Goal: Use online tool/utility: Utilize a website feature to perform a specific function

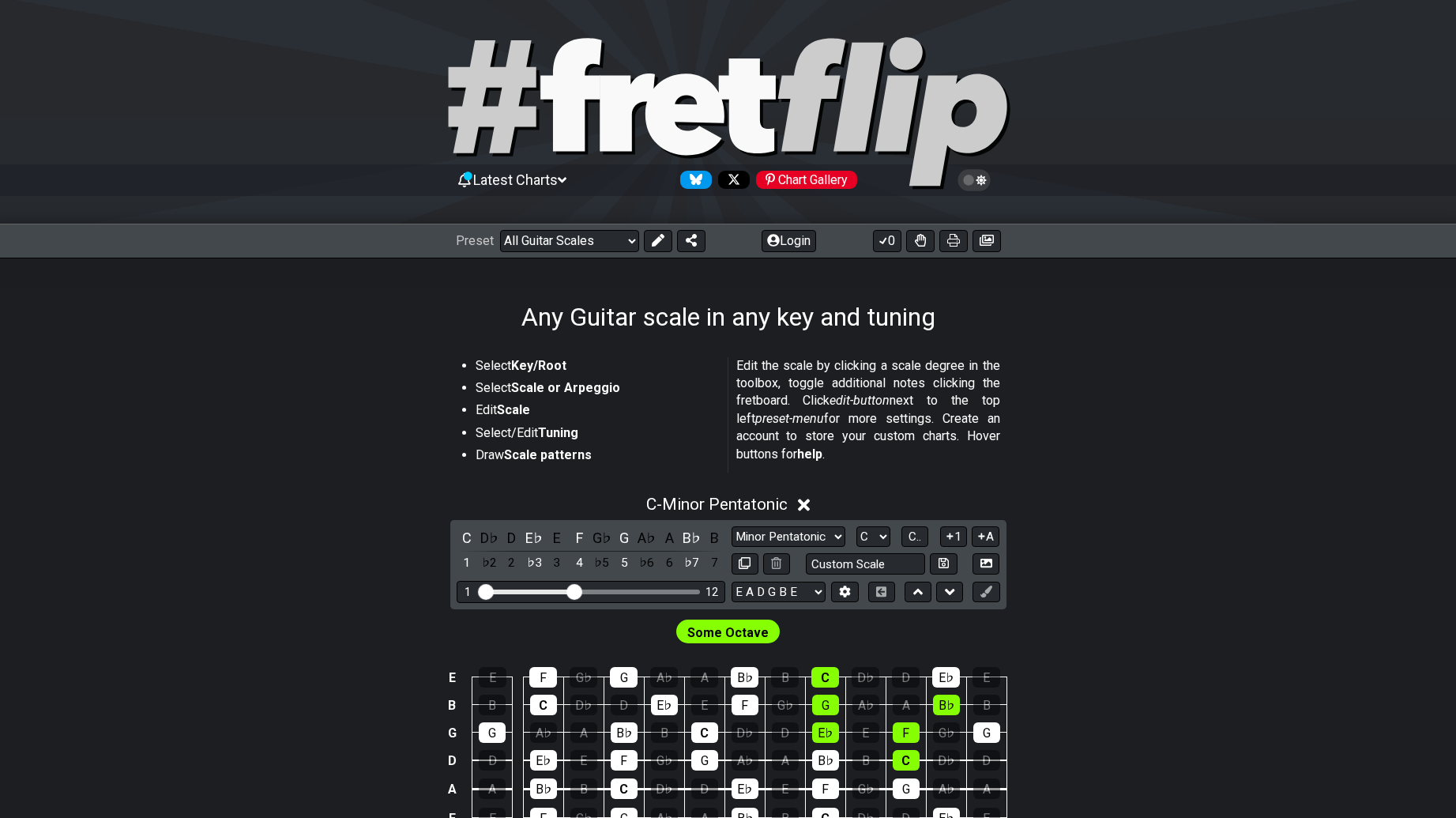
scroll to position [316, 0]
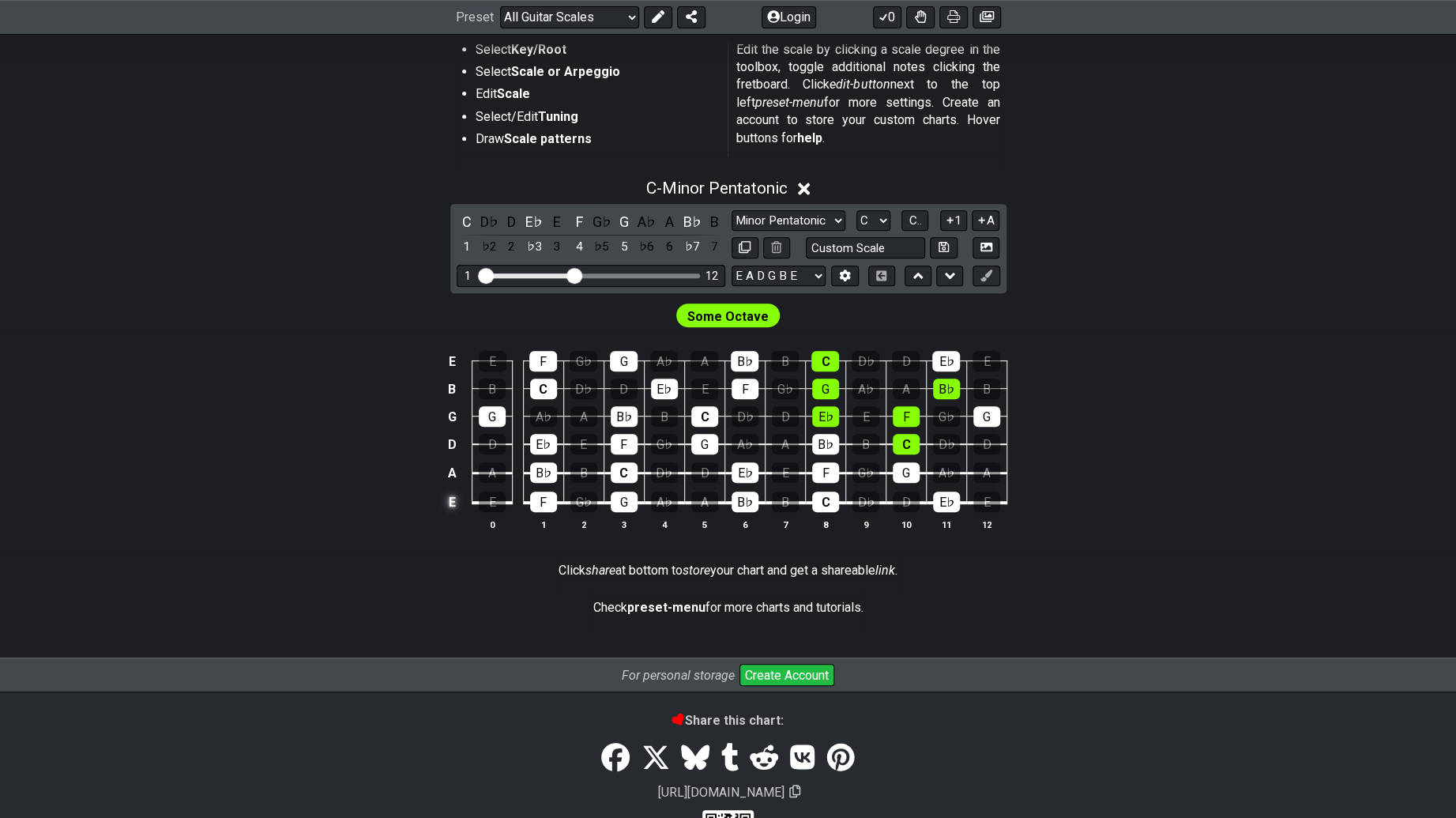
click at [447, 491] on td "E" at bounding box center [451, 502] width 19 height 30
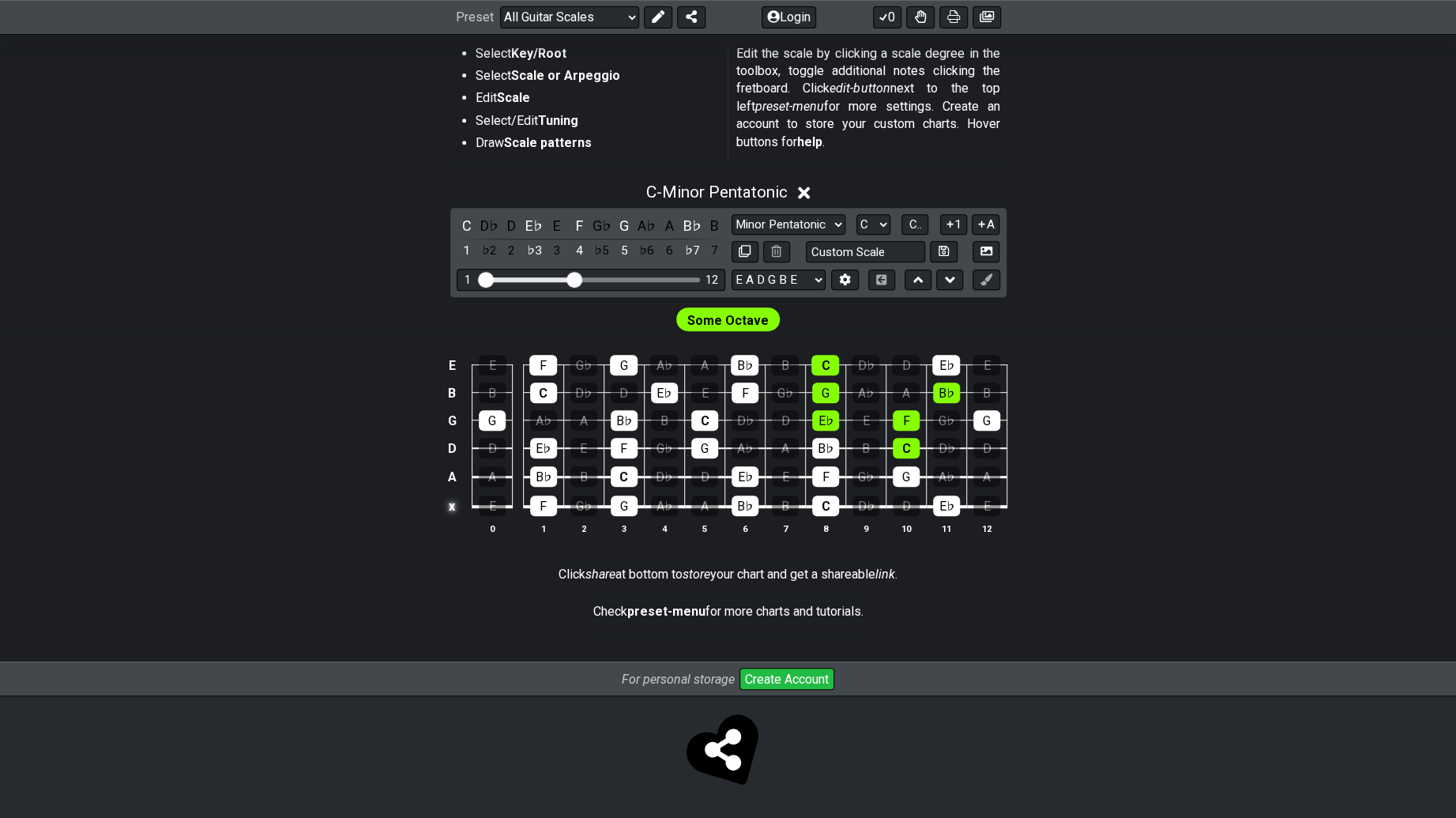
scroll to position [313, 0]
click at [451, 503] on td "x" at bounding box center [451, 506] width 19 height 30
click at [449, 501] on td "o" at bounding box center [451, 506] width 19 height 30
click at [452, 506] on td at bounding box center [451, 506] width 19 height 30
click at [743, 278] on select "E A D G B E E A D G B E E A D G B E B E A D F♯ B A D G C E A D A D G B E E♭ A♭ …" at bounding box center [779, 280] width 94 height 21
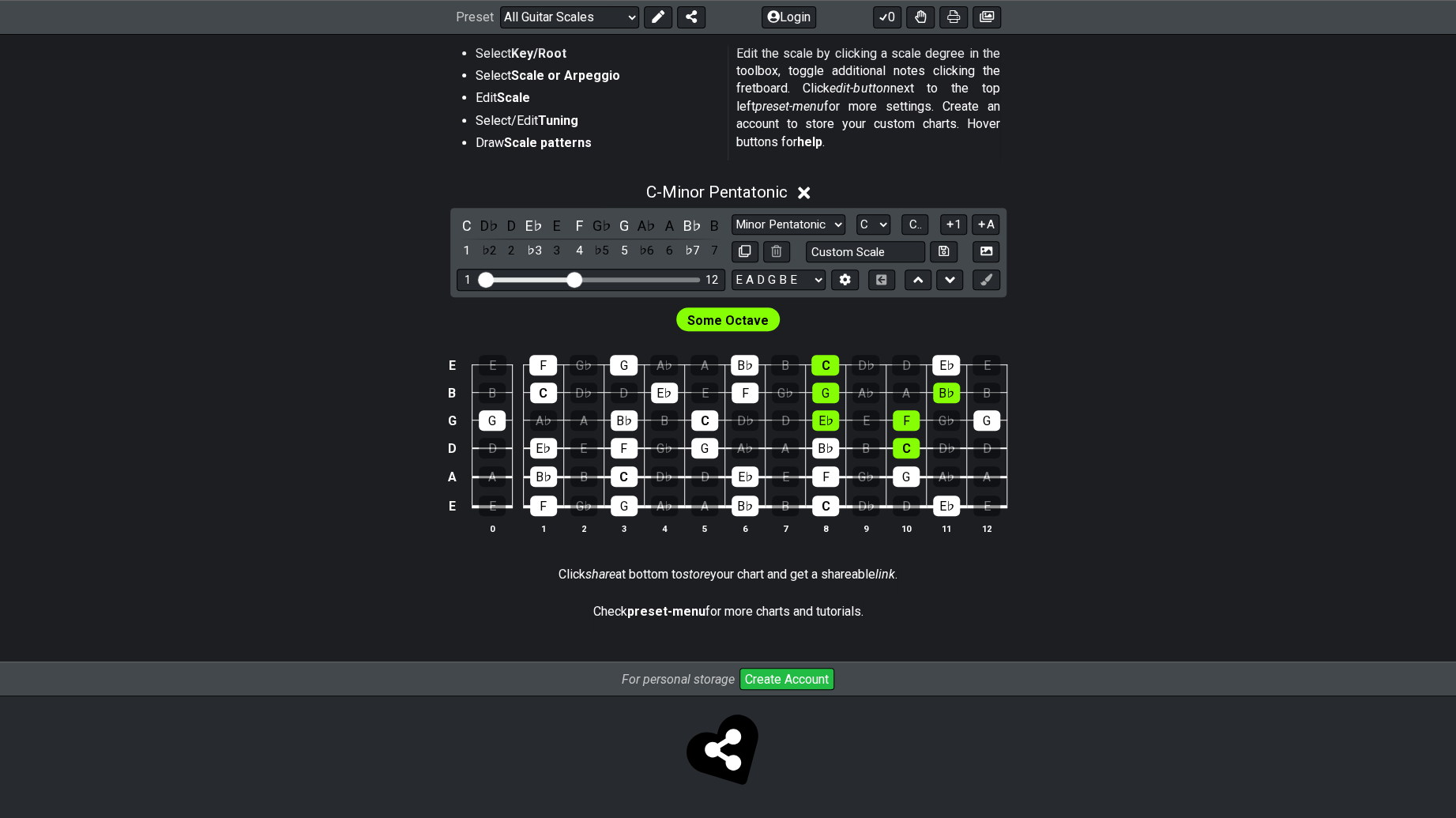
click at [732, 269] on select "E A D G B E E A D G B E E A D G B E B E A D F♯ B A D G C E A D A D G B E E♭ A♭ …" at bounding box center [779, 280] width 94 height 21
click at [448, 476] on td "A" at bounding box center [451, 477] width 19 height 29
click at [489, 476] on div "A" at bounding box center [492, 476] width 27 height 20
click at [489, 477] on div "A" at bounding box center [492, 476] width 27 height 20
click at [461, 476] on td "x" at bounding box center [451, 477] width 19 height 29
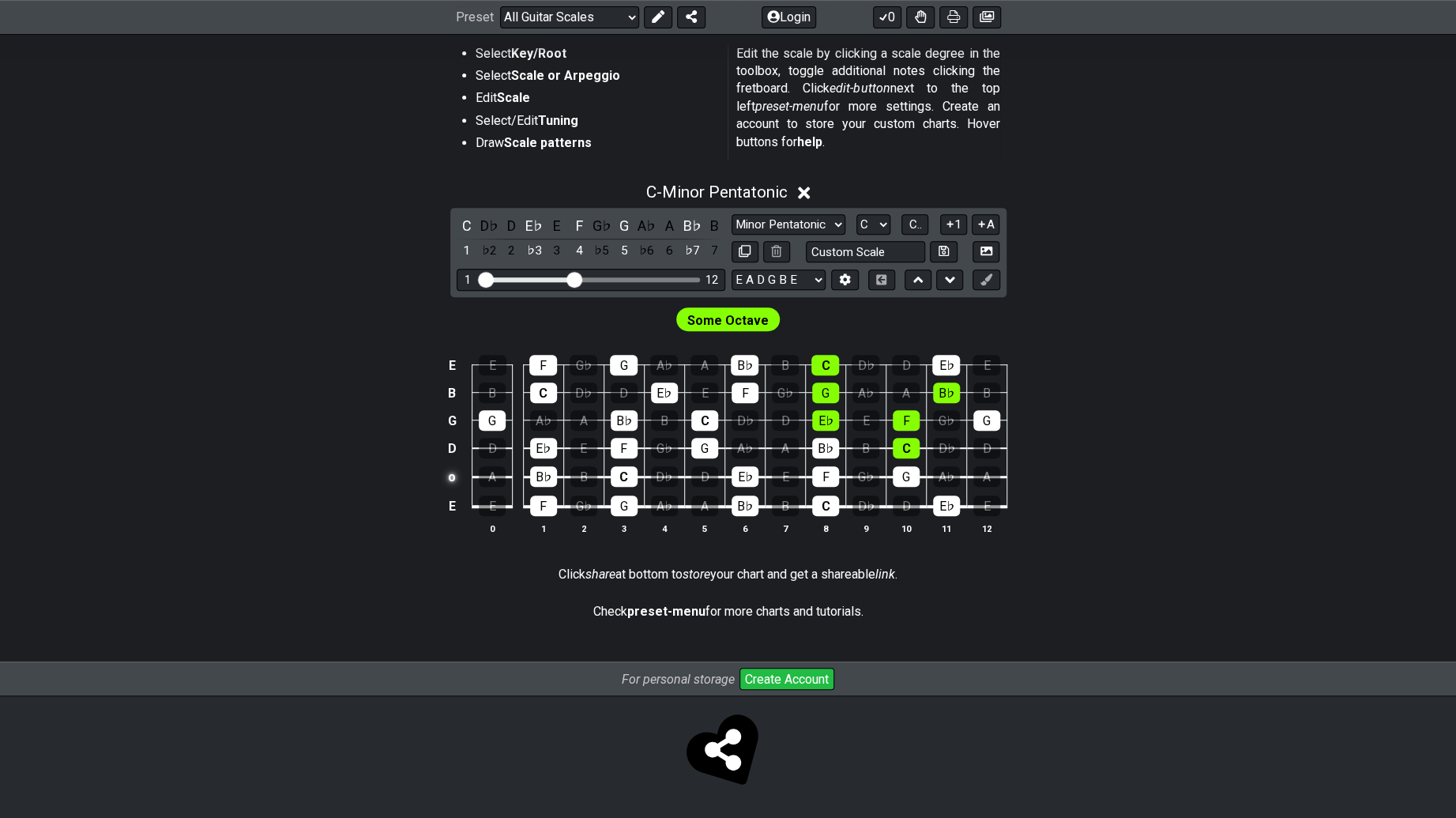
click at [461, 476] on td "o" at bounding box center [451, 477] width 19 height 29
click at [461, 476] on td at bounding box center [451, 477] width 19 height 29
click at [454, 477] on td "A" at bounding box center [451, 477] width 19 height 29
click at [694, 440] on div "G" at bounding box center [704, 447] width 27 height 20
click at [694, 442] on div "G" at bounding box center [704, 447] width 27 height 20
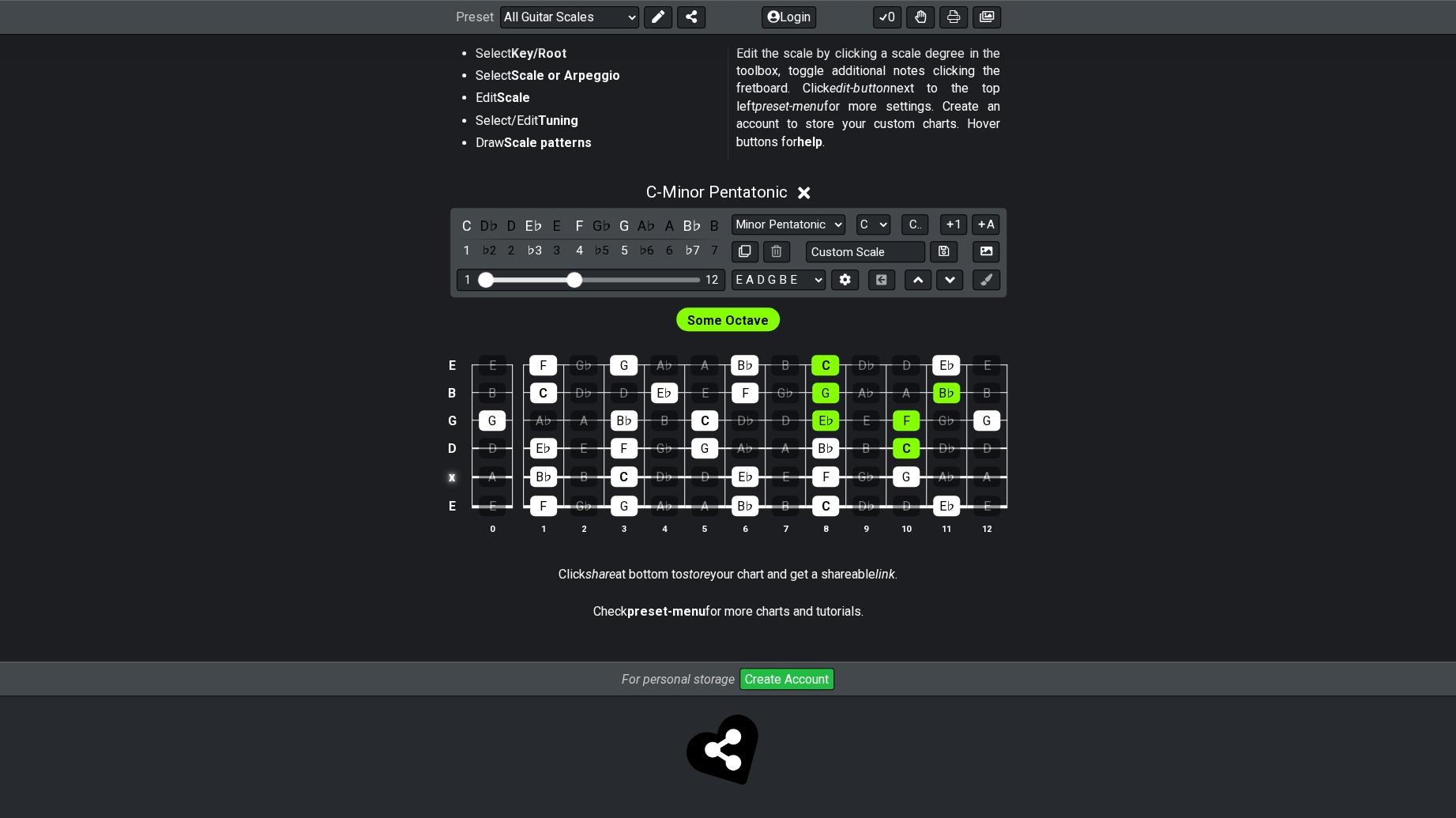
click at [454, 470] on td "x" at bounding box center [451, 477] width 19 height 29
click at [453, 474] on td "o" at bounding box center [451, 477] width 19 height 29
click at [452, 470] on td at bounding box center [451, 477] width 19 height 29
click at [534, 504] on div "F" at bounding box center [543, 505] width 27 height 20
click at [539, 500] on div "F" at bounding box center [543, 505] width 27 height 20
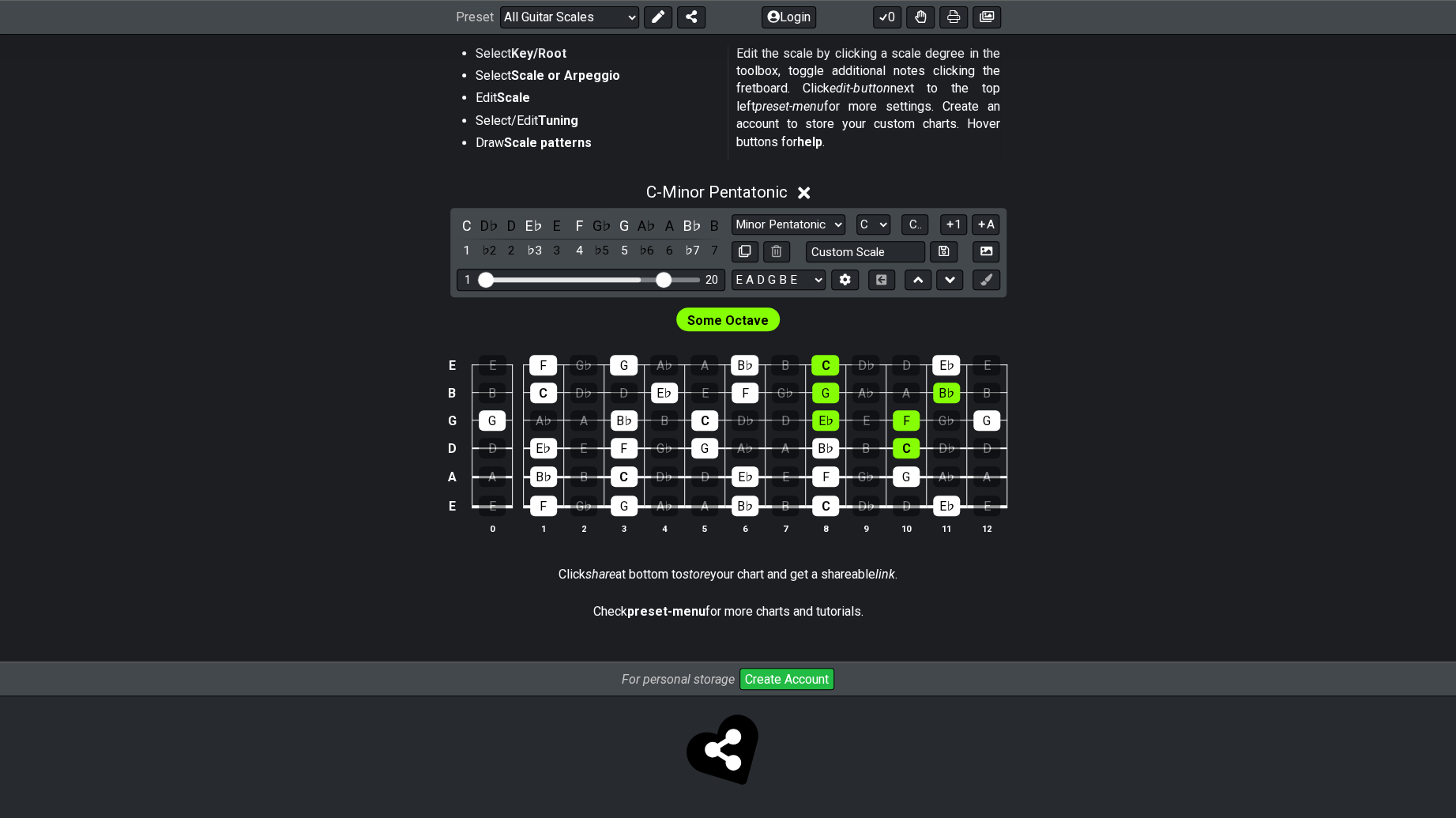
drag, startPoint x: 570, startPoint y: 273, endPoint x: 667, endPoint y: 276, distance: 97.0
click at [667, 278] on input "Visible fret range" at bounding box center [591, 278] width 225 height 0
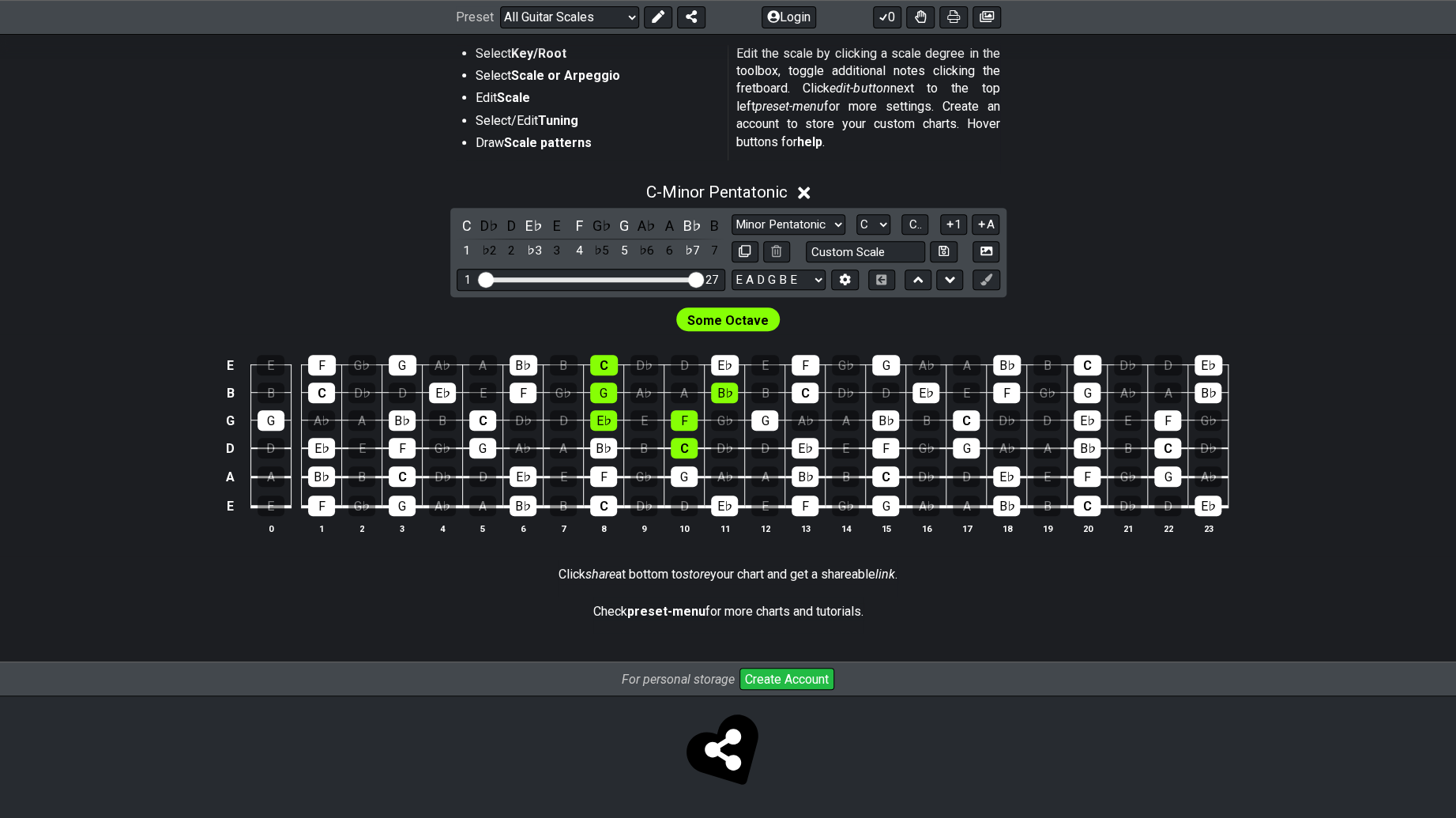
drag, startPoint x: 667, startPoint y: 276, endPoint x: 753, endPoint y: 280, distance: 86.1
click at [703, 278] on input "Visible fret range" at bounding box center [591, 278] width 225 height 0
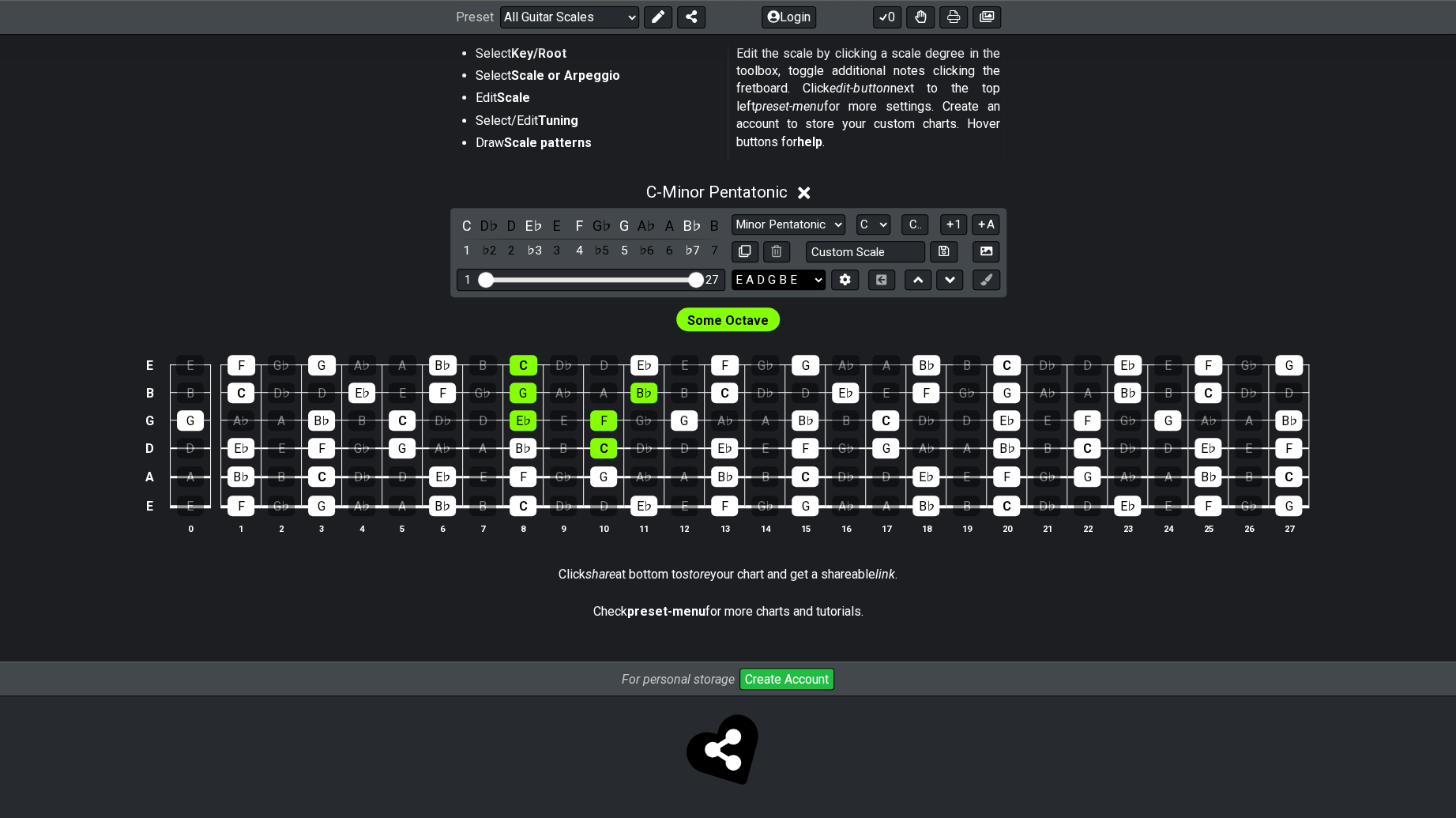
click at [791, 271] on select "E A D G B E E A D G B E E A D G B E B E A D F♯ B A D G C E A D A D G B E E♭ A♭ …" at bounding box center [779, 280] width 94 height 21
select select "E A D G B E"
click at [732, 269] on select "E A D G B E E A D G B E E A D G B E B E A D F♯ B A D G C E A D A D G B E E♭ A♭ …" at bounding box center [779, 280] width 94 height 21
click at [150, 498] on td "E" at bounding box center [150, 506] width 19 height 30
click at [160, 517] on th at bounding box center [164, 514] width 11 height 17
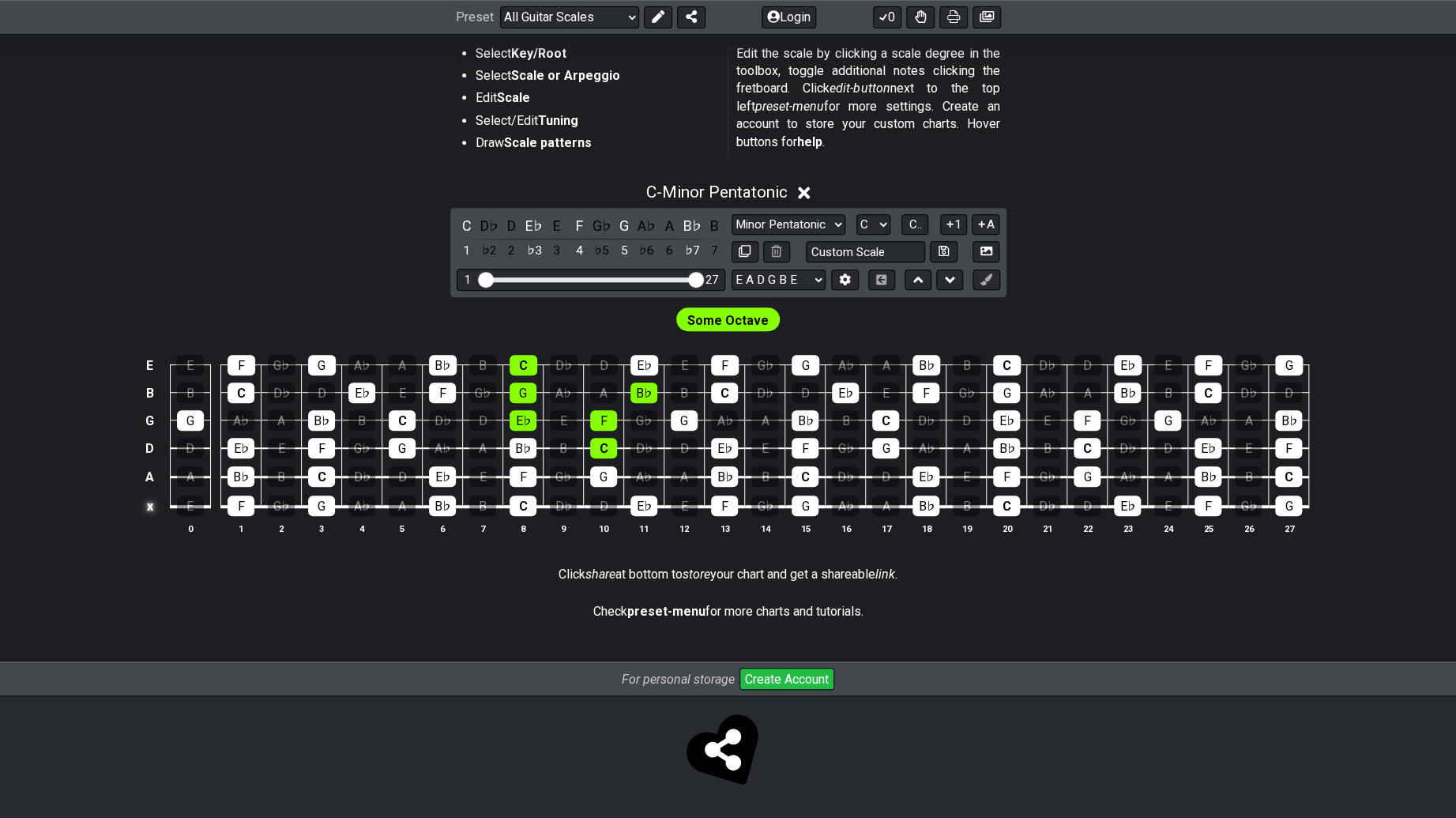
click at [154, 504] on td "x" at bounding box center [150, 506] width 19 height 30
click at [152, 502] on td "o" at bounding box center [150, 506] width 19 height 30
click at [152, 502] on td at bounding box center [150, 506] width 19 height 30
click at [151, 479] on td "A" at bounding box center [150, 477] width 19 height 29
click at [151, 479] on td "x" at bounding box center [150, 477] width 19 height 29
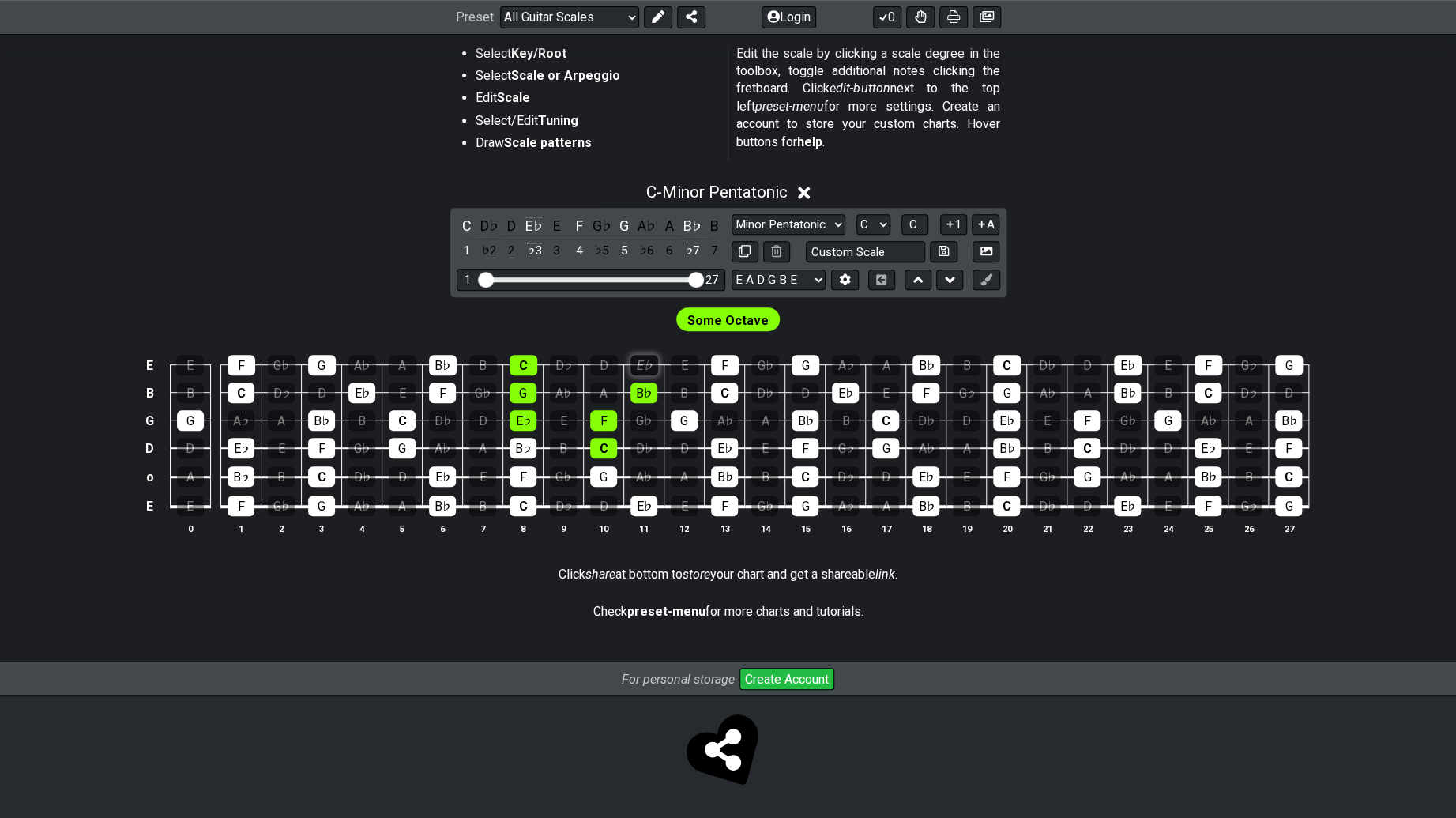
click at [645, 364] on div "E♭" at bounding box center [644, 365] width 27 height 20
click at [923, 280] on button at bounding box center [918, 280] width 27 height 21
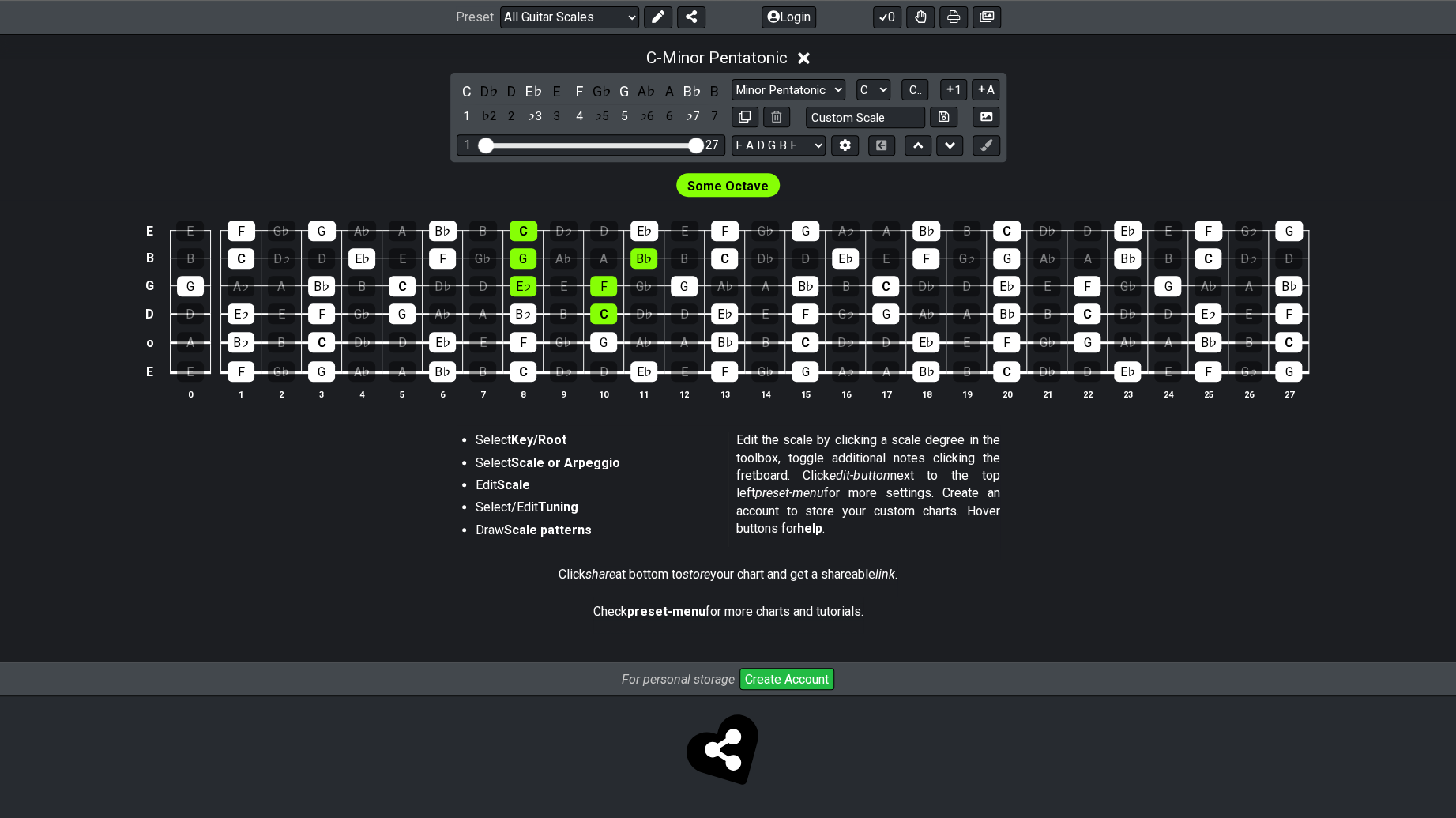
drag, startPoint x: 128, startPoint y: 331, endPoint x: 141, endPoint y: 335, distance: 13.6
click at [129, 331] on div "E E F G♭ G A♭ A B♭ B C D♭ D E♭ E F G♭ G A♭ A B♭ B C D♭ D E♭ E F G♭ G B B C D♭ D…" at bounding box center [728, 310] width 1456 height 222
click at [148, 339] on td "o" at bounding box center [150, 343] width 19 height 29
drag, startPoint x: 136, startPoint y: 326, endPoint x: 151, endPoint y: 346, distance: 25.0
click at [137, 327] on div "E E F G♭ G A♭ A B♭ B C D♭ D E♭ E F G♭ G A♭ A B♭ B C D♭ D E♭ E F G♭ G B B C D♭ D…" at bounding box center [728, 310] width 1456 height 222
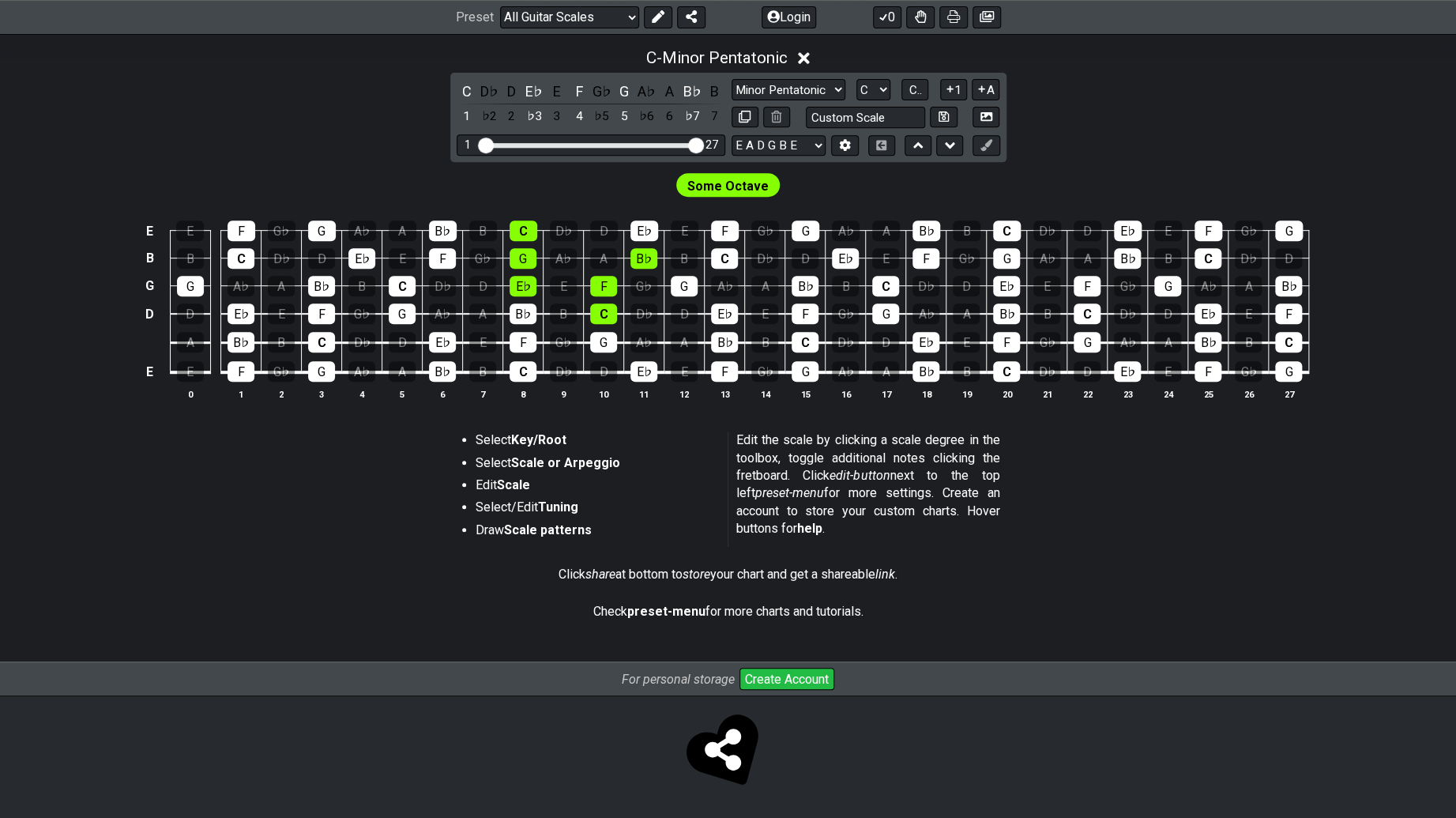
click at [151, 346] on td at bounding box center [150, 343] width 19 height 29
click at [612, 10] on select "Welcome to #fretflip! Initial Preset Custom Preset Minor Pentatonic Major Penta…" at bounding box center [570, 17] width 139 height 22
click at [500, 6] on select "Welcome to #fretflip! Initial Preset Custom Preset Minor Pentatonic Major Penta…" at bounding box center [570, 17] width 139 height 22
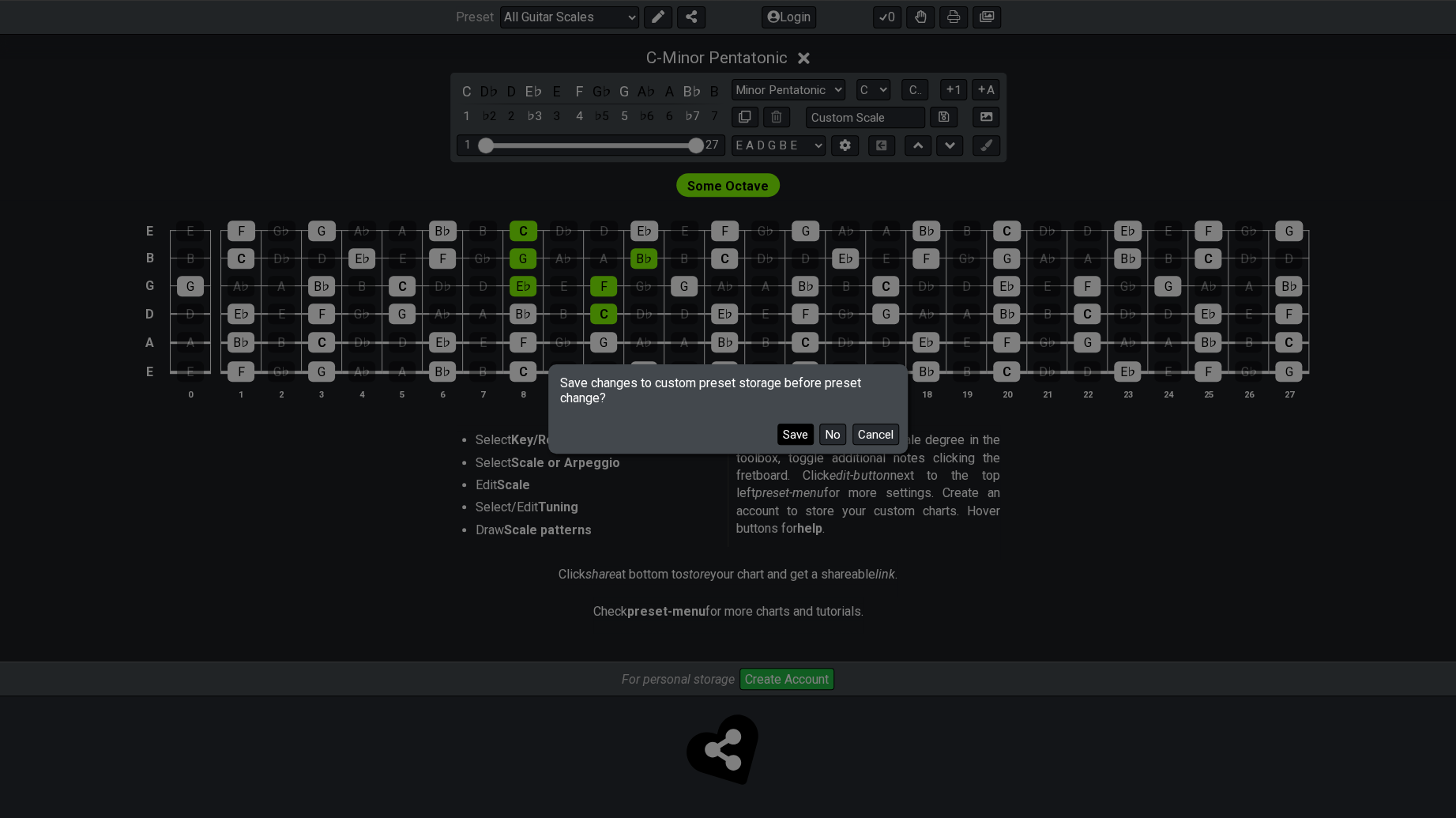
click at [802, 432] on button "Save" at bounding box center [796, 434] width 36 height 21
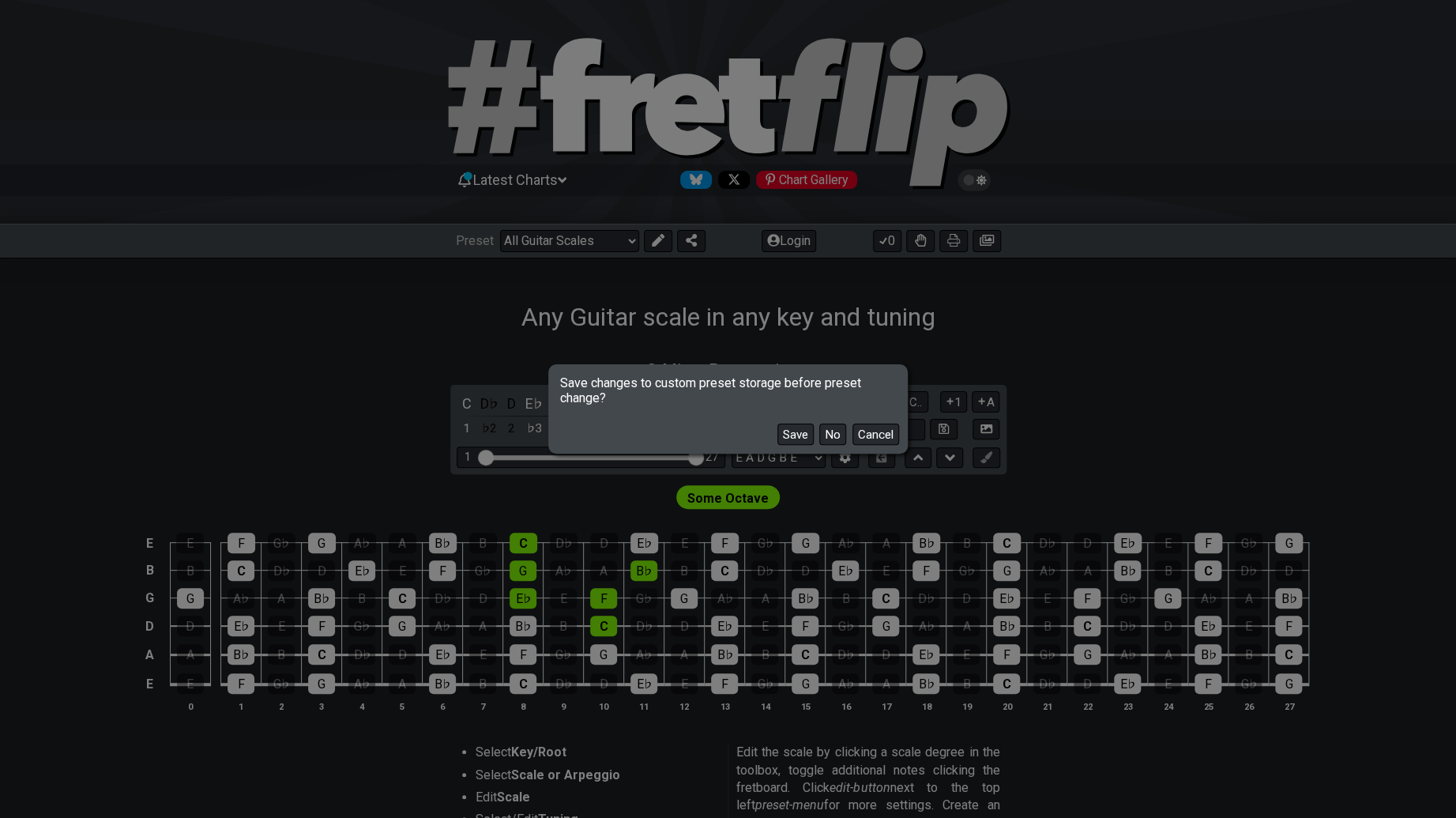
select select "/user-defined"
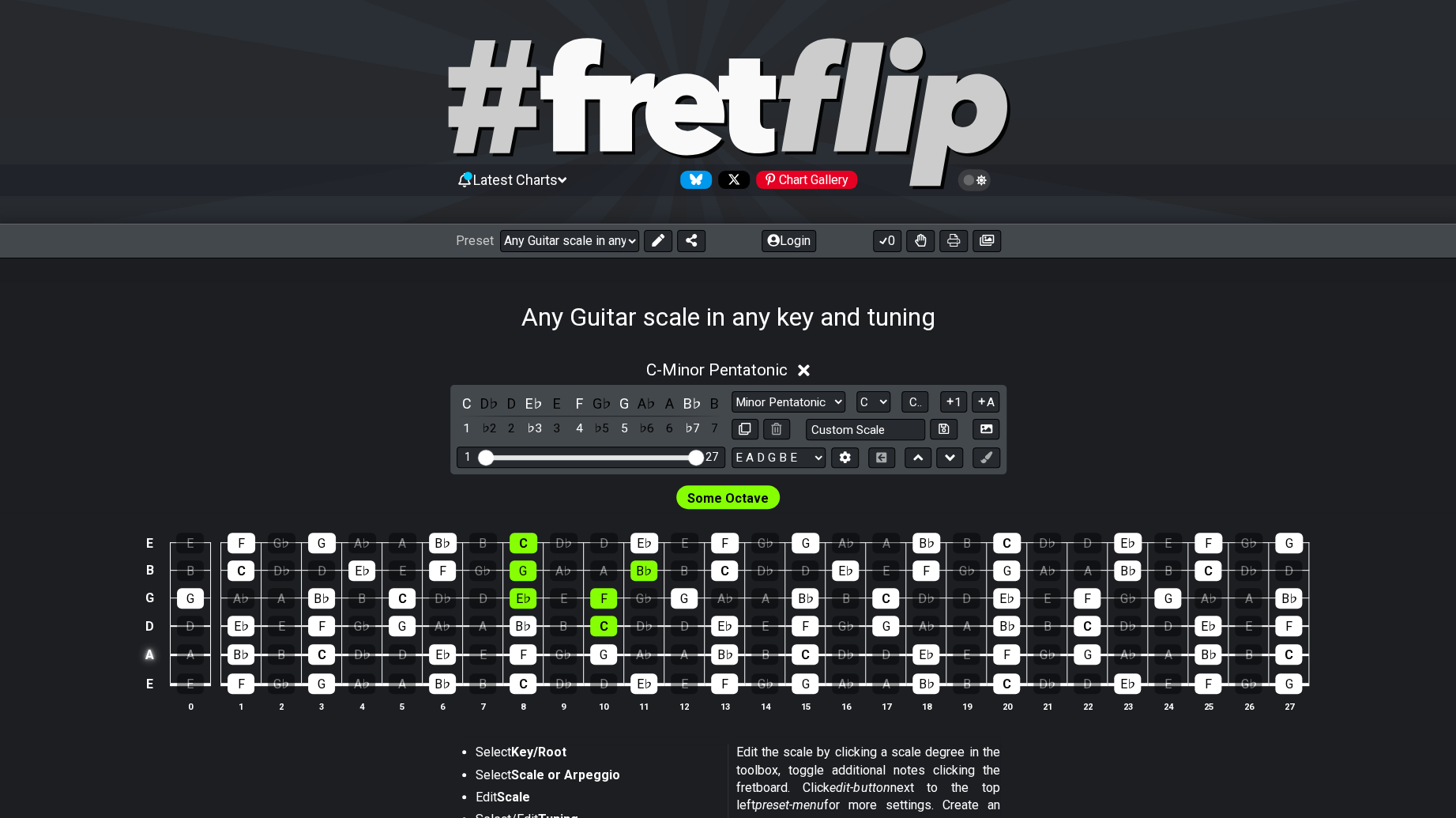
click at [153, 656] on td "A" at bounding box center [150, 655] width 19 height 29
click at [153, 656] on td "x" at bounding box center [150, 655] width 19 height 29
click at [155, 656] on td "o" at bounding box center [150, 655] width 19 height 29
click at [585, 225] on div "Preset Welcome to #fretflip! Initial Preset Any Guitar scale in any key and tun…" at bounding box center [728, 241] width 1456 height 35
click at [584, 232] on select "Welcome to #fretflip! Initial Preset Any Guitar scale in any key and tuning Min…" at bounding box center [570, 240] width 139 height 22
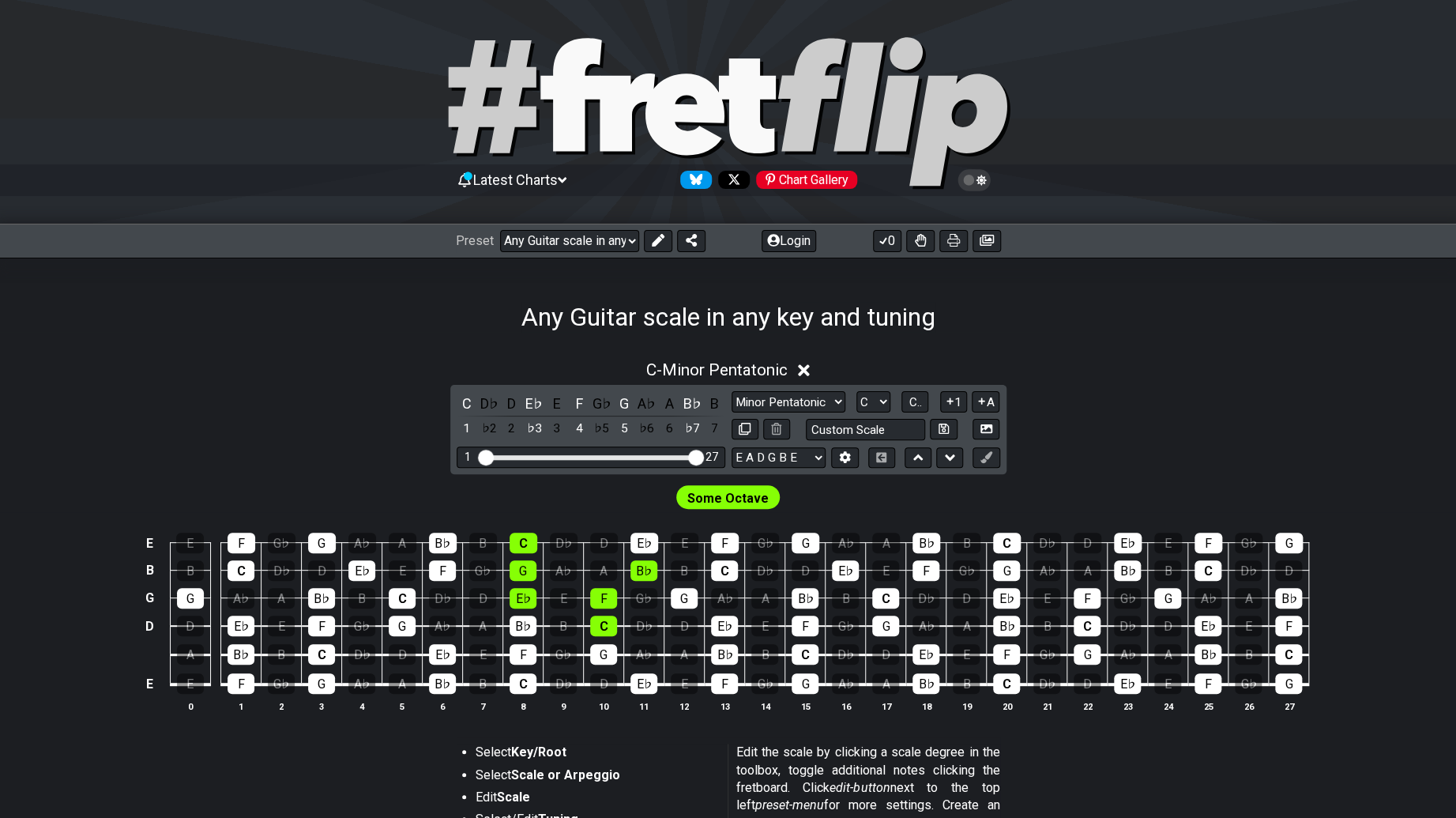
click at [880, 344] on div "C - Minor Pentatonic C D♭ D E♭ E F G♭ G A♭ A B♭ B 1 ♭2 2 ♭3 3 4 ♭5 5 ♭6 6 ♭7 7 …" at bounding box center [728, 653] width 1456 height 643
click at [984, 463] on icon at bounding box center [986, 457] width 12 height 12
click at [154, 650] on td at bounding box center [150, 655] width 19 height 29
click at [154, 650] on td "A" at bounding box center [150, 655] width 19 height 29
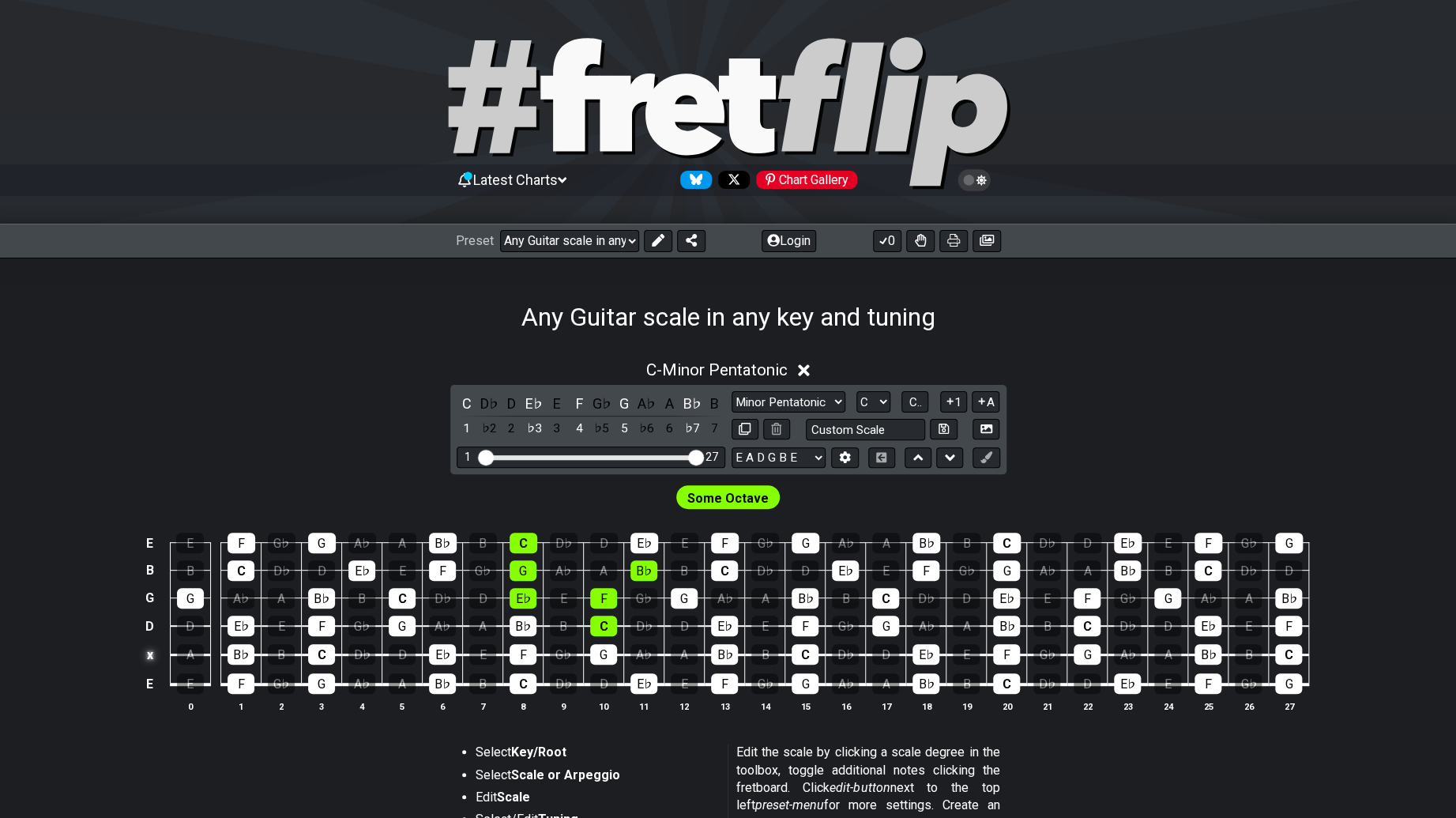
click at [154, 650] on td "x" at bounding box center [150, 655] width 19 height 29
drag, startPoint x: 982, startPoint y: 458, endPoint x: 981, endPoint y: 476, distance: 18.0
click at [981, 476] on div "Some Octave" at bounding box center [728, 492] width 1456 height 38
click at [989, 458] on icon at bounding box center [986, 457] width 12 height 12
click at [922, 605] on div "D♭" at bounding box center [926, 597] width 27 height 20
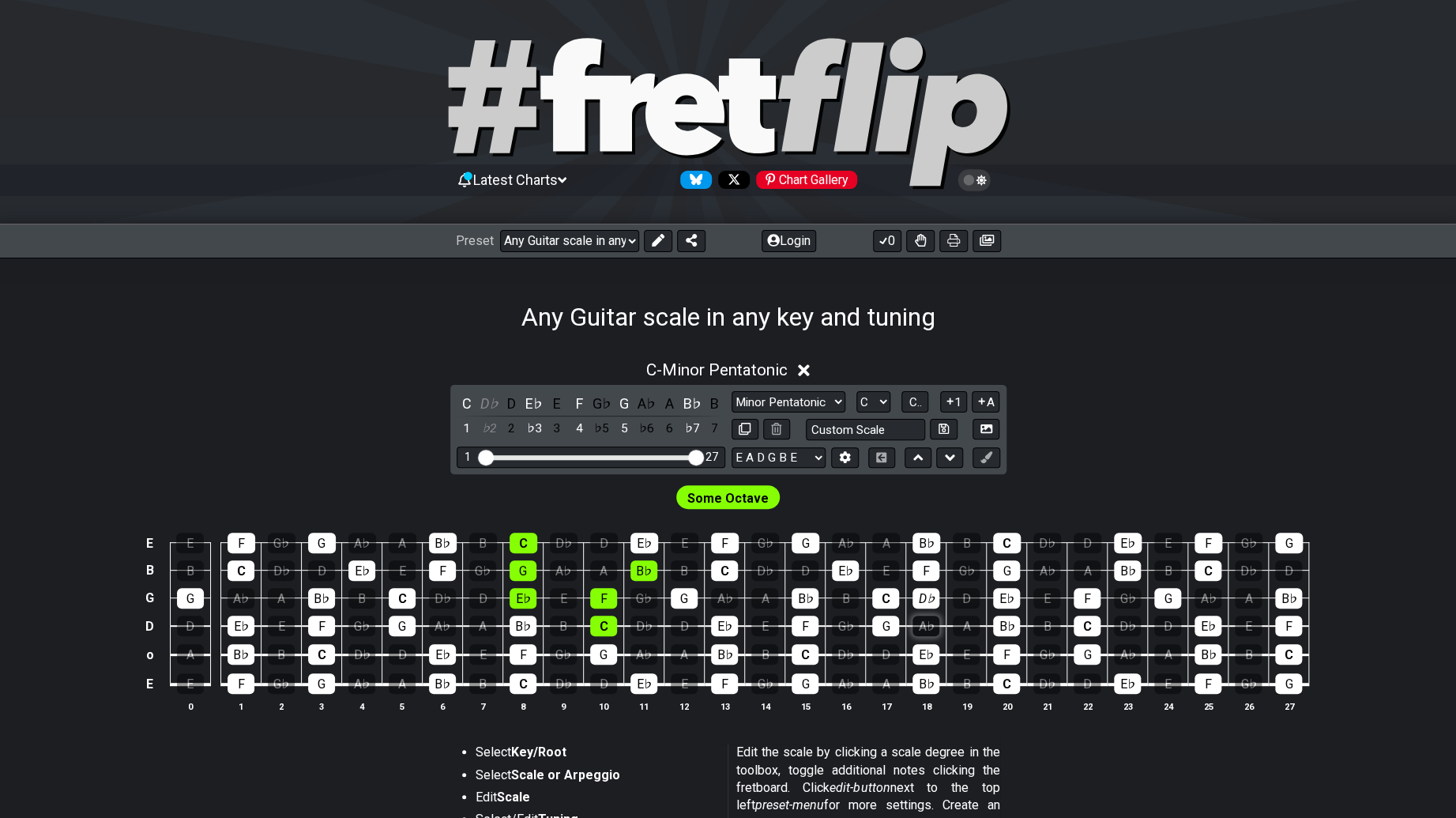
click at [926, 622] on div "A♭" at bounding box center [926, 625] width 27 height 20
click at [990, 453] on icon at bounding box center [986, 457] width 12 height 12
click at [939, 569] on td "F" at bounding box center [926, 556] width 40 height 27
click at [961, 560] on div "G♭" at bounding box center [966, 570] width 27 height 20
click at [978, 618] on div "A" at bounding box center [966, 625] width 27 height 20
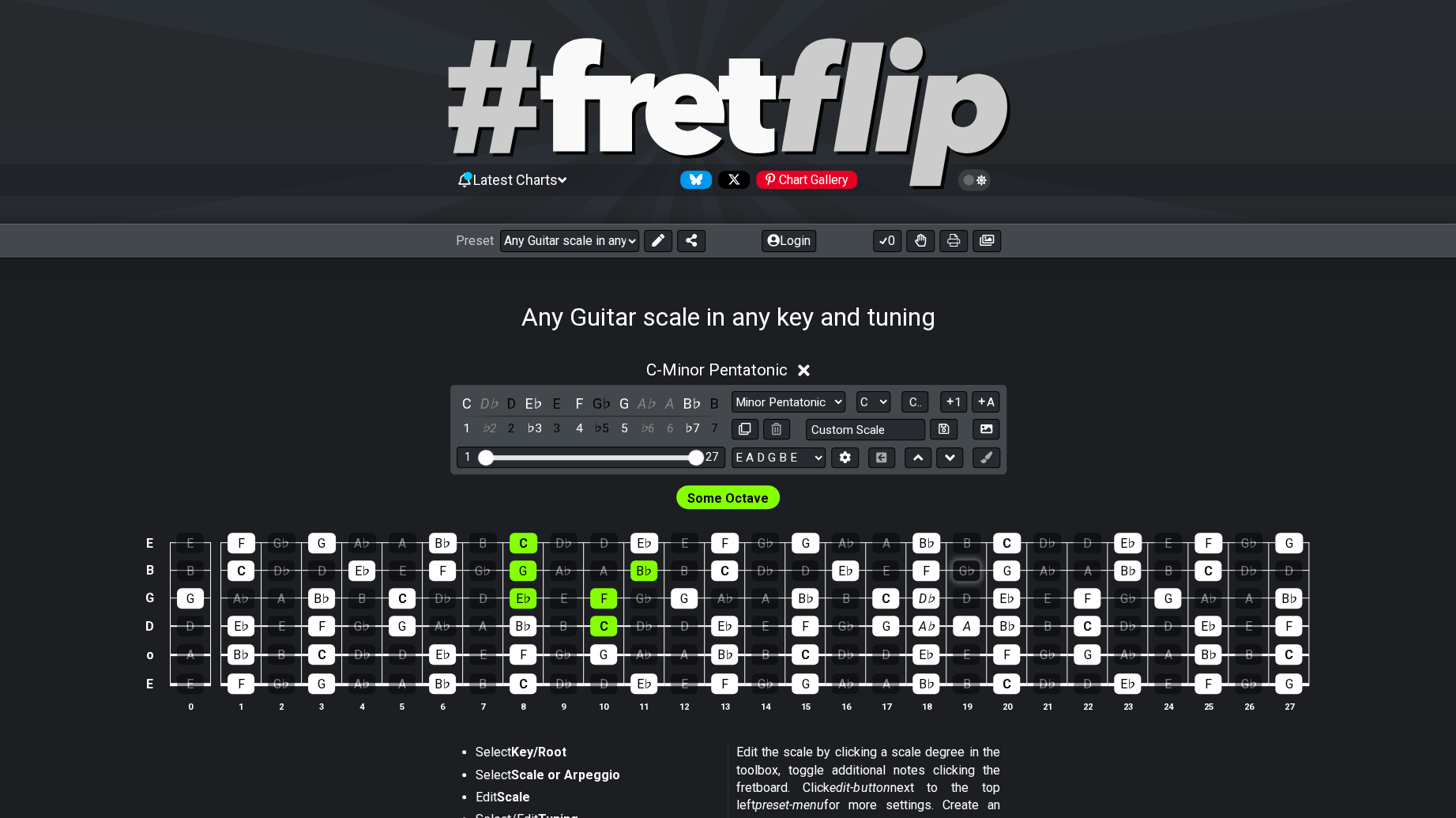
click at [969, 575] on div "G♭" at bounding box center [966, 570] width 27 height 20
click at [965, 612] on td "A" at bounding box center [967, 612] width 40 height 28
click at [924, 601] on div "D♭" at bounding box center [926, 597] width 27 height 20
click at [926, 622] on div "A♭" at bounding box center [926, 625] width 27 height 20
click at [973, 624] on div "A" at bounding box center [966, 625] width 27 height 20
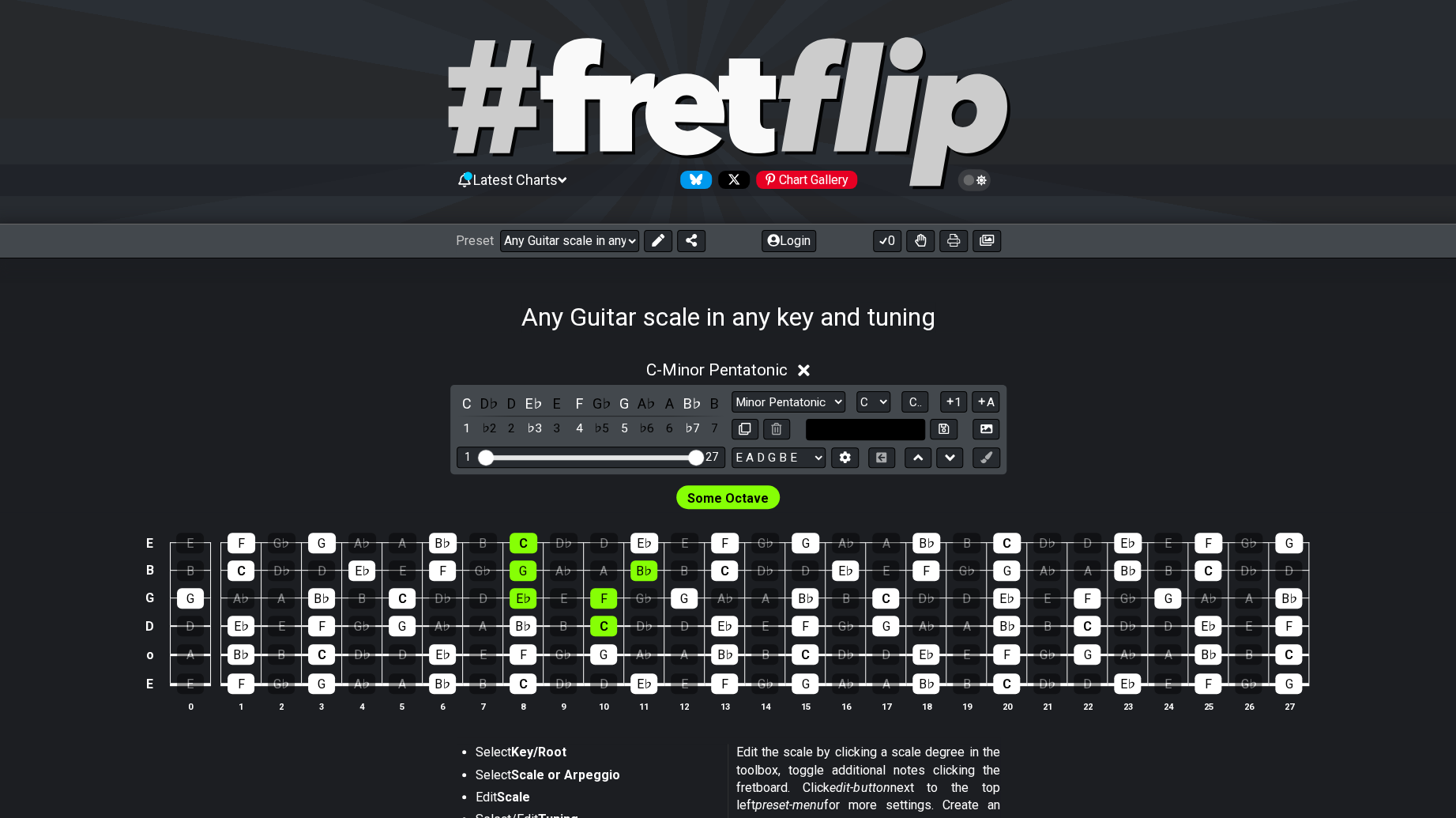
click at [888, 428] on input "text" at bounding box center [866, 429] width 120 height 21
type input "Custom Scale"
click at [828, 452] on div "E A D G B E E A D G B E E A D G B E B E A D F♯ B A D G C E A D A D G B E E♭ A♭ …" at bounding box center [795, 457] width 127 height 21
click at [812, 454] on select "E A D G B E E A D G B E E A D G B E B E A D F♯ B A D G C E A D A D G B E E♭ A♭ …" at bounding box center [779, 457] width 94 height 21
click at [1066, 361] on div "C - Minor Pentatonic" at bounding box center [728, 365] width 1456 height 29
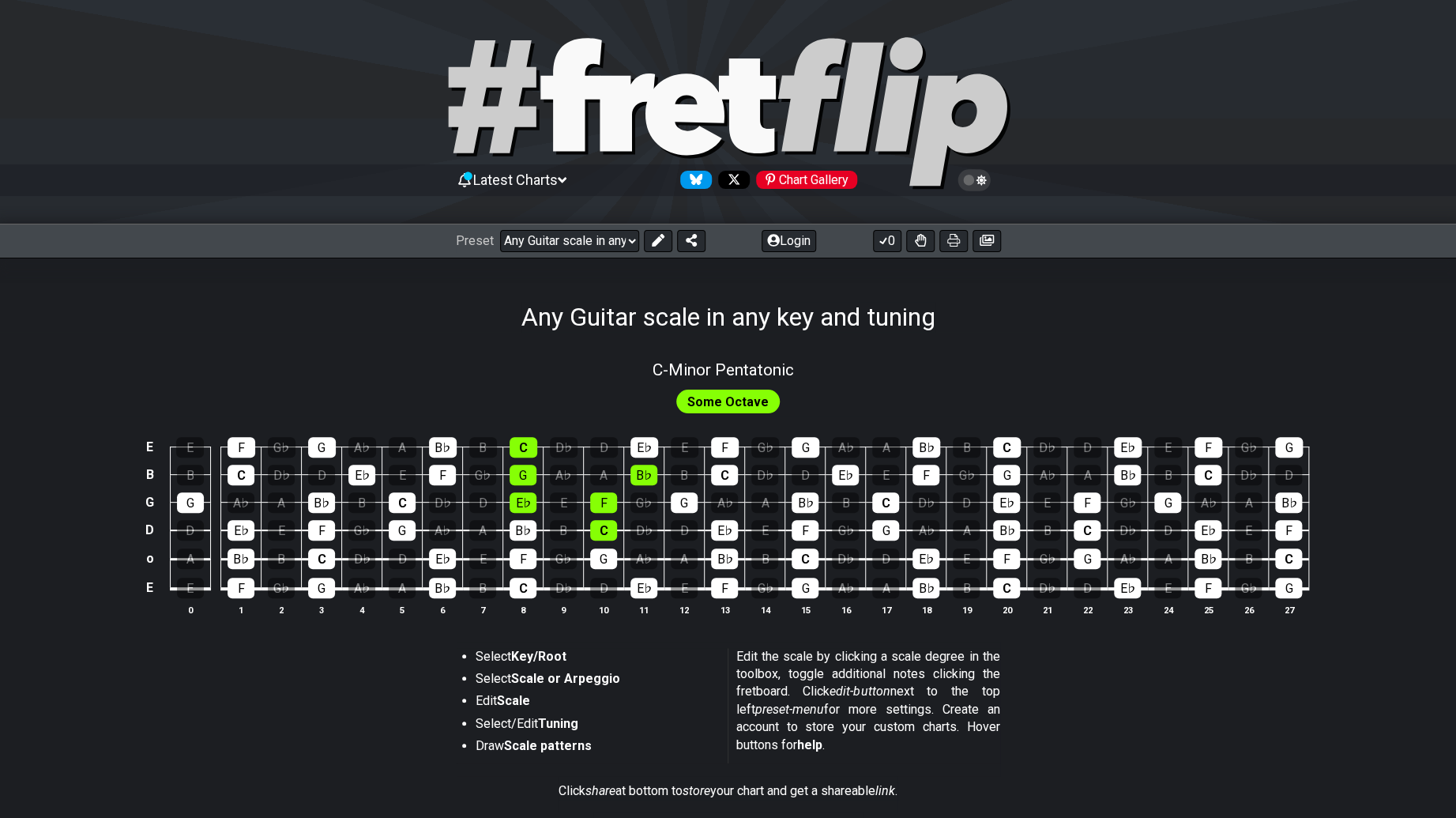
click at [817, 342] on div "C - Minor Pentatonic Some Octave E E F G♭ G A♭ A B♭ B C D♭ D E♭ E F G♭ G A♭ A B…" at bounding box center [728, 605] width 1456 height 546
click at [755, 369] on span "C - Minor Pentatonic" at bounding box center [723, 369] width 141 height 19
select select "C"
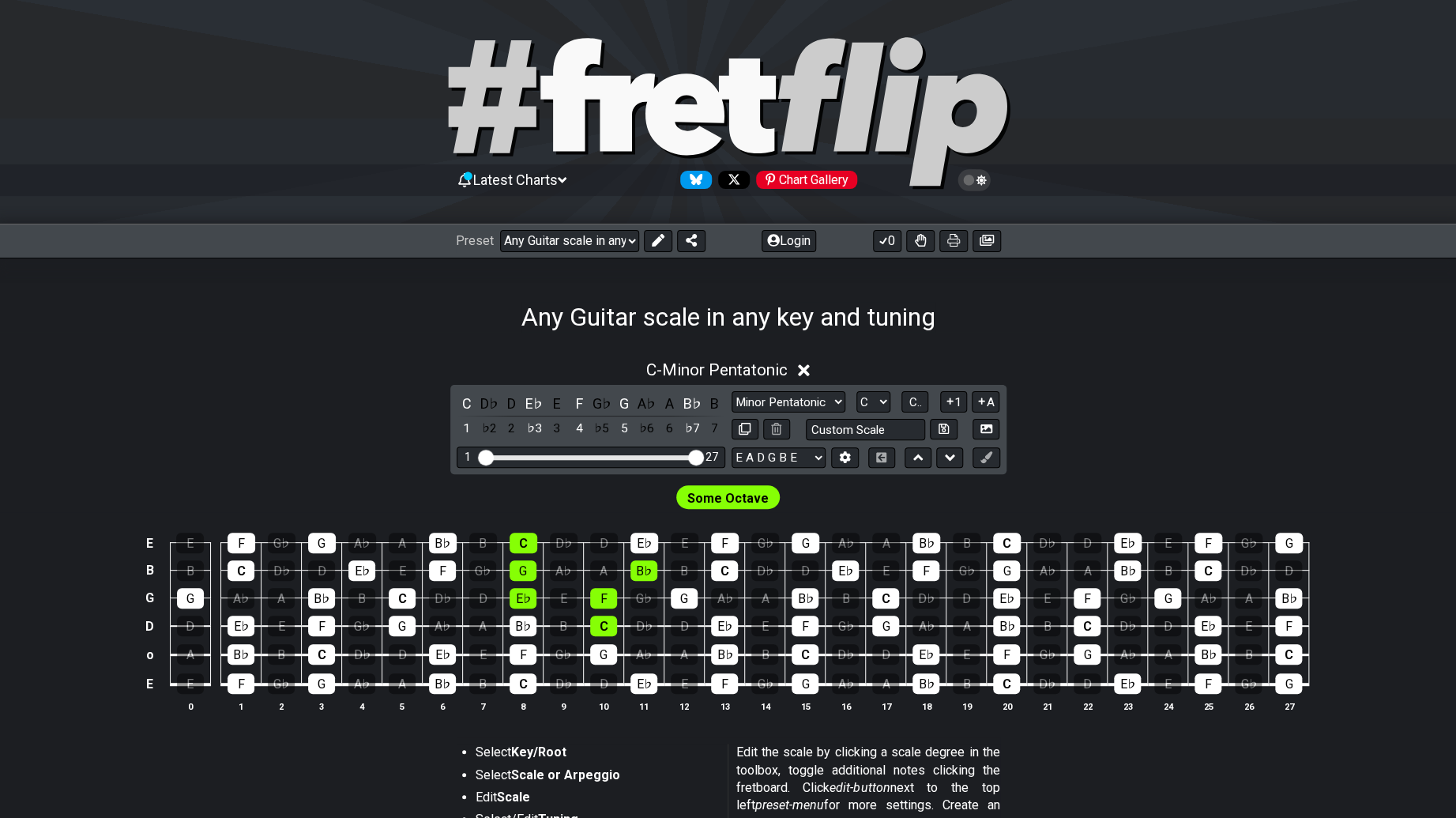
click at [805, 367] on icon at bounding box center [804, 370] width 12 height 17
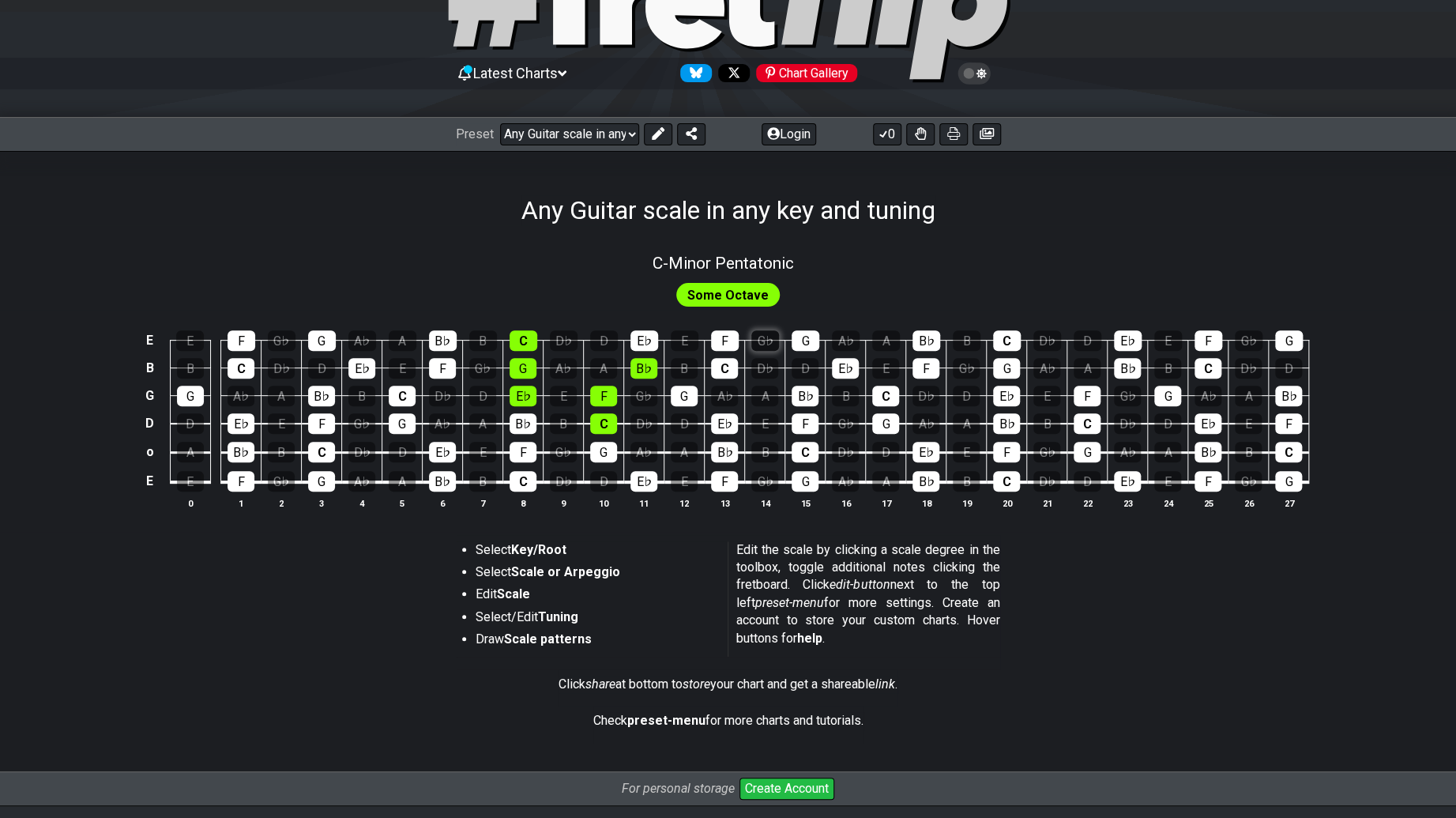
scroll to position [217, 0]
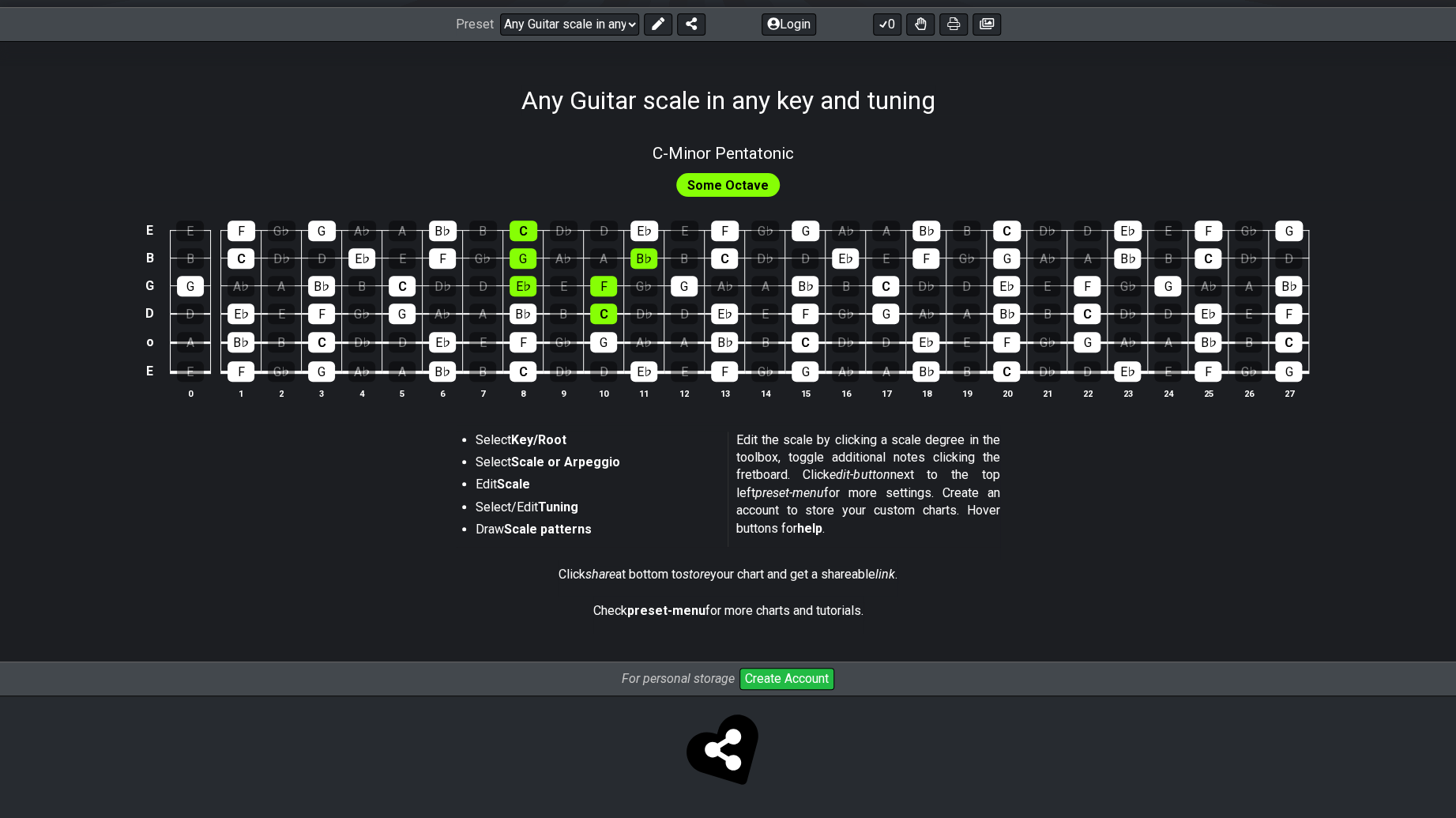
click at [552, 447] on strong "Key/Root" at bounding box center [538, 440] width 55 height 15
drag, startPoint x: 583, startPoint y: 506, endPoint x: 576, endPoint y: 511, distance: 8.6
click at [576, 511] on li "Select/Edit Tuning" at bounding box center [596, 509] width 242 height 22
click at [720, 187] on span "Some Octave" at bounding box center [728, 185] width 82 height 23
click at [765, 153] on span "C - Minor Pentatonic" at bounding box center [723, 153] width 141 height 19
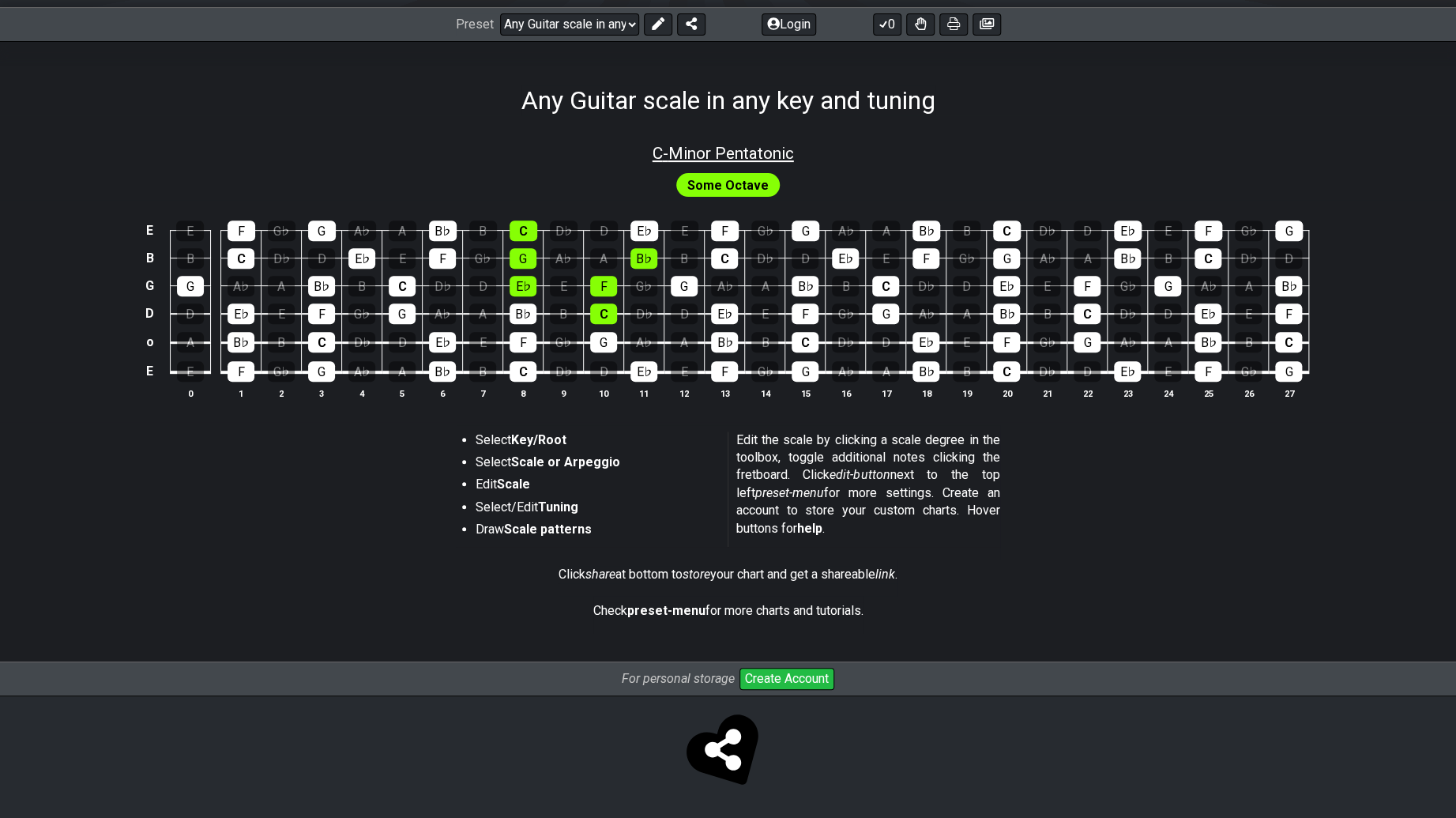
select select "C"
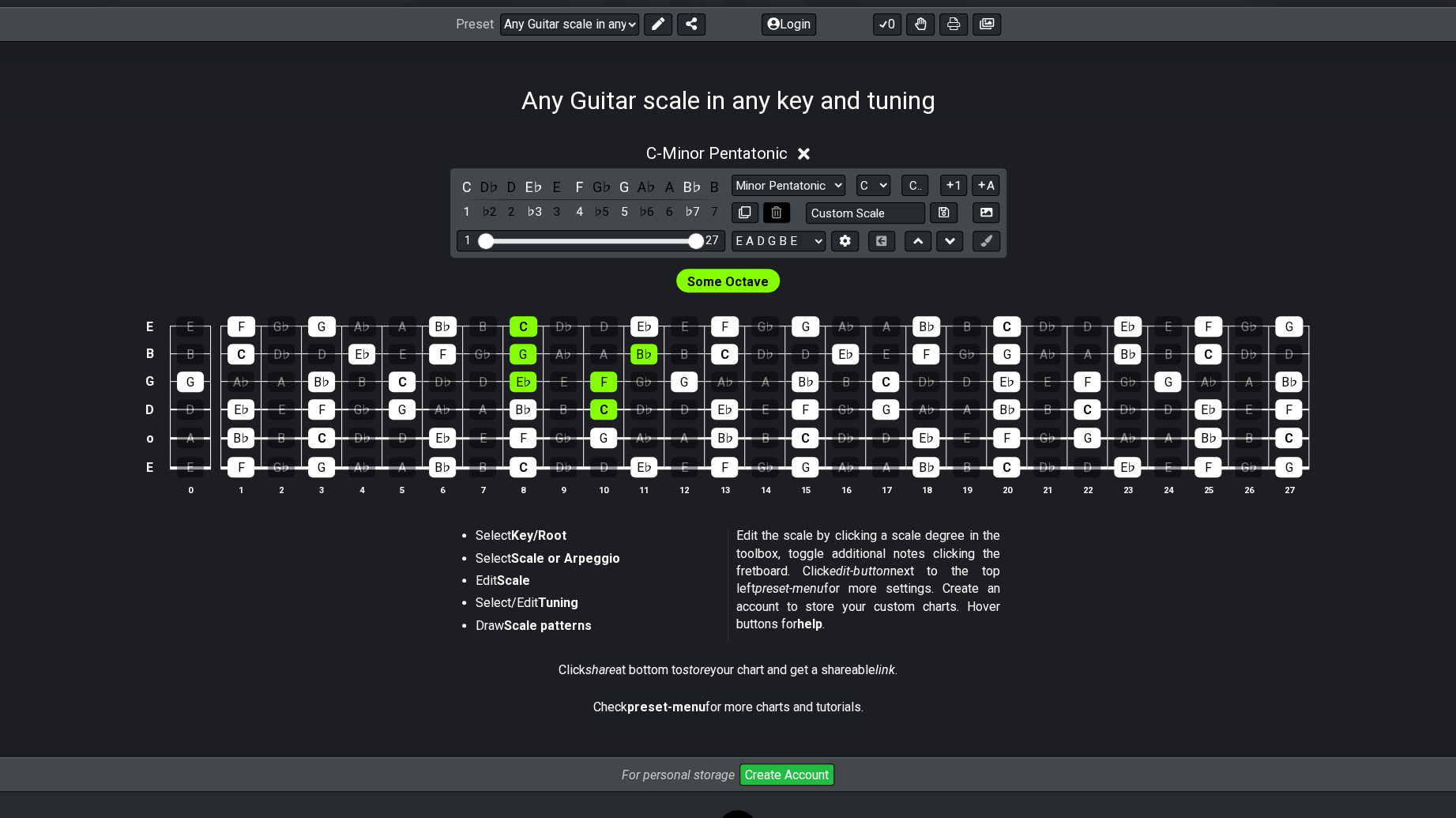
click at [774, 209] on icon at bounding box center [776, 212] width 11 height 12
click at [774, 213] on icon at bounding box center [776, 212] width 11 height 12
click at [813, 182] on select "Minor Pentatonic Root Minor Pentatonic Major Pentatonic Minor Blues Major Blues…" at bounding box center [788, 185] width 114 height 21
select select "Root"
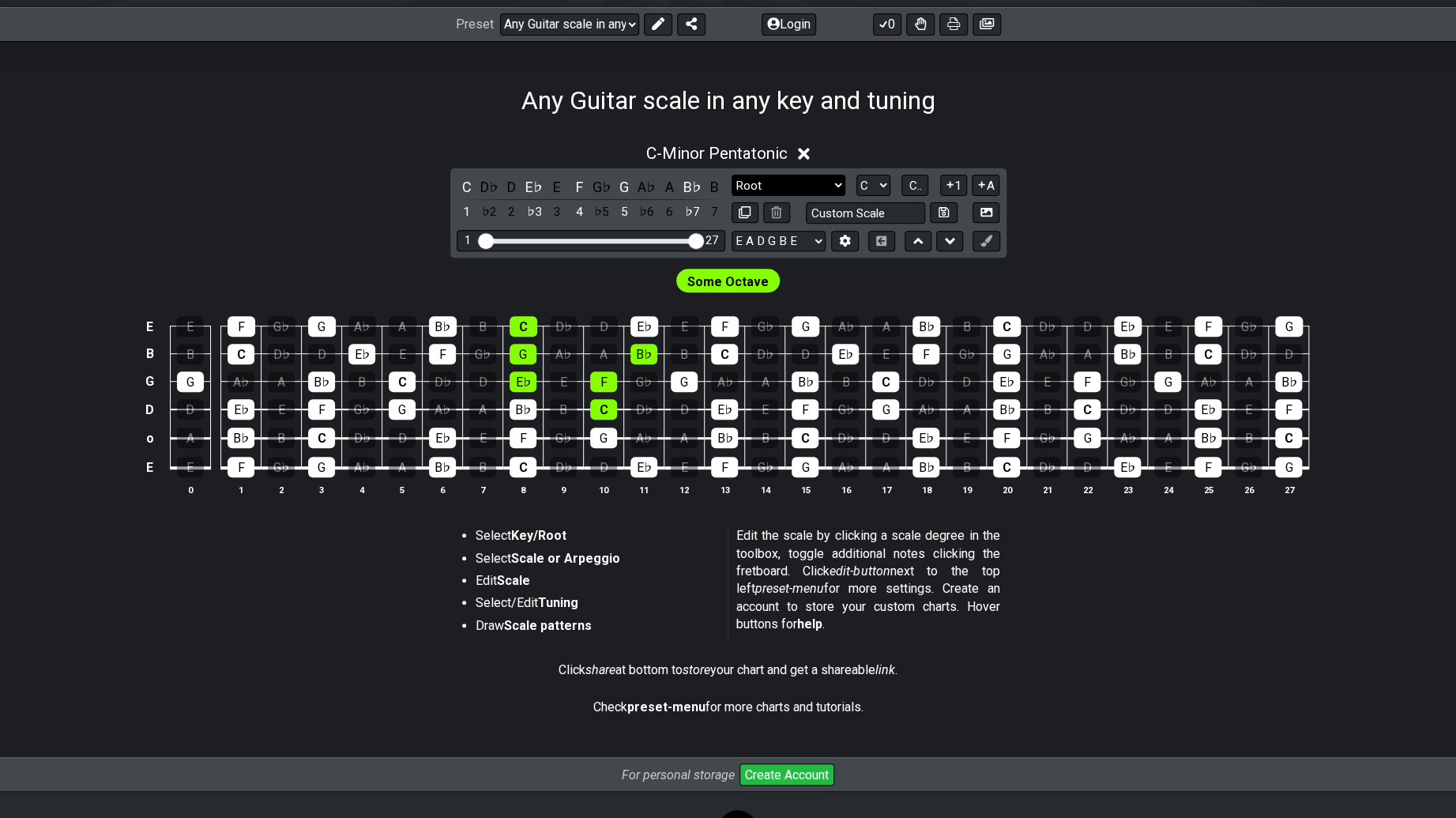
click at [732, 175] on select "Minor Pentatonic Root Minor Pentatonic Major Pentatonic Minor Blues Major Blues…" at bounding box center [788, 185] width 114 height 21
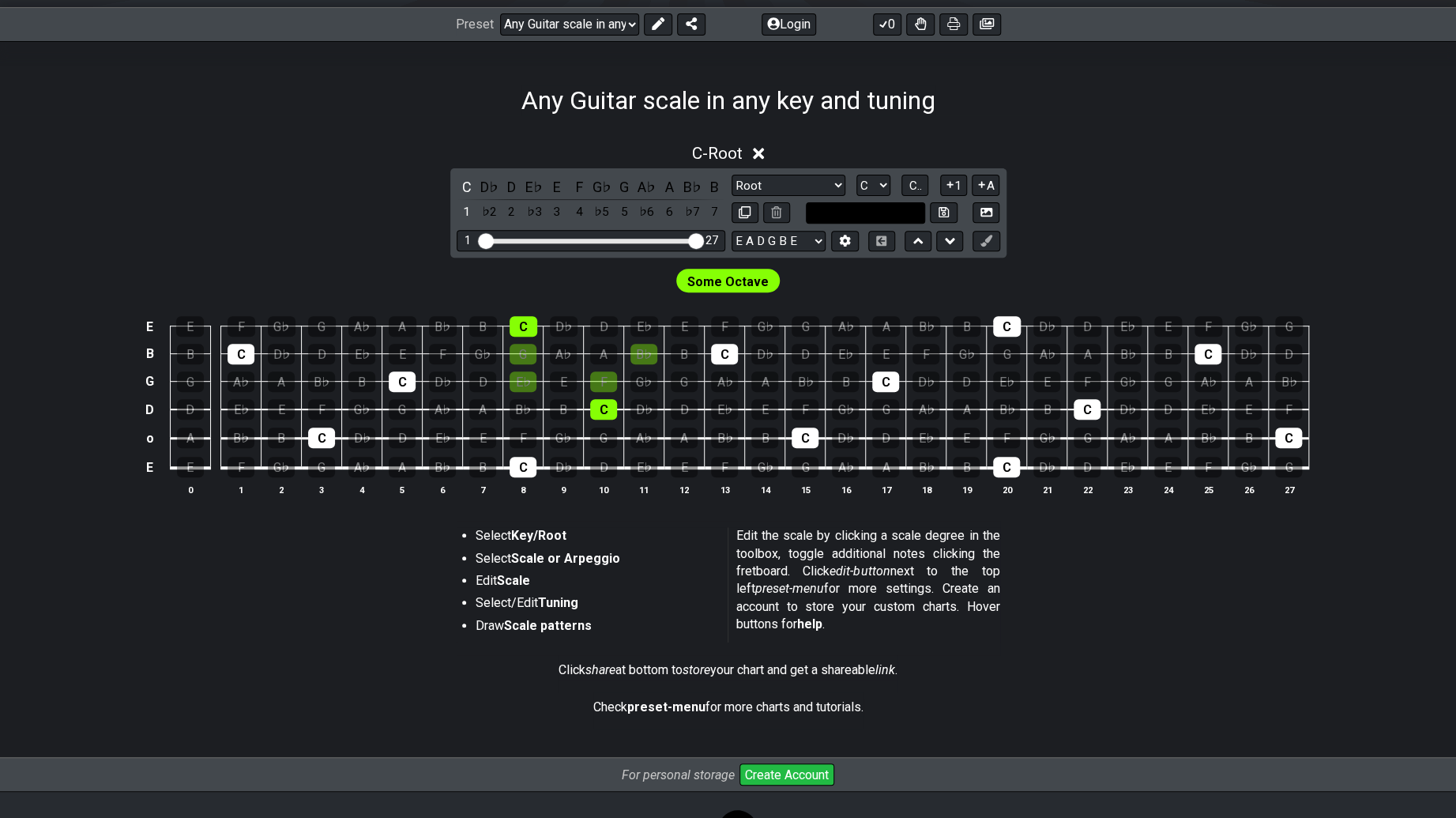
click at [832, 213] on input "text" at bounding box center [866, 213] width 120 height 21
type input "Custom Scale"
click at [796, 235] on select "E A D G B E E A D G B E E A D G B E B E A D F♯ B A D G C E A D A D G B E E♭ A♭ …" at bounding box center [779, 241] width 94 height 21
select select "E A D G B E"
click at [732, 230] on select "E A D G B E E A D G B E E A D G B E B E A D F♯ B A D G C E A D A D G B E E♭ A♭ …" at bounding box center [779, 241] width 94 height 21
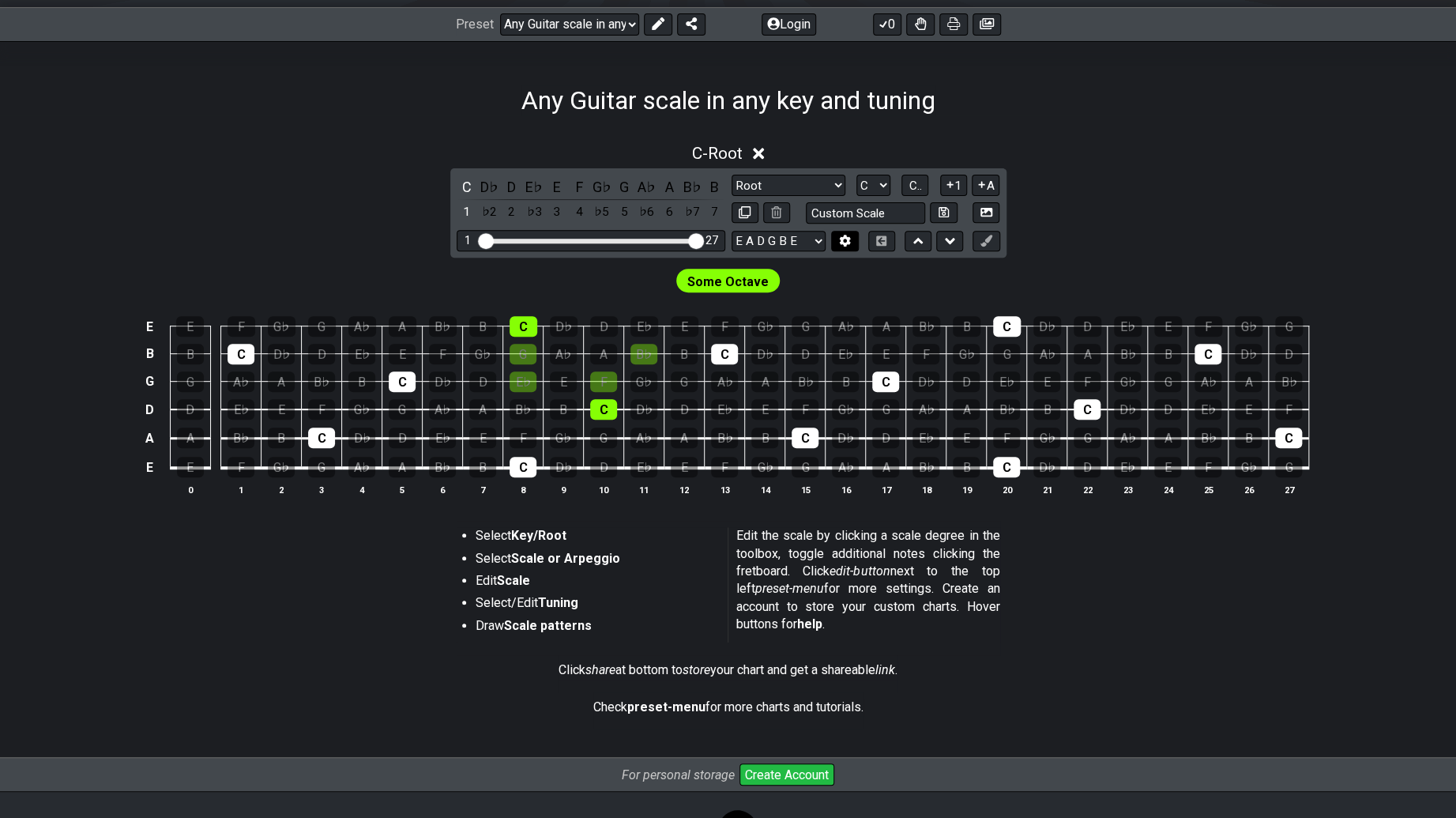
click at [836, 235] on button at bounding box center [844, 241] width 27 height 21
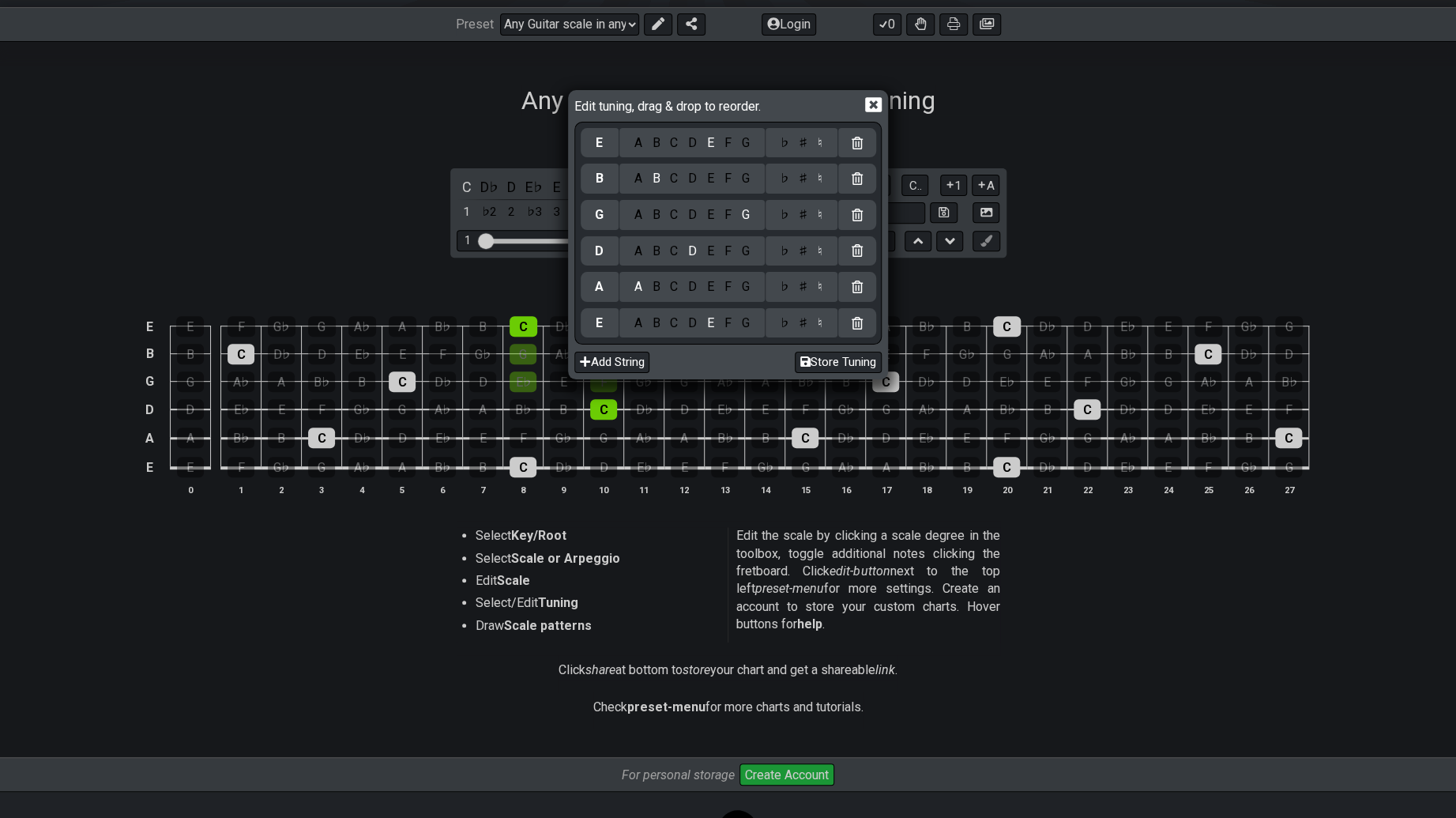
click at [750, 175] on div "G" at bounding box center [745, 179] width 18 height 18
click at [659, 180] on div "B" at bounding box center [656, 179] width 18 height 18
click at [745, 285] on div "G" at bounding box center [745, 287] width 18 height 18
click at [698, 152] on div "A B C D E F G" at bounding box center [692, 142] width 146 height 30
click at [692, 145] on div "D" at bounding box center [692, 143] width 19 height 18
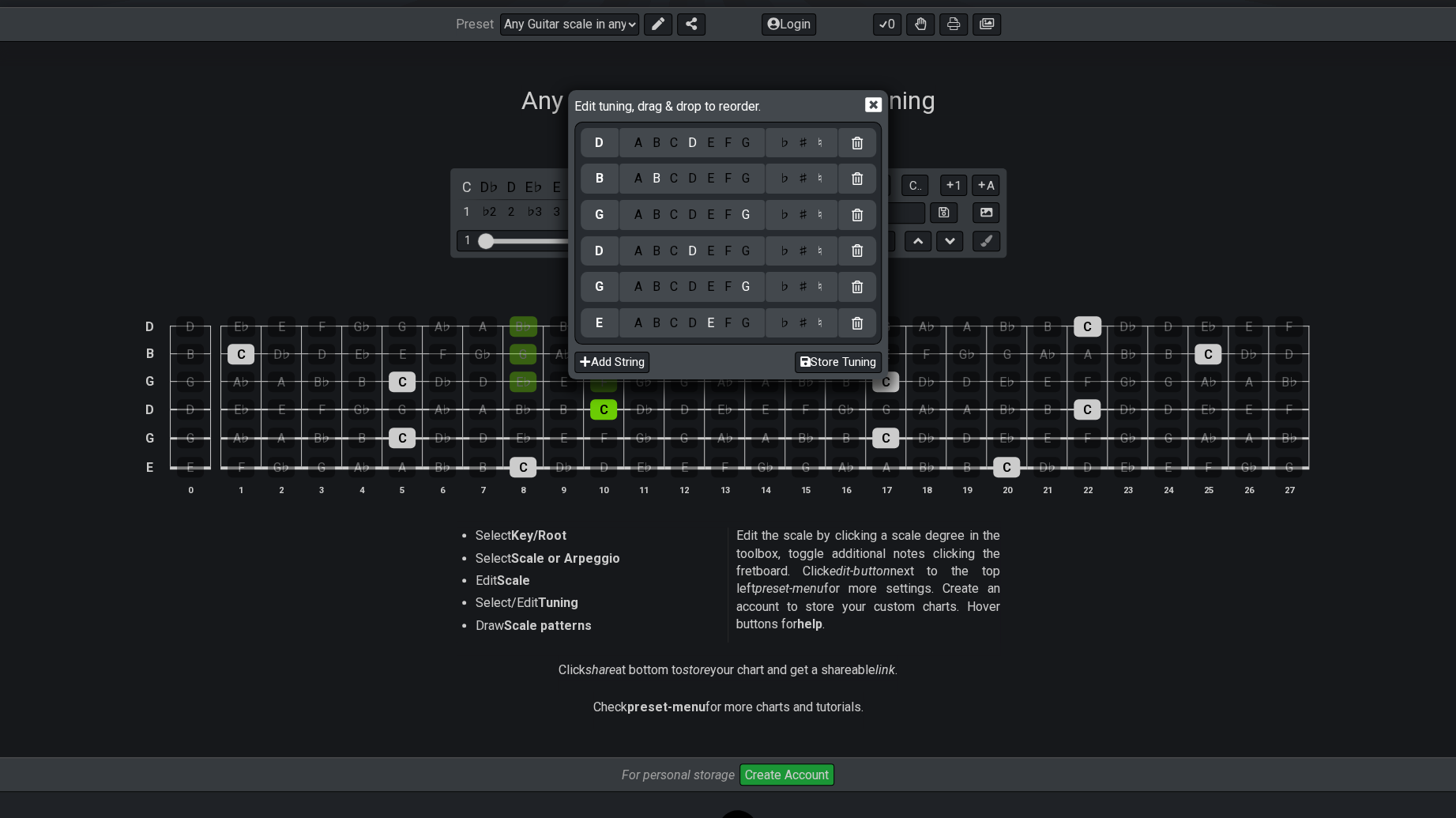
click at [1149, 222] on div "Edit tuning, drag & drop to reorder. D A B C D E F G ♭ ♯ ♮ B A B C D E F G ♭ ♯ …" at bounding box center [728, 409] width 1456 height 818
click at [870, 102] on icon at bounding box center [873, 104] width 17 height 17
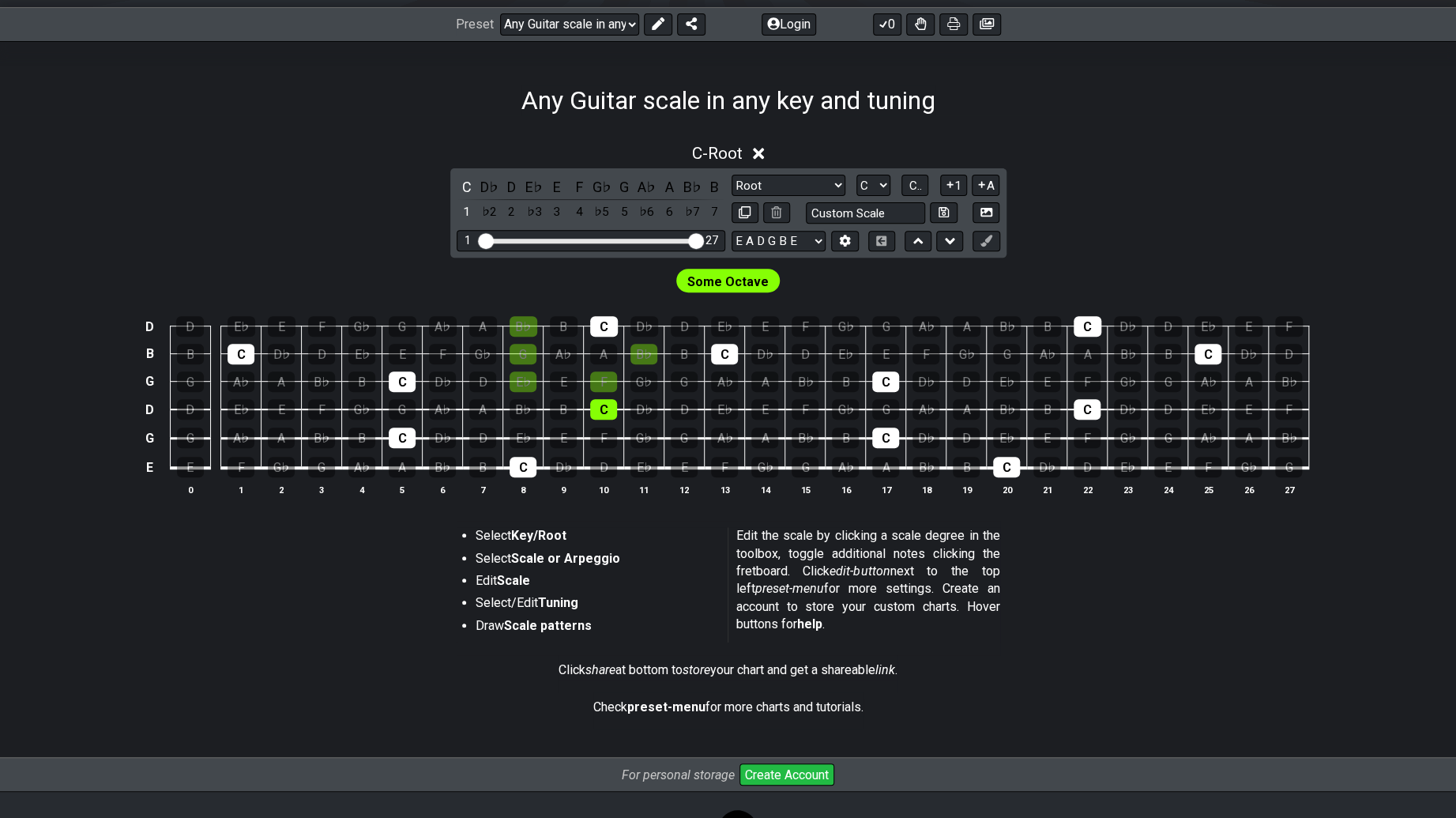
click at [811, 172] on div "C D♭ D E♭ E F G♭ G A♭ A B♭ B 1 ♭2 2 ♭3 3 4 ♭5 5 ♭6 6 ♭7 7 Minor Pentatonic Root…" at bounding box center [728, 213] width 556 height 89
click at [808, 180] on select "Minor Pentatonic Root Minor Pentatonic Major Pentatonic Minor Blues Major Blues…" at bounding box center [788, 185] width 114 height 21
click at [789, 239] on select "E A D G B E E A D G B E E A D G B E B E A D F♯ B A D G C E A D A D G B E E♭ A♭ …" at bounding box center [779, 241] width 94 height 21
click at [882, 209] on input "text" at bounding box center [866, 213] width 120 height 21
type input "Custom Scale"
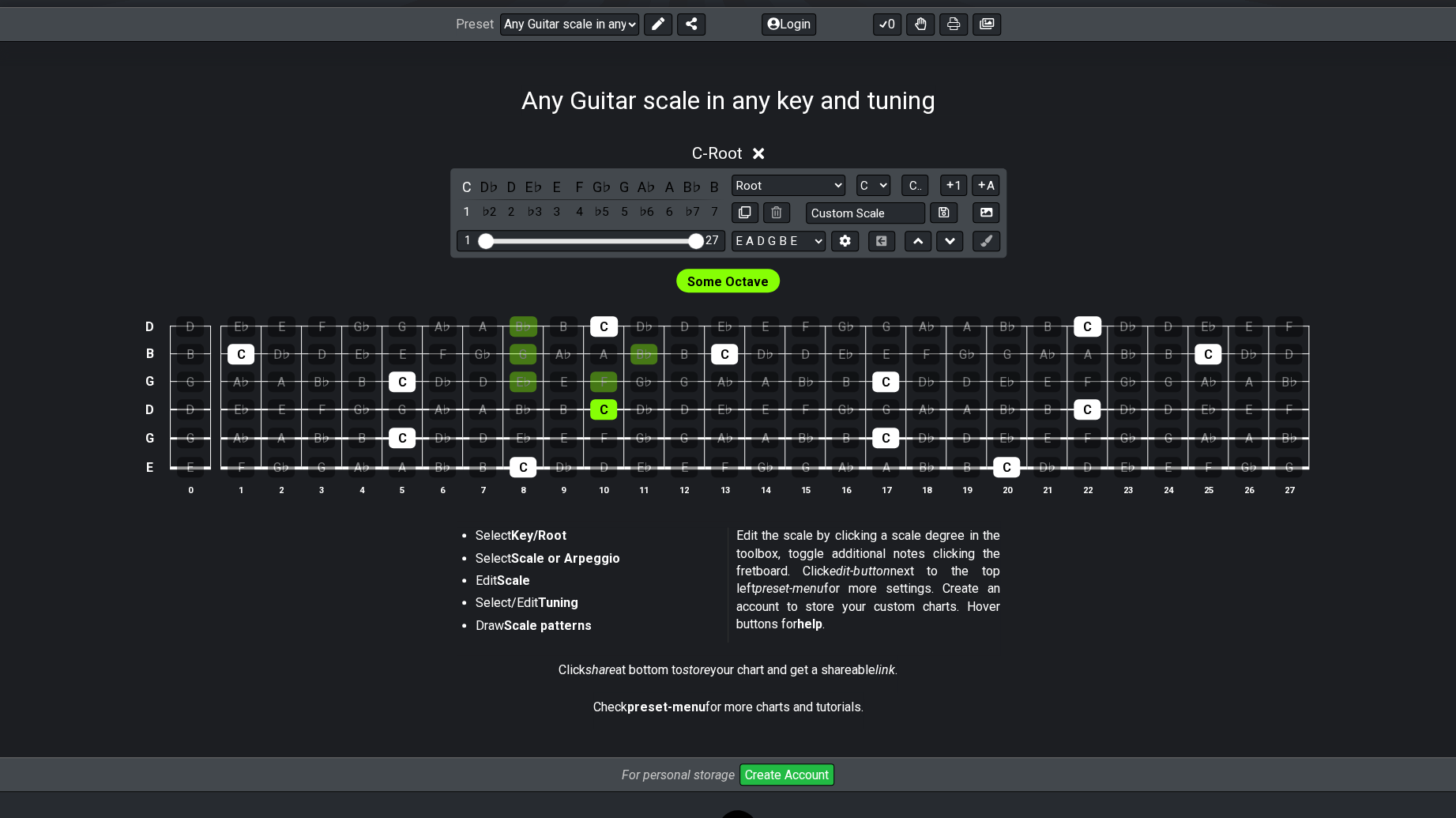
drag, startPoint x: 1040, startPoint y: 202, endPoint x: 931, endPoint y: 203, distance: 109.0
click at [1040, 202] on div "C - Root C D♭ D E♭ E F G♭ G A♭ A B♭ B 1 ♭2 2 ♭3 3 4 ♭5 5 ♭6 6 ♭7 7 Minor Pentat…" at bounding box center [728, 326] width 1456 height 384
click at [809, 183] on select "Minor Pentatonic Root Minor Pentatonic Major Pentatonic Minor Blues Major Blues…" at bounding box center [788, 185] width 114 height 21
select select "Lydian"
click at [732, 175] on select "Minor Pentatonic Root Minor Pentatonic Major Pentatonic Minor Blues Major Blues…" at bounding box center [788, 185] width 114 height 21
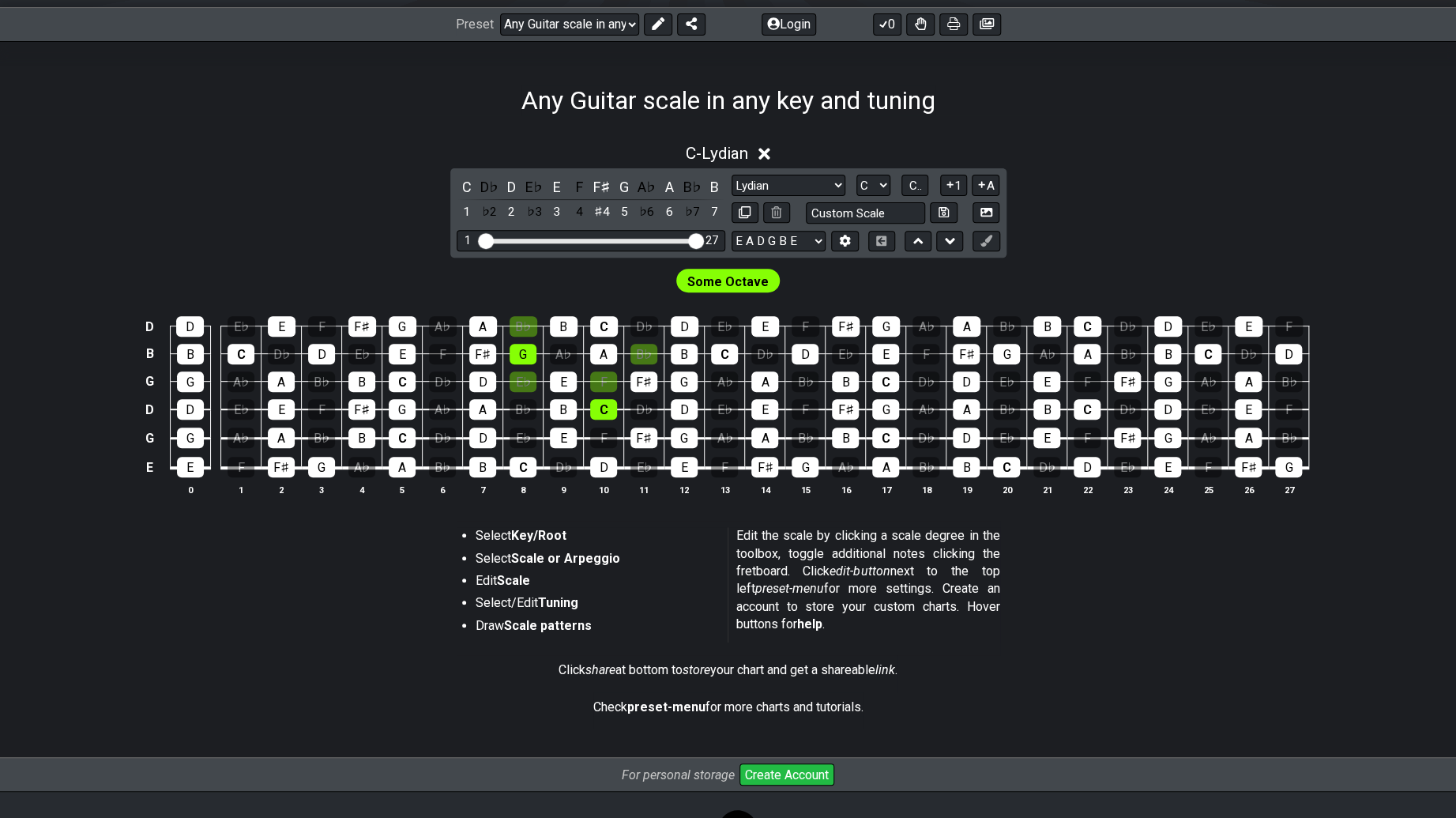
click at [881, 196] on div "Minor Pentatonic Root Minor Pentatonic Major Pentatonic Minor Blues Major Blues…" at bounding box center [866, 199] width 268 height 49
click at [877, 188] on select "A♭ A A♯ B♭ B C C♯ D♭ D D♯ E♭ E F F♯ G♭ G G♯" at bounding box center [873, 185] width 34 height 21
select select "A"
click at [856, 175] on select "A♭ A A♯ B♭ B C C♯ D♭ D D♯ E♭ E F F♯ G♭ G G♯" at bounding box center [873, 185] width 34 height 21
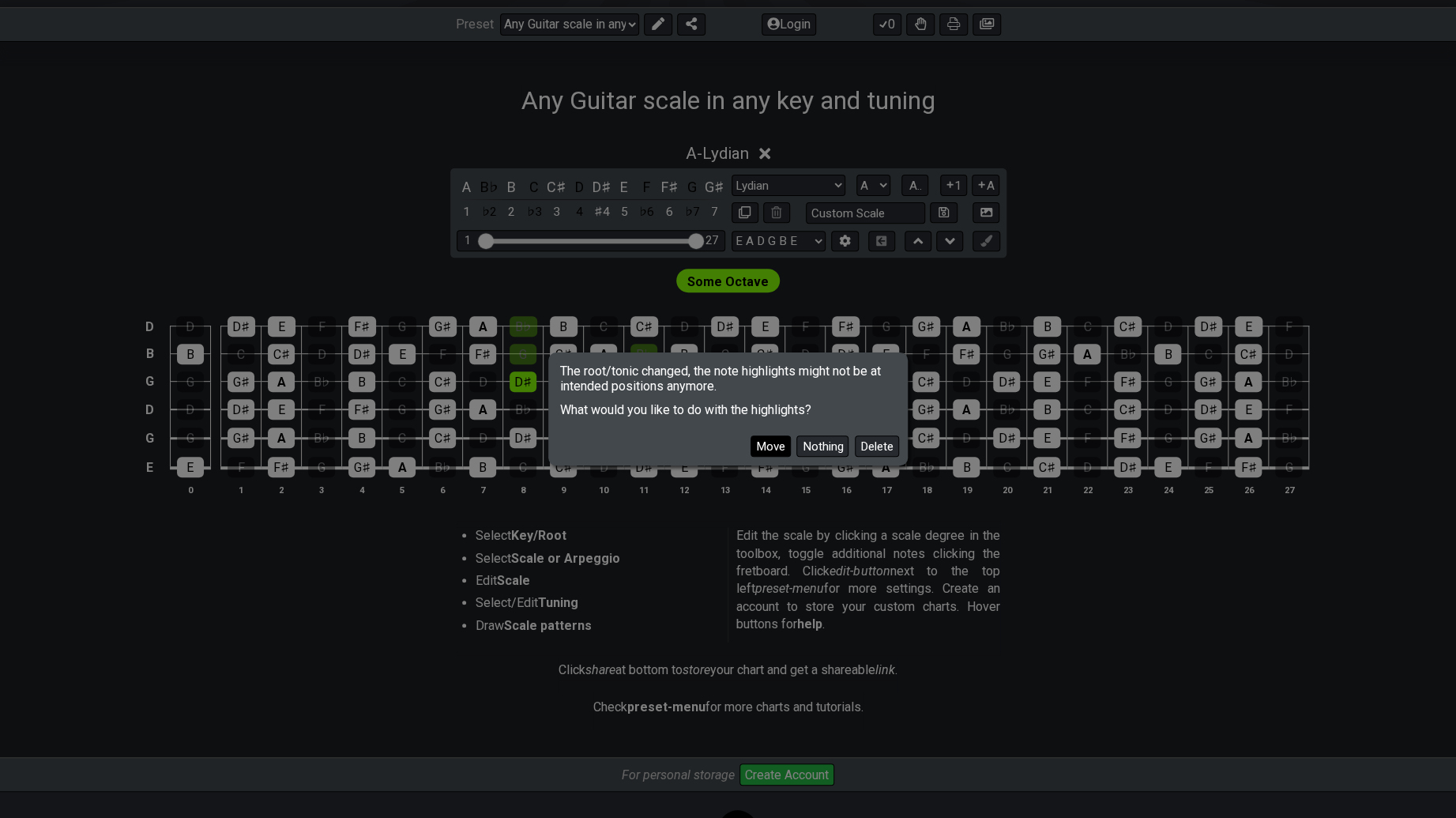
click at [770, 448] on button "Move" at bounding box center [770, 446] width 40 height 21
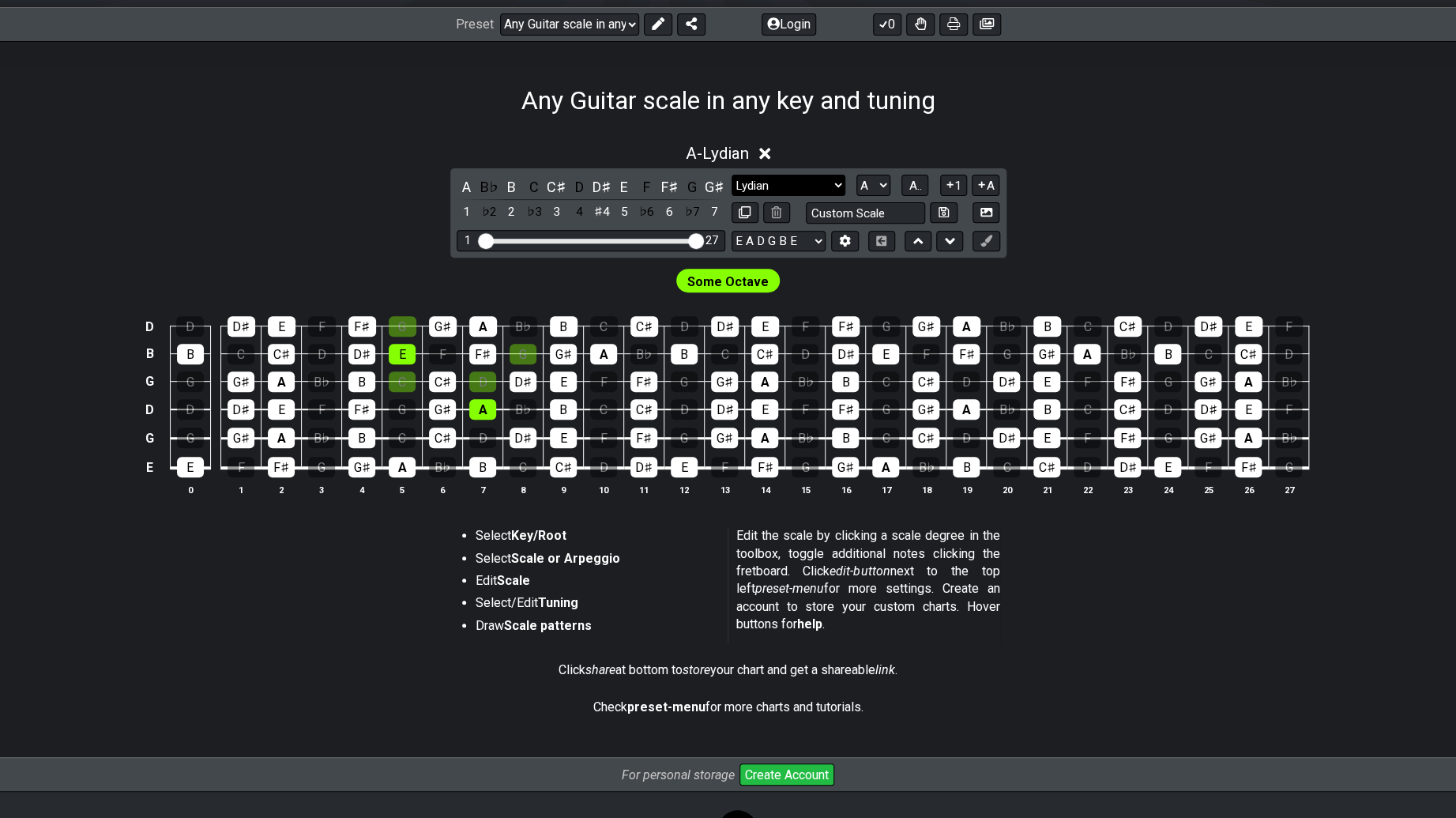
click at [781, 187] on select "Minor Pentatonic Root Minor Pentatonic Major Pentatonic Minor Blues Major Blues…" at bounding box center [788, 185] width 114 height 21
drag, startPoint x: 700, startPoint y: 151, endPoint x: 690, endPoint y: 150, distance: 10.0
click at [690, 150] on span "A - Lydian" at bounding box center [717, 153] width 63 height 19
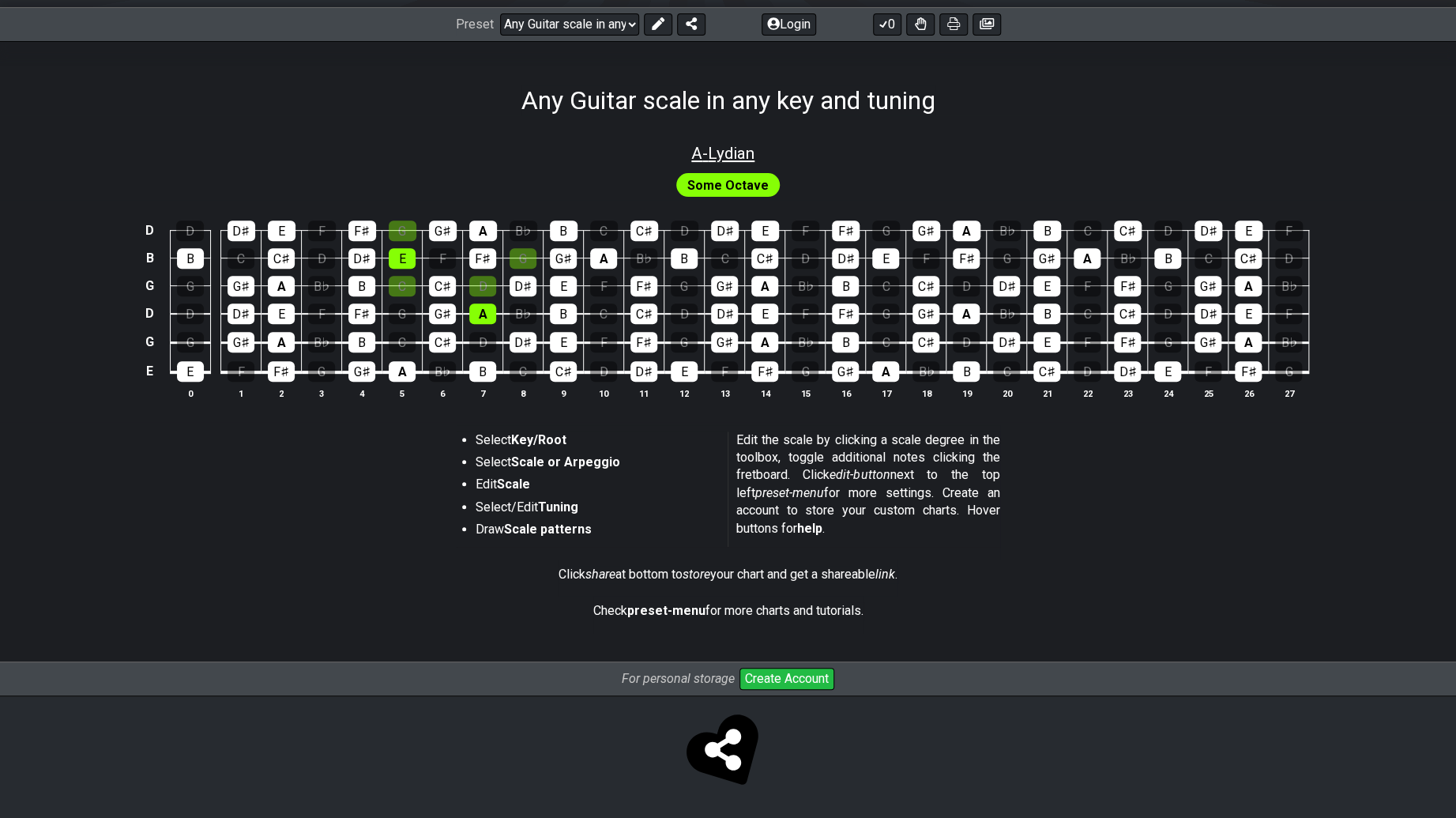
click at [691, 149] on span "A - Lydian" at bounding box center [723, 153] width 63 height 19
select select "Lydian"
select select "A"
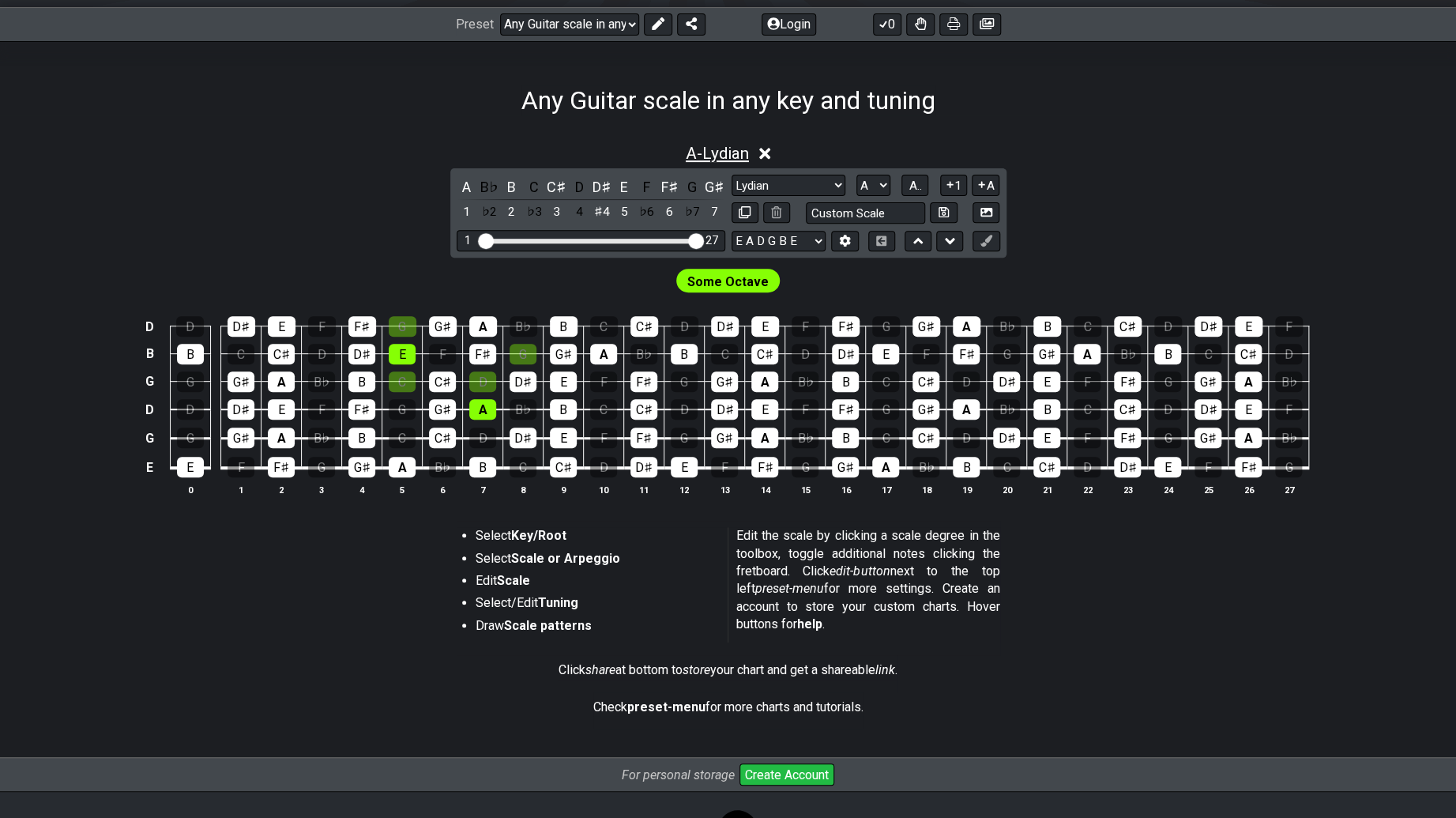
drag, startPoint x: 675, startPoint y: 140, endPoint x: 703, endPoint y: 151, distance: 30.1
click at [702, 150] on div "A - Lydian" at bounding box center [728, 149] width 1456 height 29
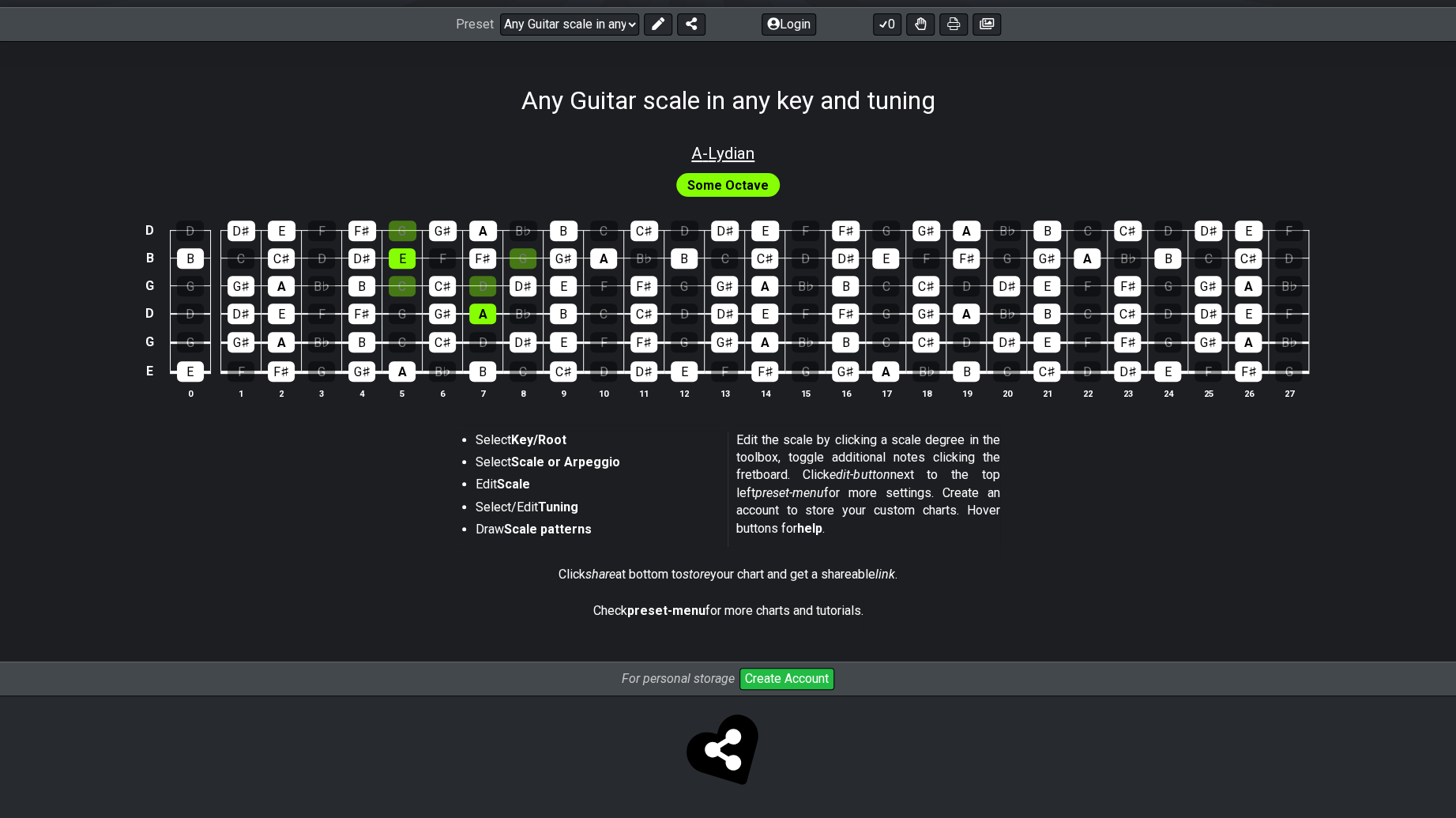
drag, startPoint x: 690, startPoint y: 147, endPoint x: 707, endPoint y: 153, distance: 18.0
click at [696, 150] on span "A - Lydian" at bounding box center [723, 153] width 63 height 19
select select "Lydian"
select select "A"
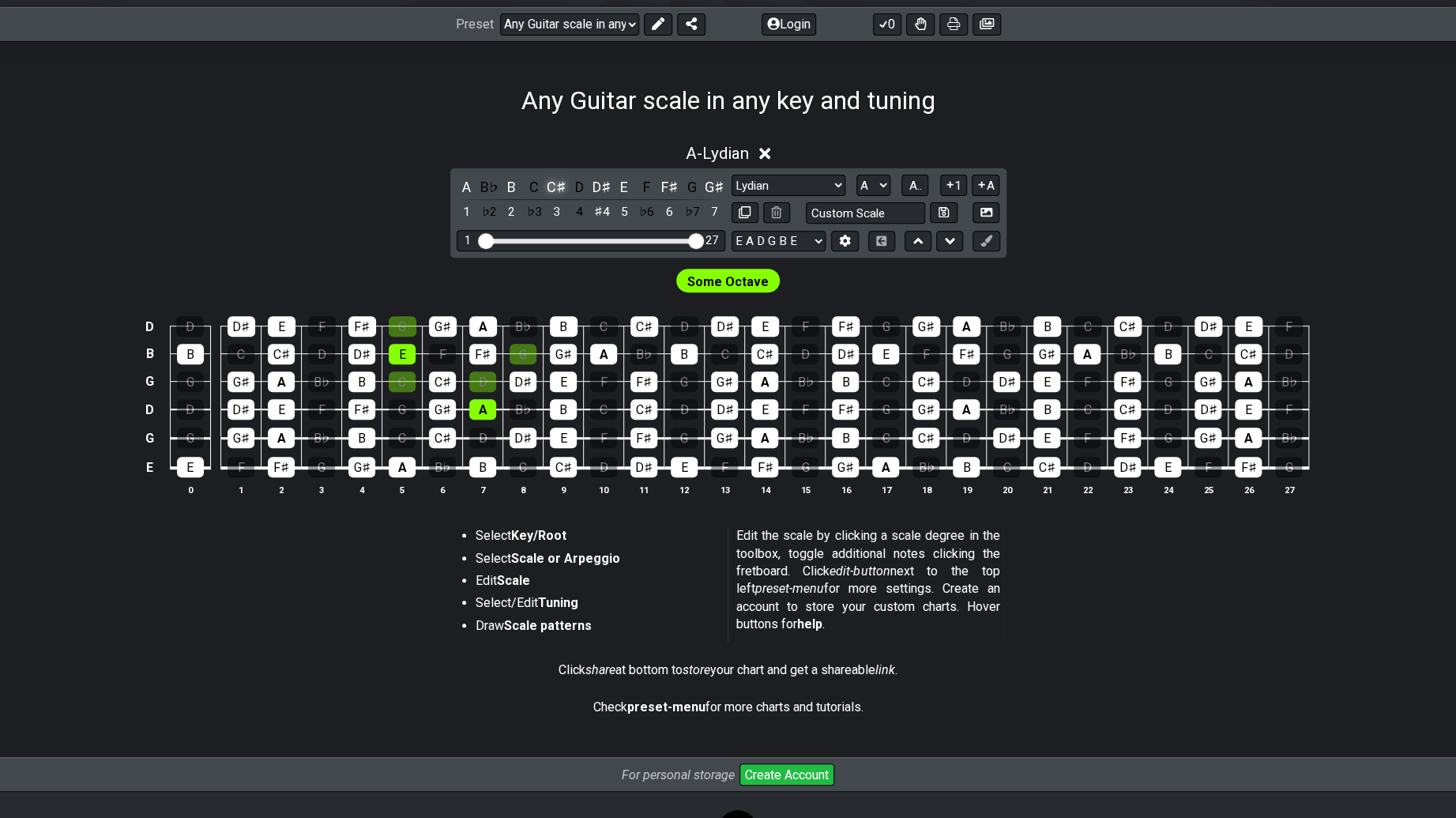
click at [551, 183] on div "C♯" at bounding box center [556, 187] width 20 height 21
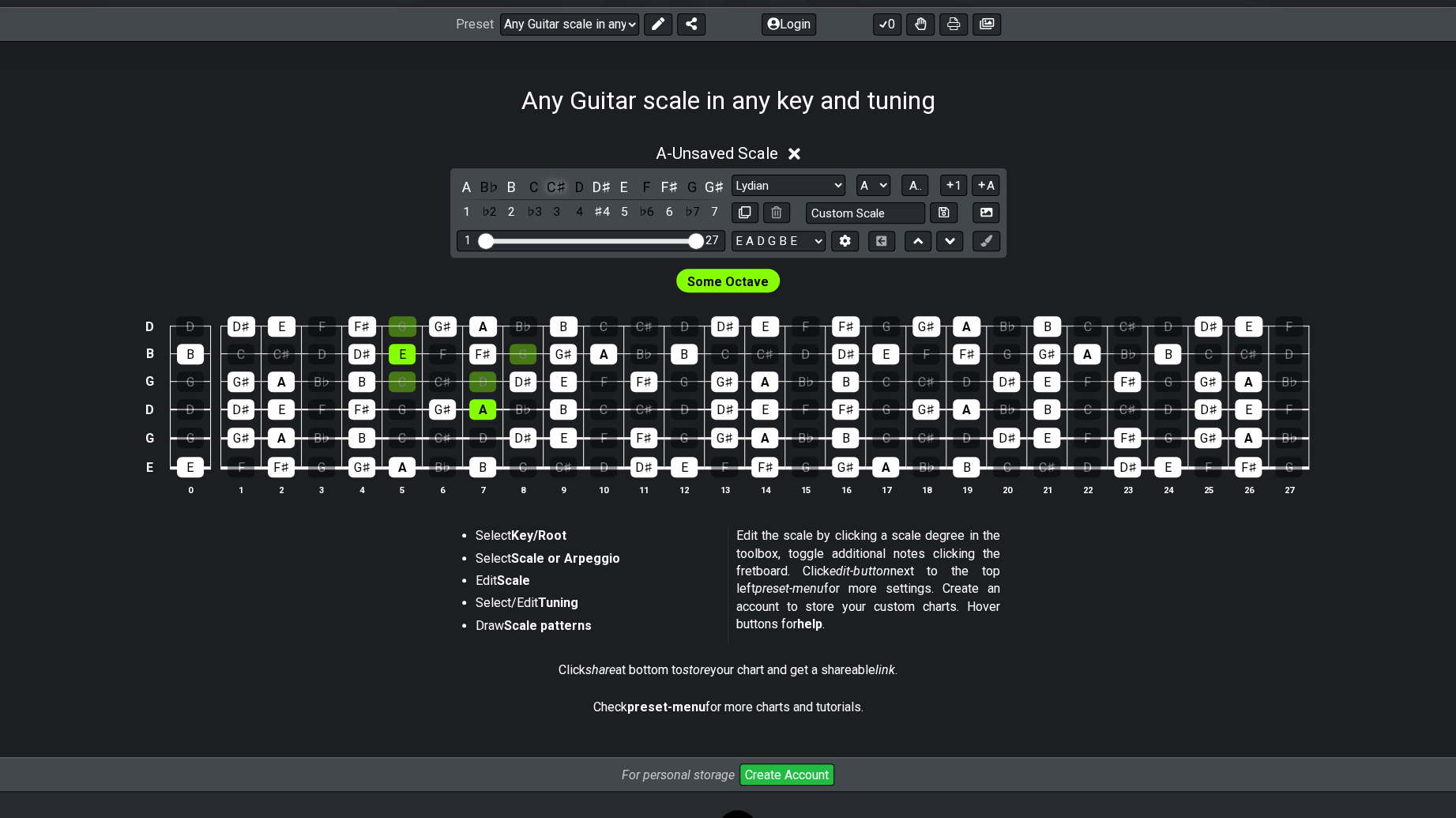
click at [551, 183] on div "C♯" at bounding box center [556, 187] width 20 height 21
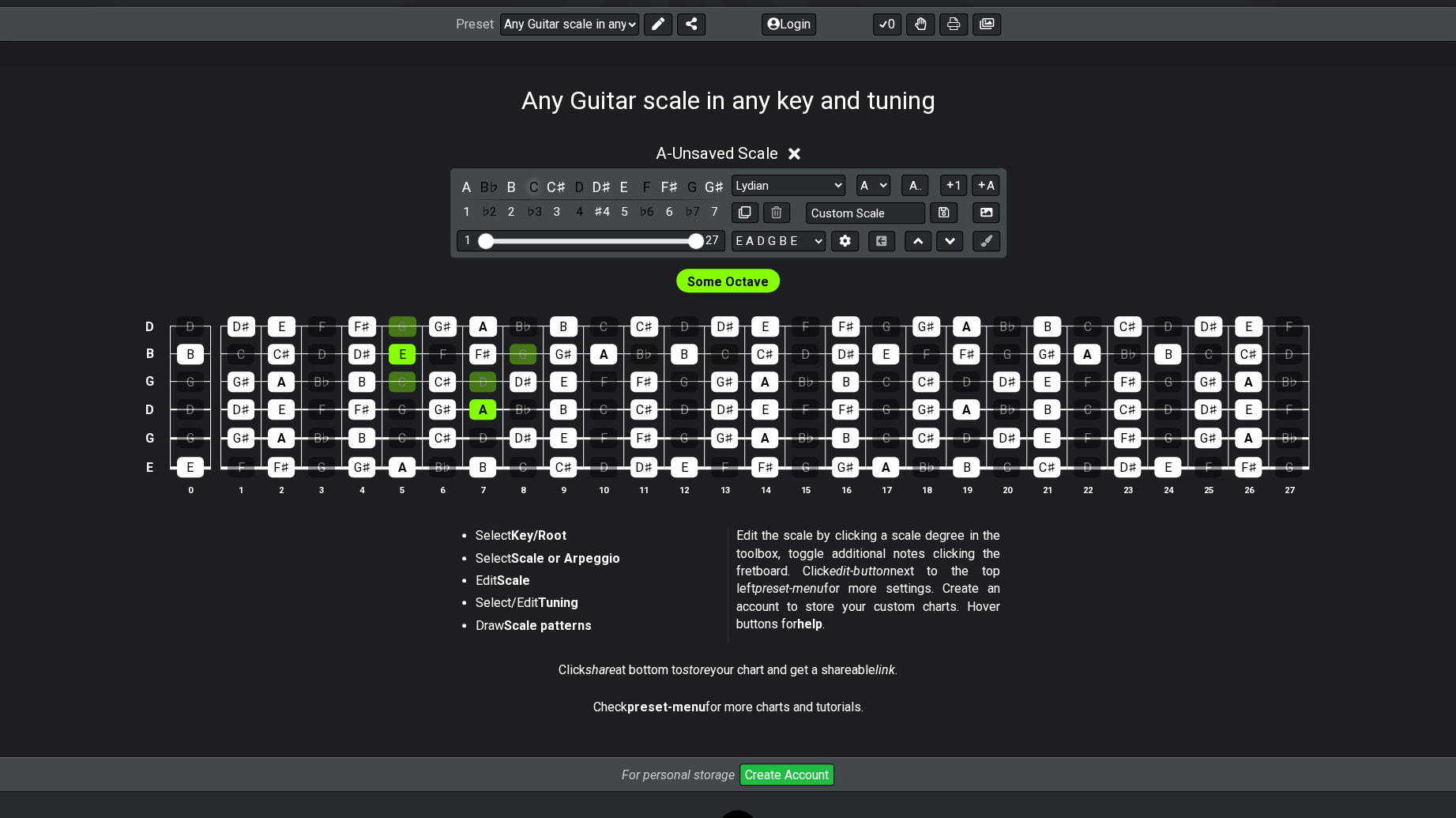
click at [541, 182] on div "C" at bounding box center [534, 187] width 20 height 21
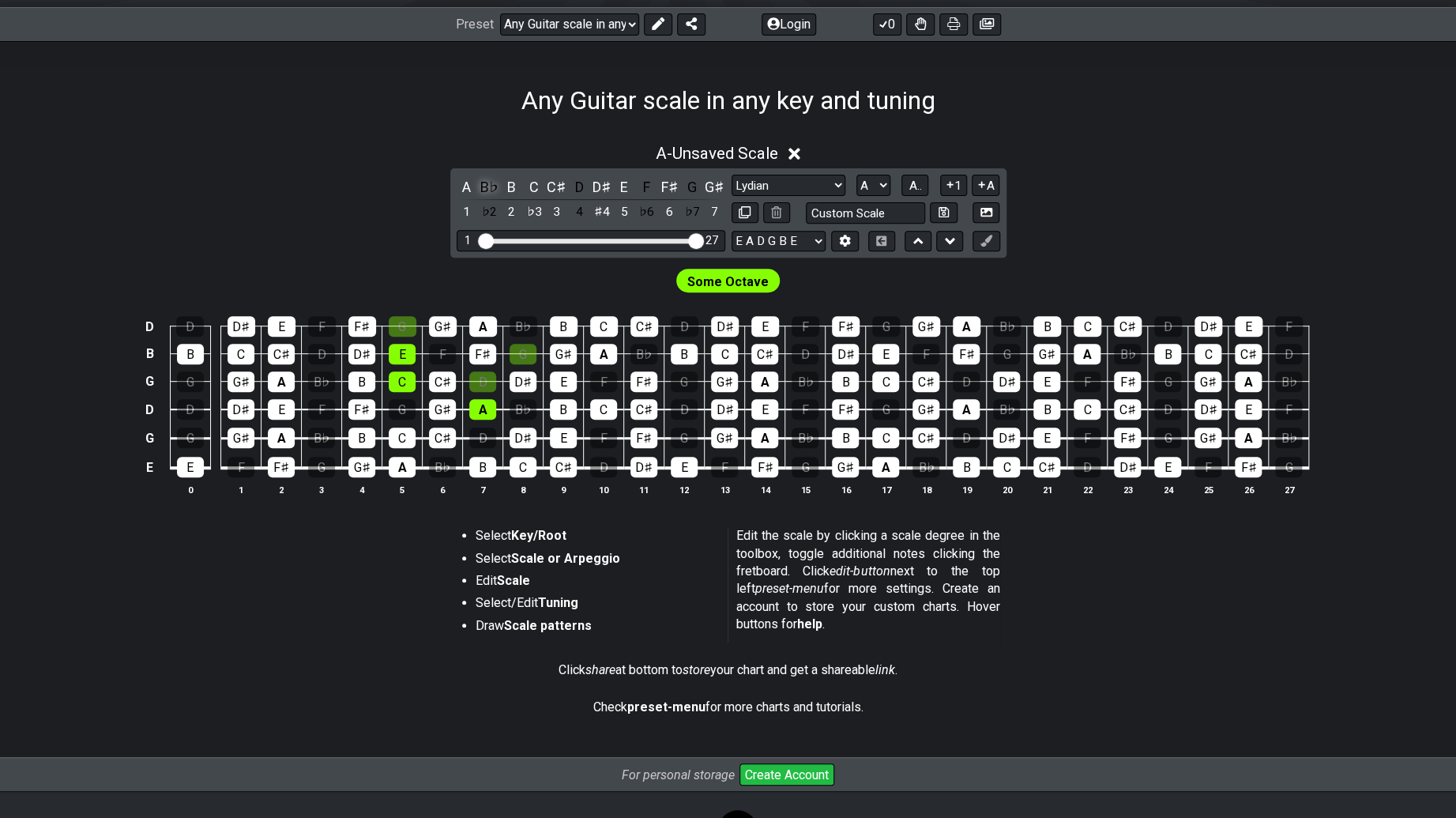
click at [496, 183] on div "B♭" at bounding box center [488, 187] width 20 height 21
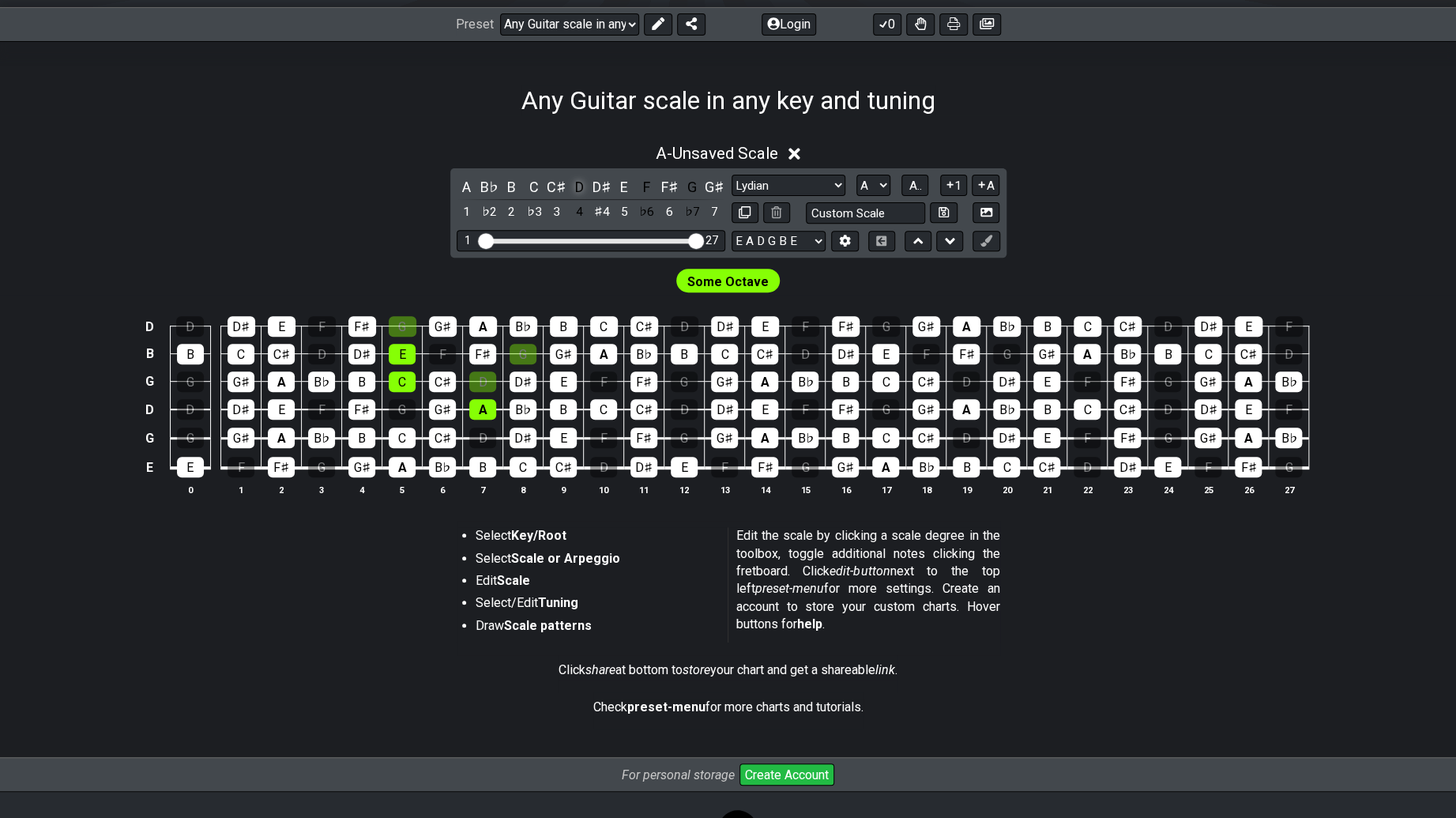
click at [569, 180] on div "D" at bounding box center [579, 187] width 20 height 21
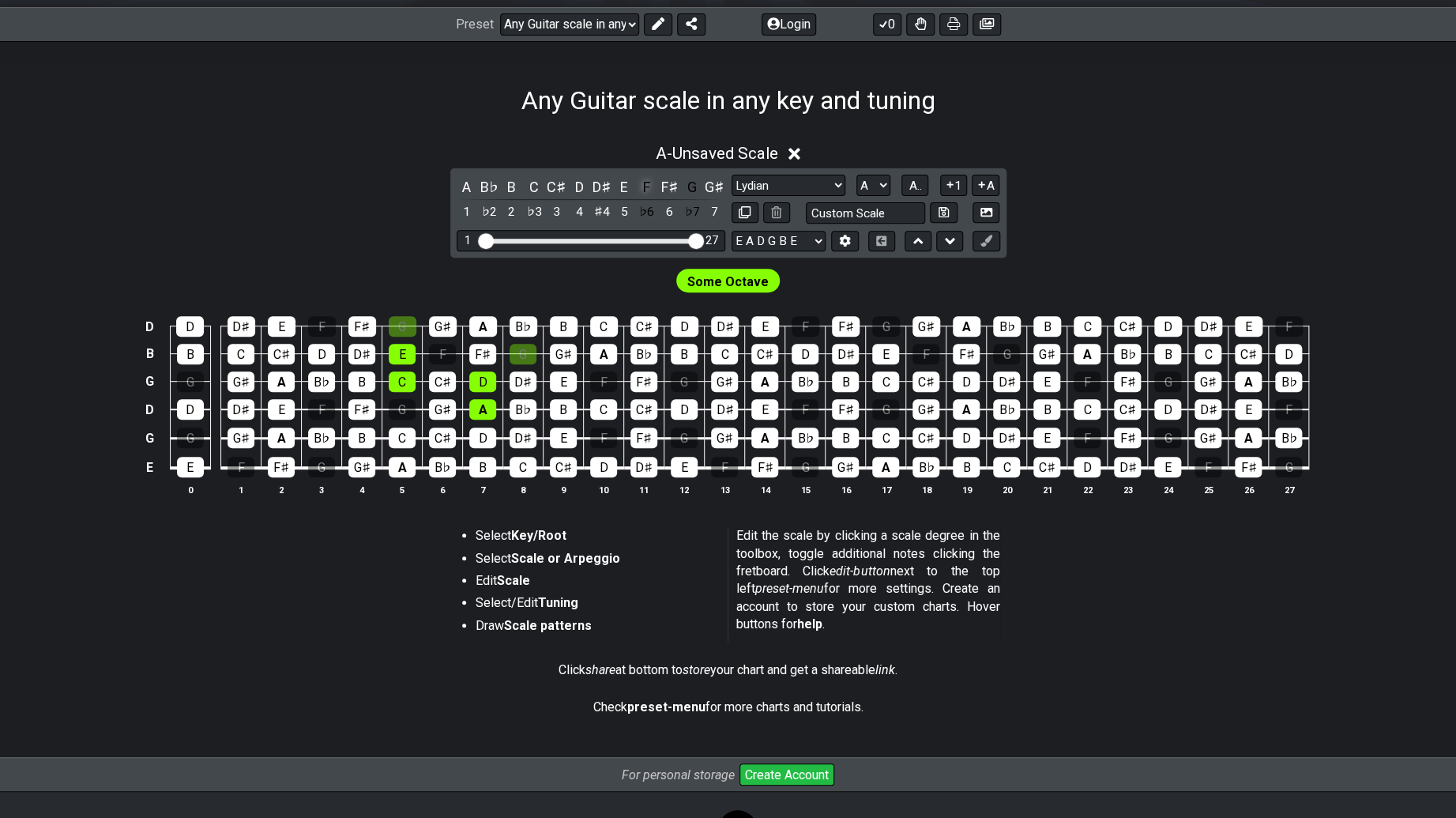
click at [645, 184] on div "F" at bounding box center [647, 187] width 20 height 21
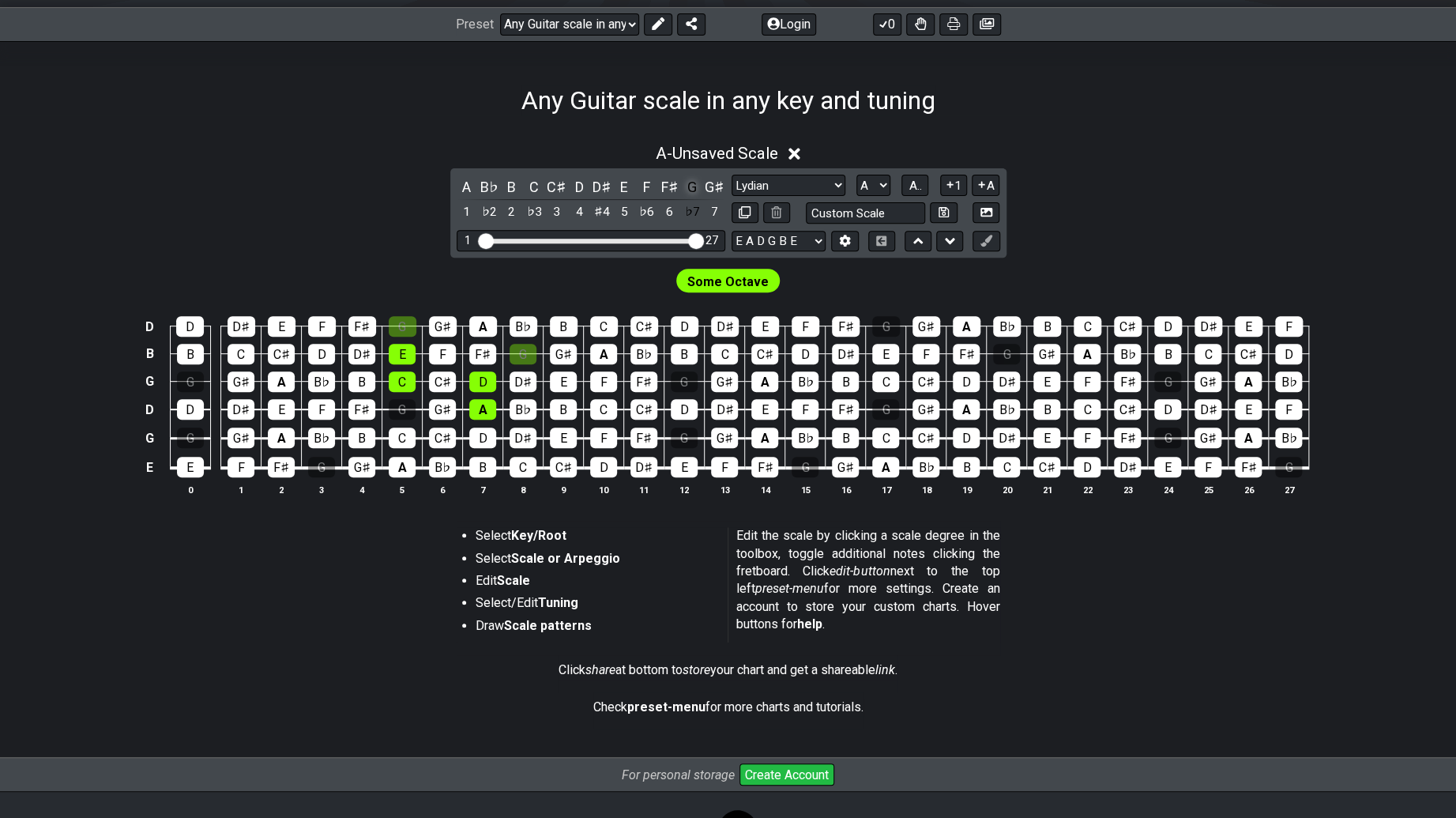
click at [695, 186] on div "G" at bounding box center [691, 187] width 20 height 21
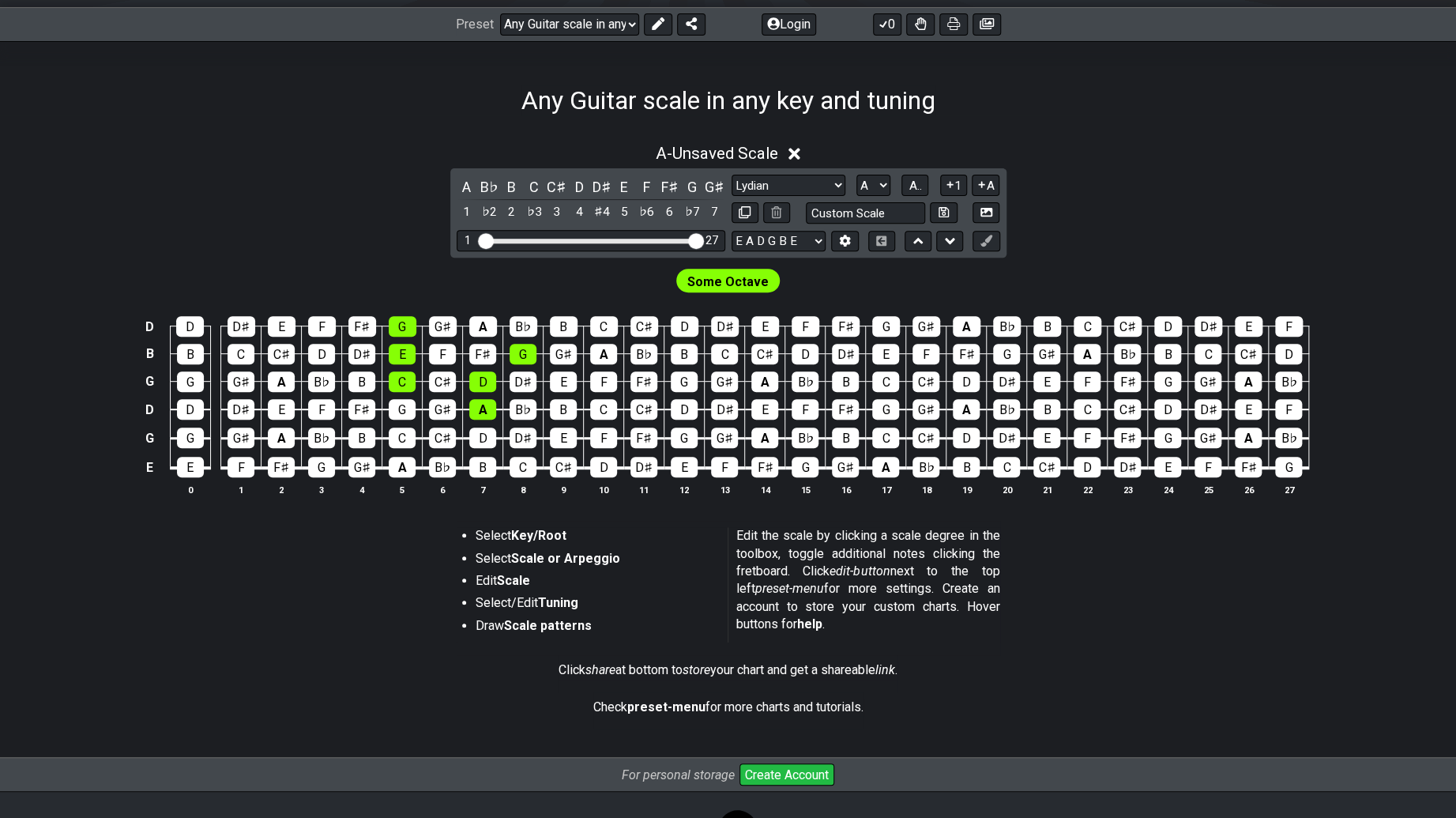
click at [480, 129] on div "A - Unsaved Scale A B♭ B C C♯ D D♯ E F F♯ G G♯ 1 ♭2 2 ♭3 3 4 ♯4 5 ♭6 6 ♭7 7 Min…" at bounding box center [728, 437] width 1456 height 643
click at [396, 318] on div "G" at bounding box center [403, 326] width 27 height 20
drag, startPoint x: 399, startPoint y: 342, endPoint x: 401, endPoint y: 353, distance: 11.2
click at [399, 348] on td "E" at bounding box center [403, 340] width 40 height 27
click at [401, 350] on div "E" at bounding box center [402, 353] width 27 height 20
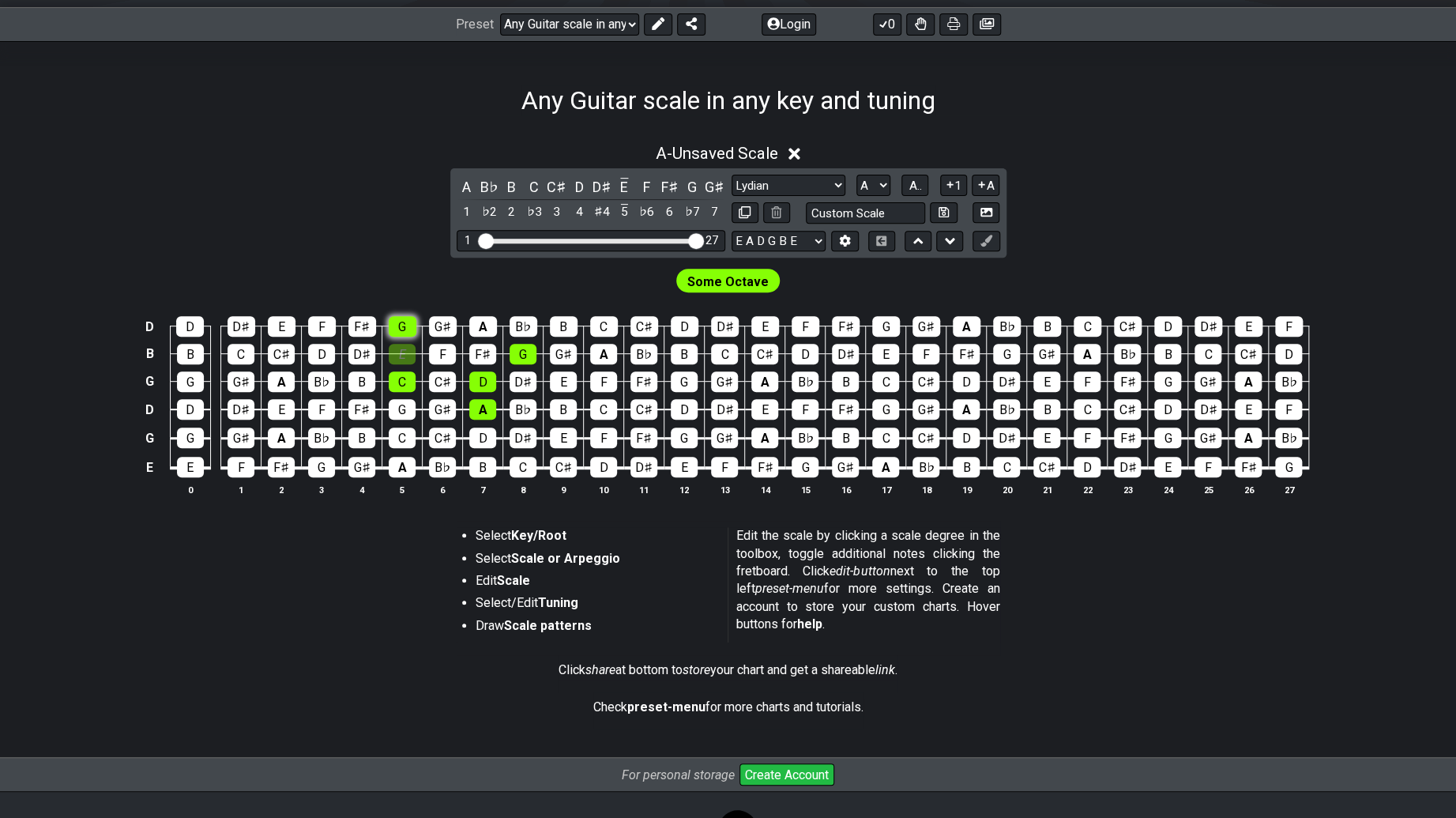
click at [399, 330] on div "G" at bounding box center [403, 326] width 27 height 20
click at [401, 353] on div "E" at bounding box center [402, 353] width 27 height 20
click at [407, 367] on td "C" at bounding box center [403, 368] width 40 height 27
click at [848, 214] on input "text" at bounding box center [866, 213] width 120 height 21
type input "Custom Scale"
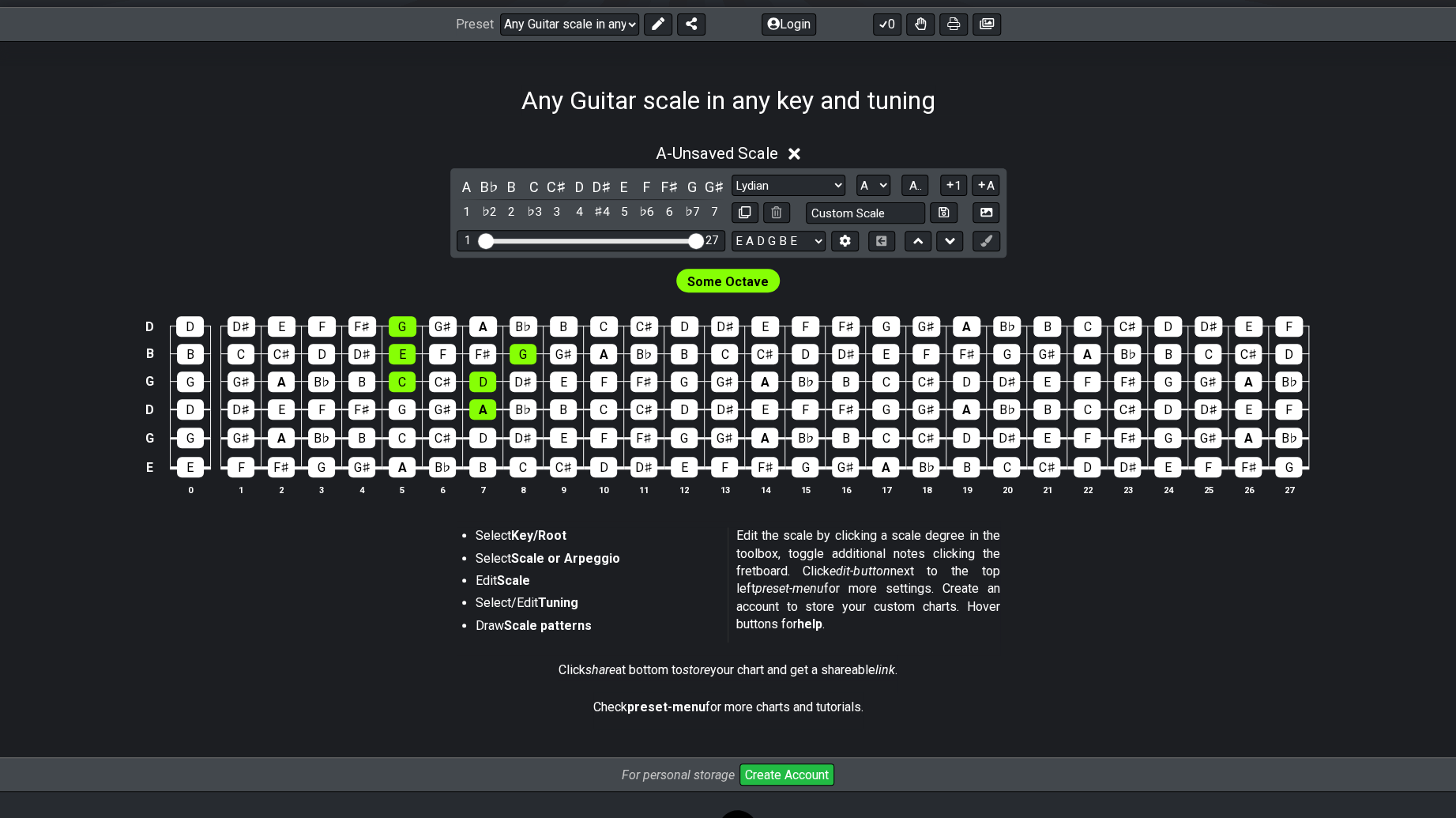
click at [905, 200] on div "Minor Pentatonic Root Minor Pentatonic Major Pentatonic Minor Blues Major Blues…" at bounding box center [866, 199] width 268 height 49
click at [947, 215] on icon at bounding box center [943, 212] width 11 height 12
click at [805, 188] on select "Minor Pentatonic Custom Scale Minor Pentatonic Major Pentatonic Minor Blues Maj…" at bounding box center [788, 185] width 114 height 21
select select "Dominant 7th"
click at [732, 175] on select "Minor Pentatonic Custom Scale Minor Pentatonic Major Pentatonic Minor Blues Maj…" at bounding box center [788, 185] width 114 height 21
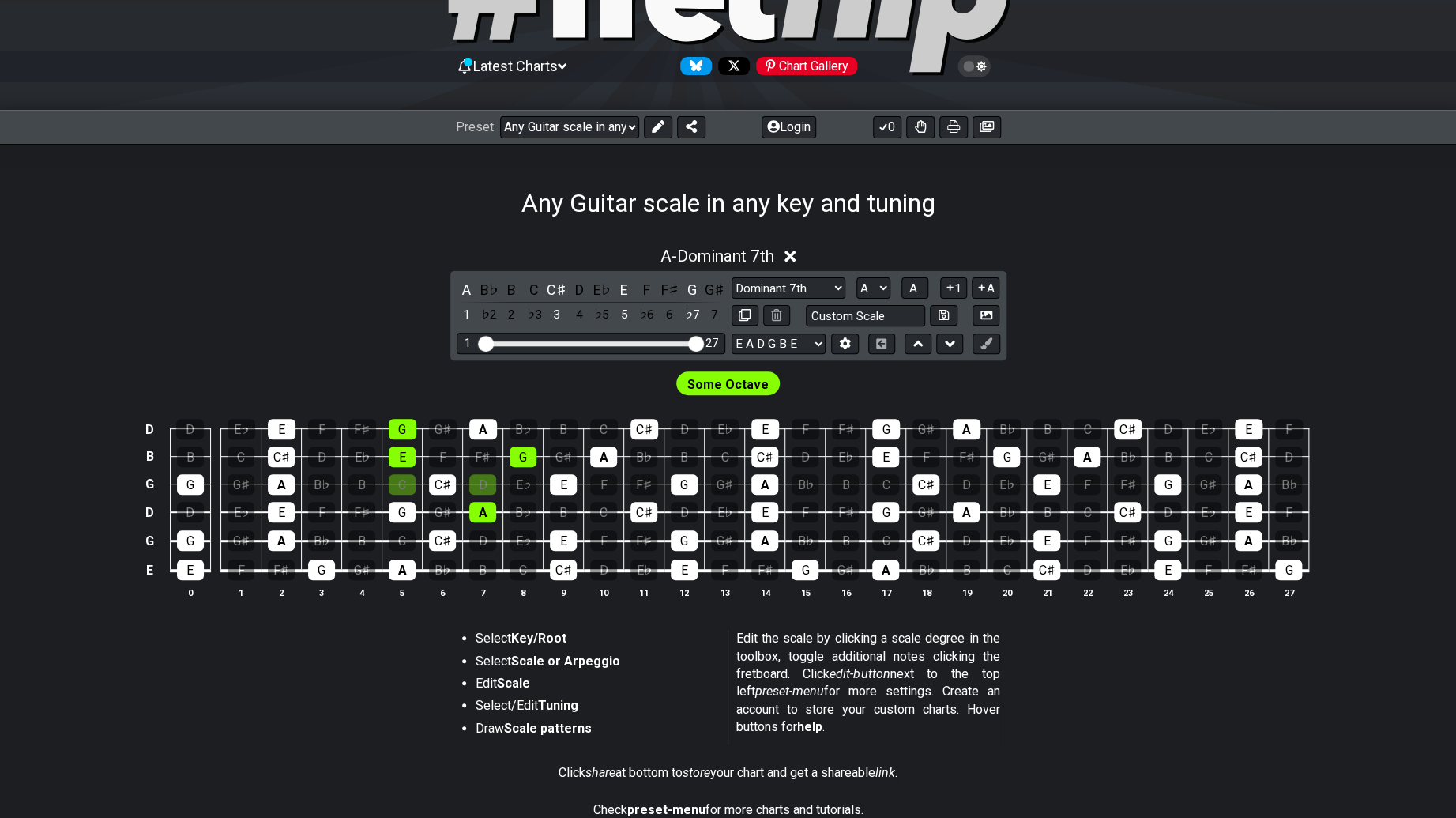
scroll to position [0, 0]
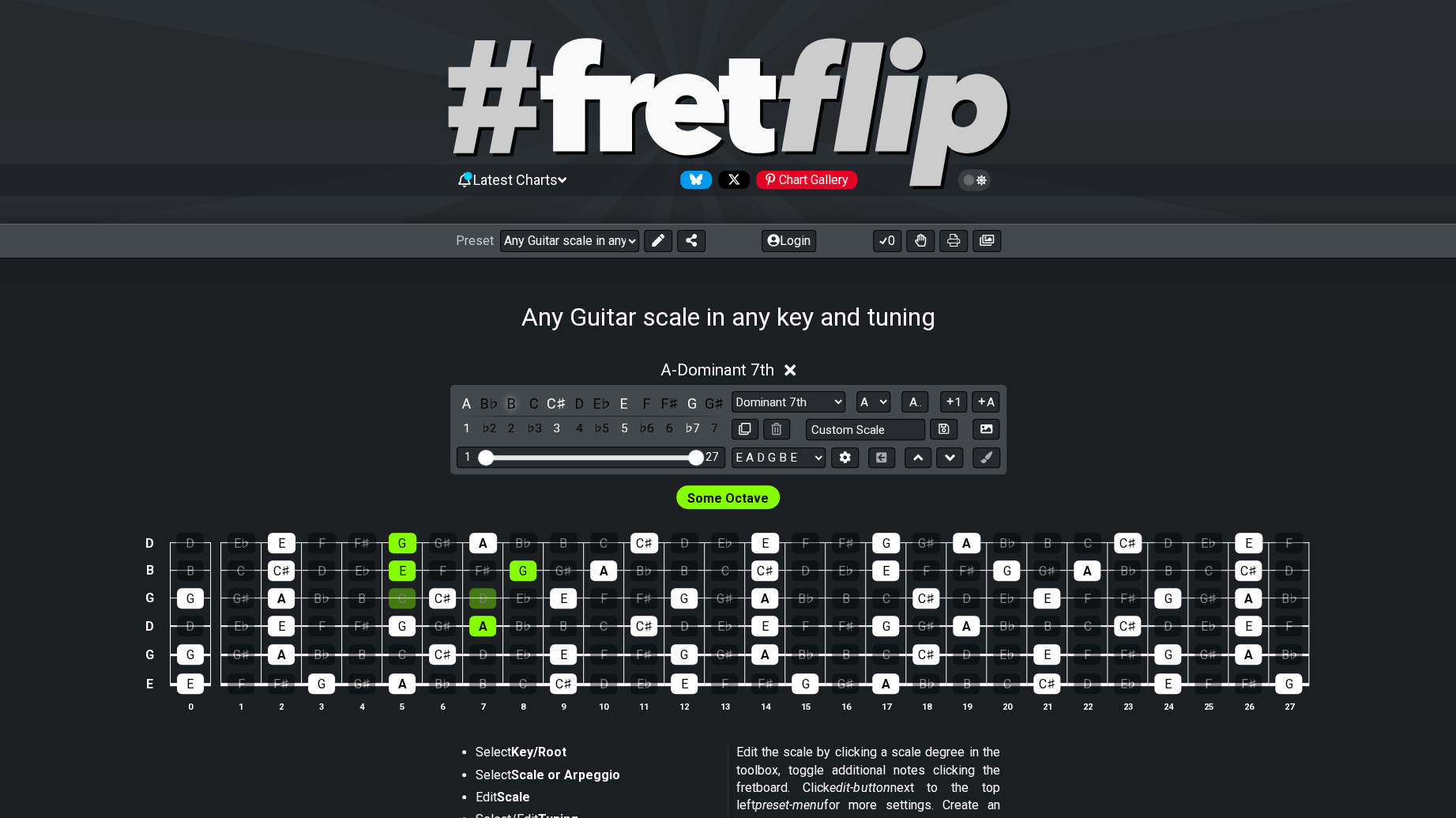
drag, startPoint x: 492, startPoint y: 402, endPoint x: 518, endPoint y: 400, distance: 26.1
click at [500, 401] on div "A B♭ B C C♯ D E♭ E F F♯ G G♯ 1 ♭2 2 ♭3 3 4 ♭5 5 ♭6 6 ♭7 7" at bounding box center [591, 416] width 268 height 47
drag, startPoint x: 518, startPoint y: 400, endPoint x: 528, endPoint y: 398, distance: 10.2
click at [522, 399] on div "A B♭ B C C♯ D E♭ E F F♯ G G♯ 1 ♭2 2 ♭3 3 4 ♭5 5 ♭6 6 ♭7 7" at bounding box center [591, 416] width 268 height 47
click at [502, 430] on div "2" at bounding box center [512, 428] width 20 height 21
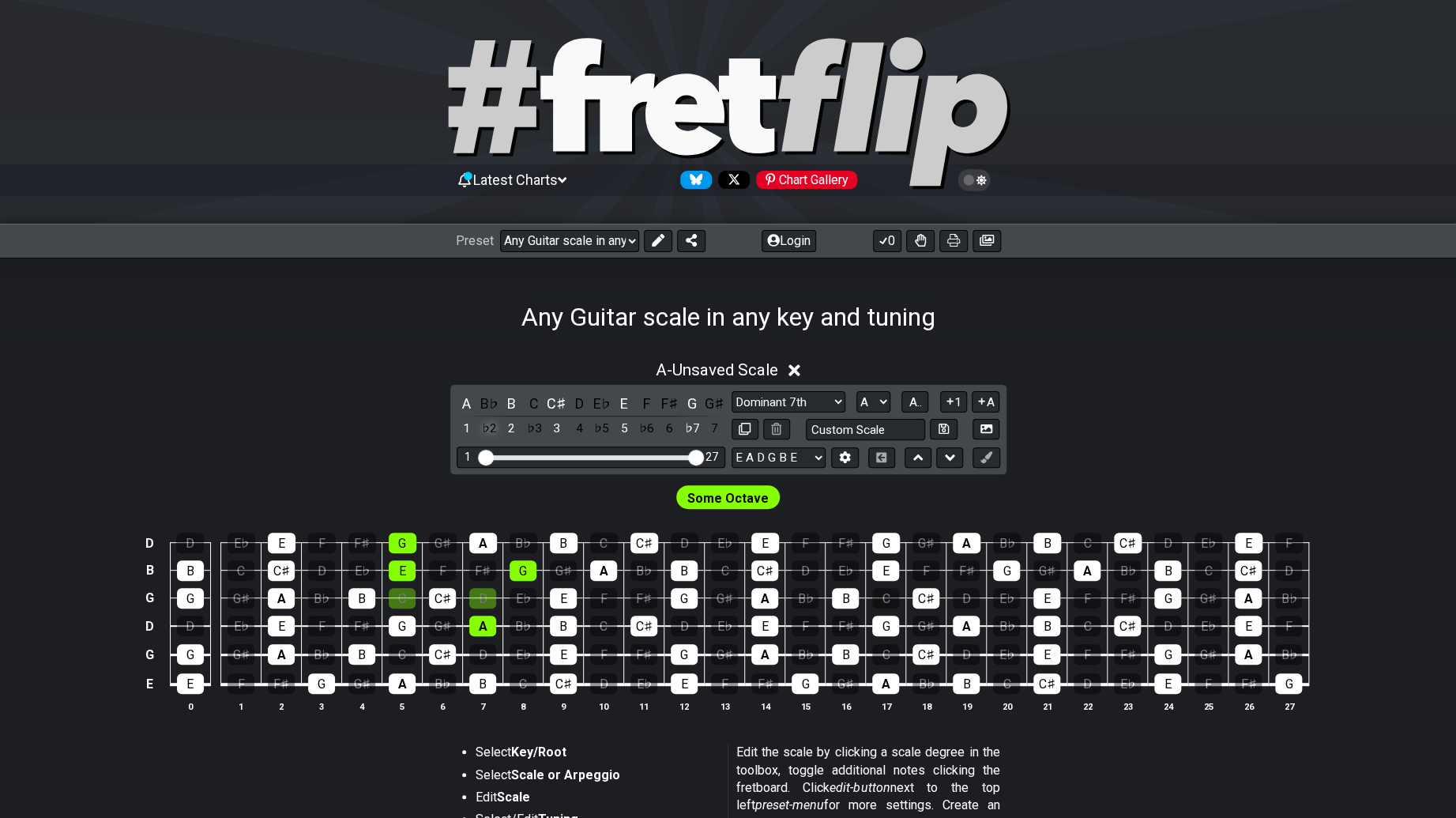
drag, startPoint x: 481, startPoint y: 427, endPoint x: 545, endPoint y: 431, distance: 64.1
click at [483, 427] on div "♭2" at bounding box center [488, 428] width 20 height 21
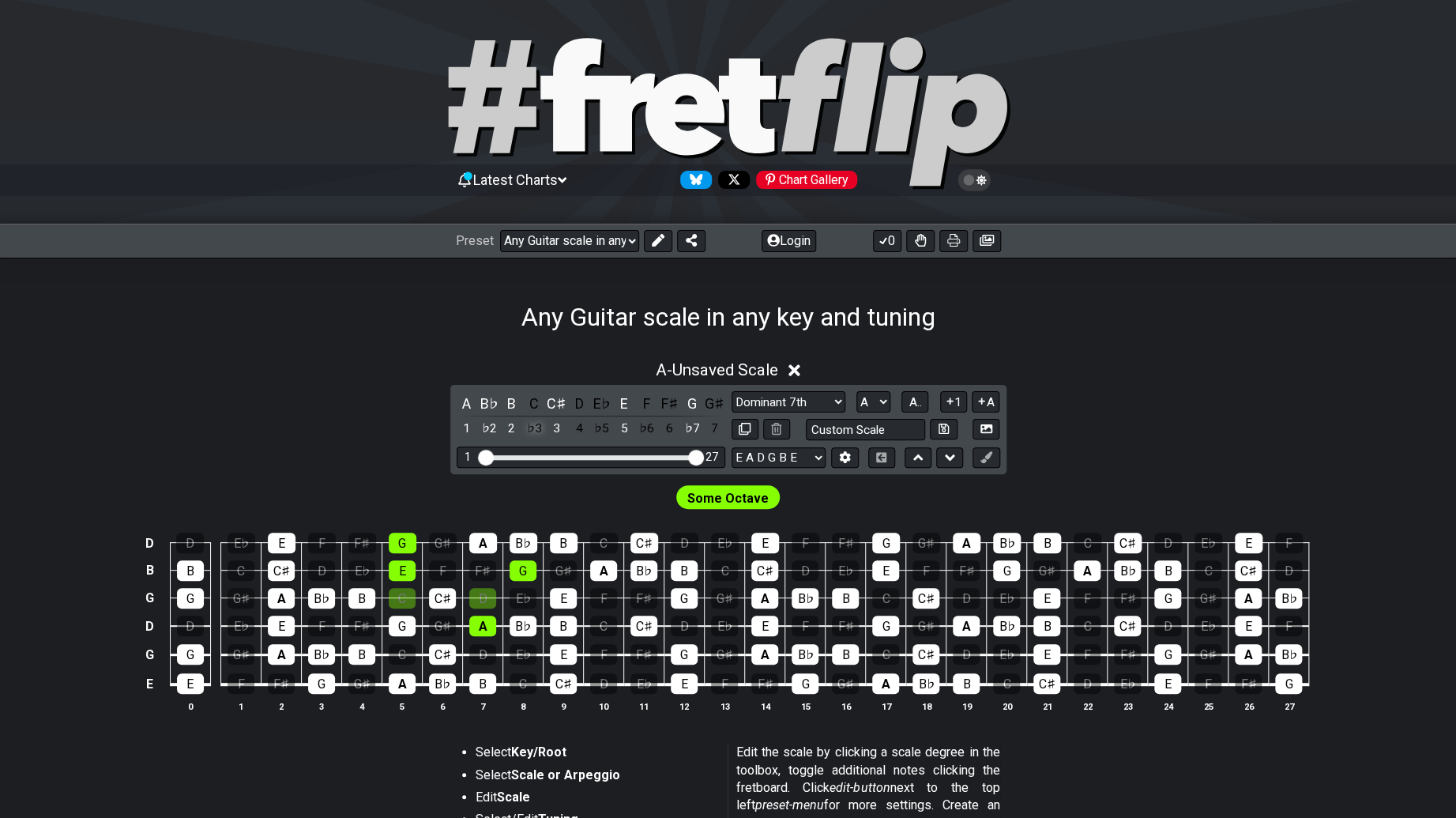
drag, startPoint x: 536, startPoint y: 425, endPoint x: 635, endPoint y: 452, distance: 102.6
click at [538, 425] on div "♭3" at bounding box center [534, 428] width 20 height 21
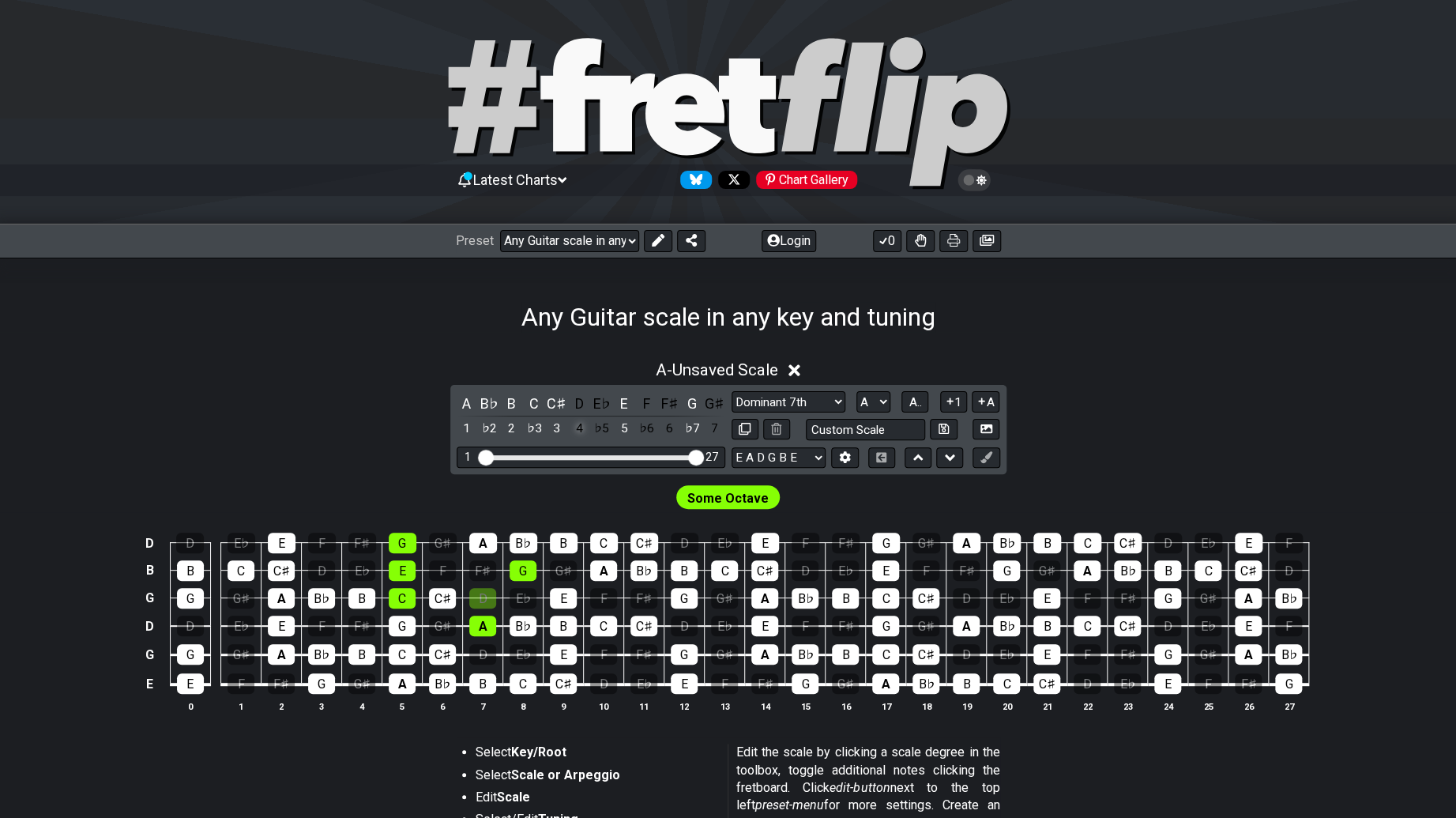
drag, startPoint x: 578, startPoint y: 422, endPoint x: 605, endPoint y: 427, distance: 27.5
click at [580, 422] on div "4" at bounding box center [579, 428] width 20 height 21
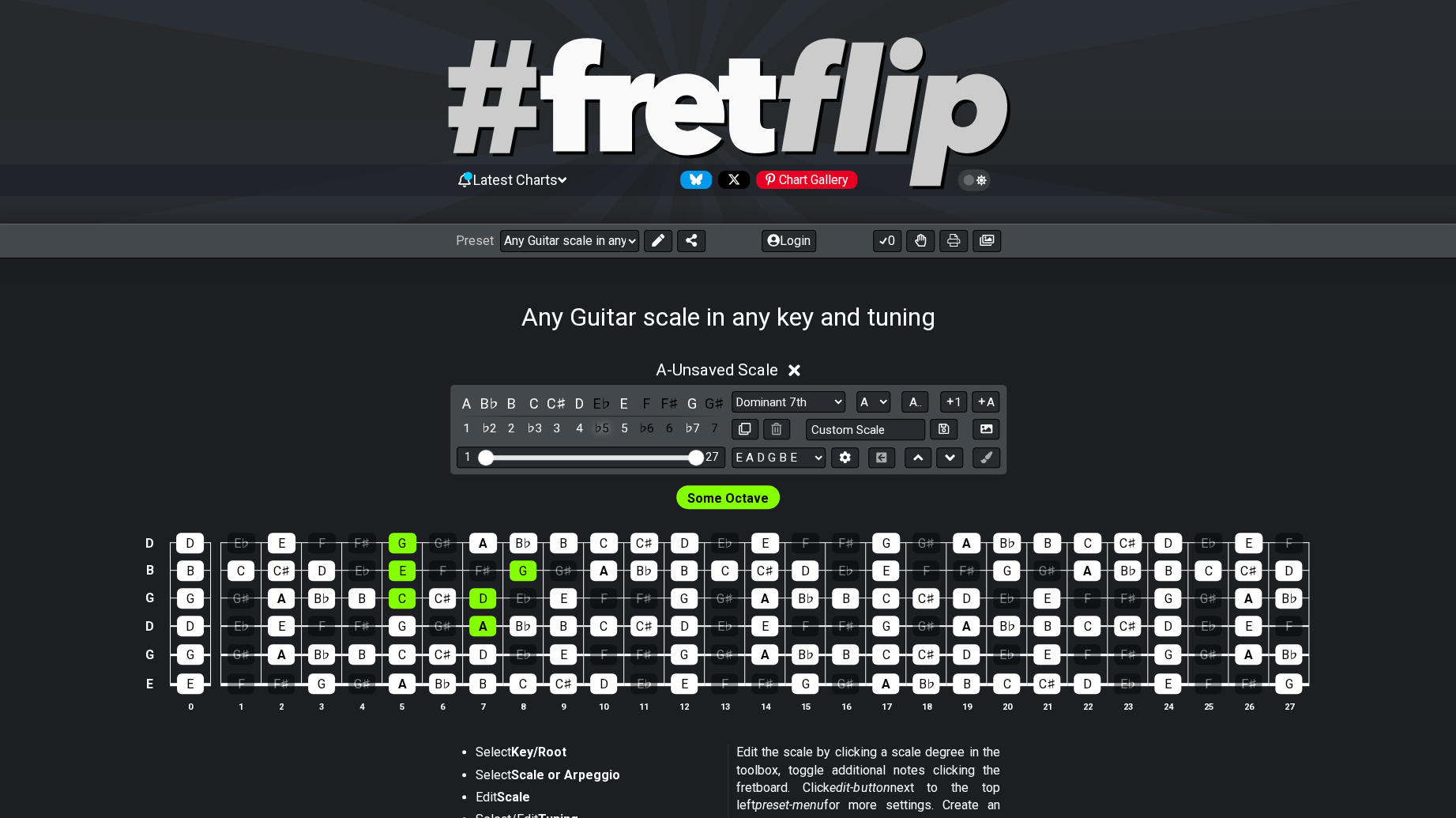
click at [606, 427] on div "♭5" at bounding box center [601, 428] width 20 height 21
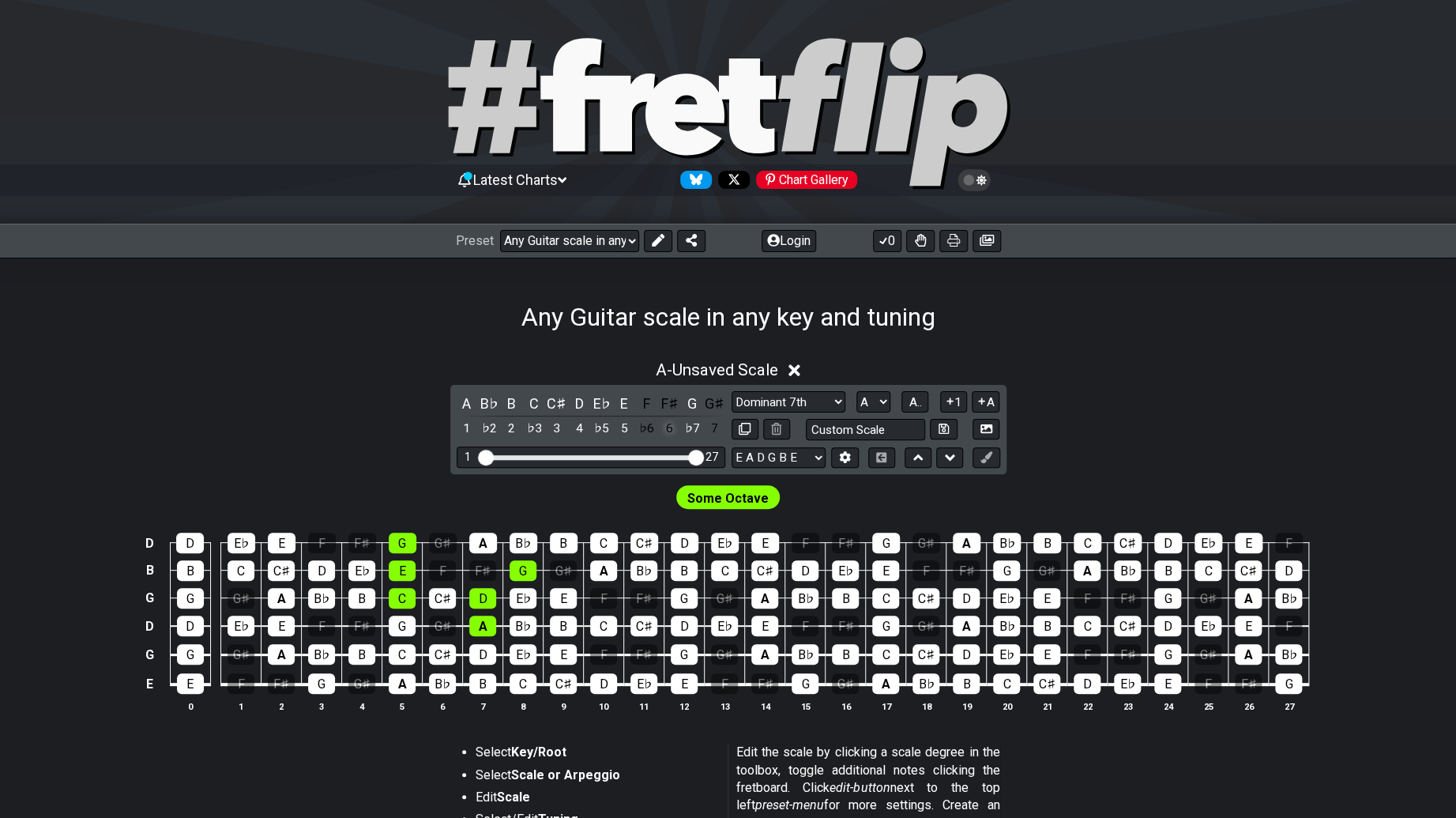
drag, startPoint x: 655, startPoint y: 429, endPoint x: 674, endPoint y: 429, distance: 19.0
click at [656, 429] on div "♭6" at bounding box center [647, 428] width 20 height 21
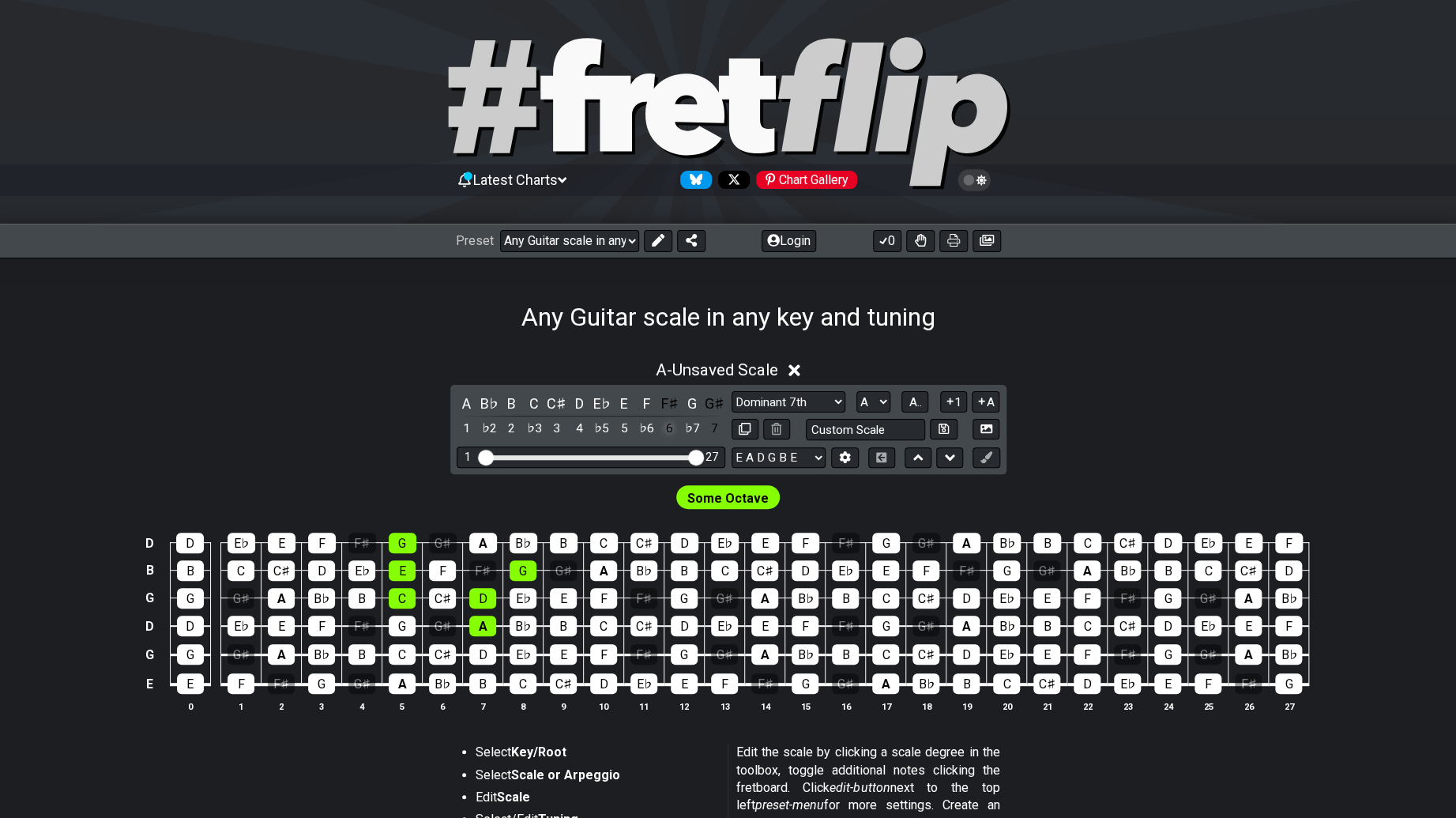
click at [675, 428] on div "6" at bounding box center [669, 428] width 20 height 21
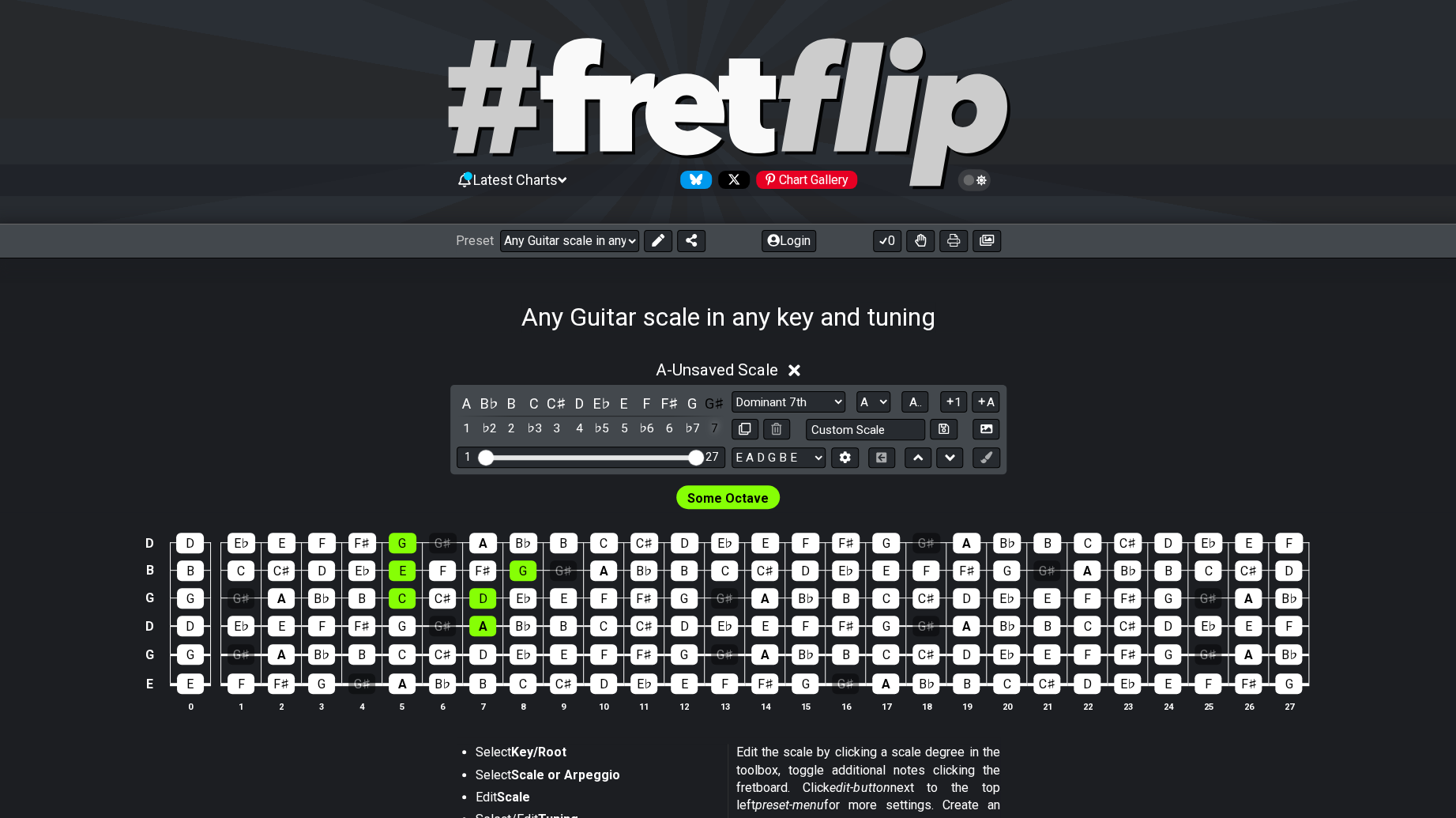
click at [712, 424] on div "7" at bounding box center [714, 428] width 20 height 21
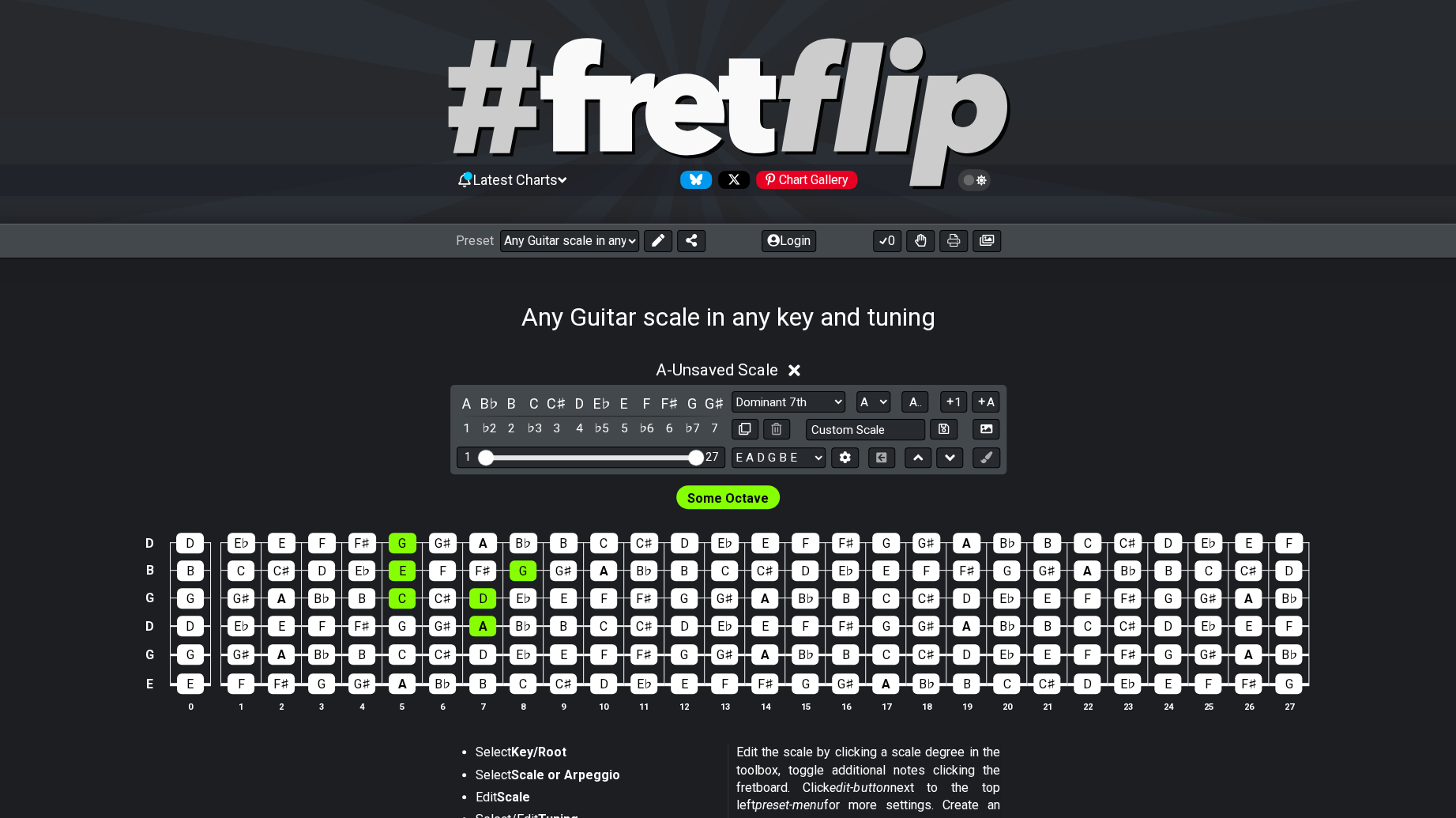
click at [649, 362] on div "A - Unsaved Scale" at bounding box center [728, 365] width 1456 height 29
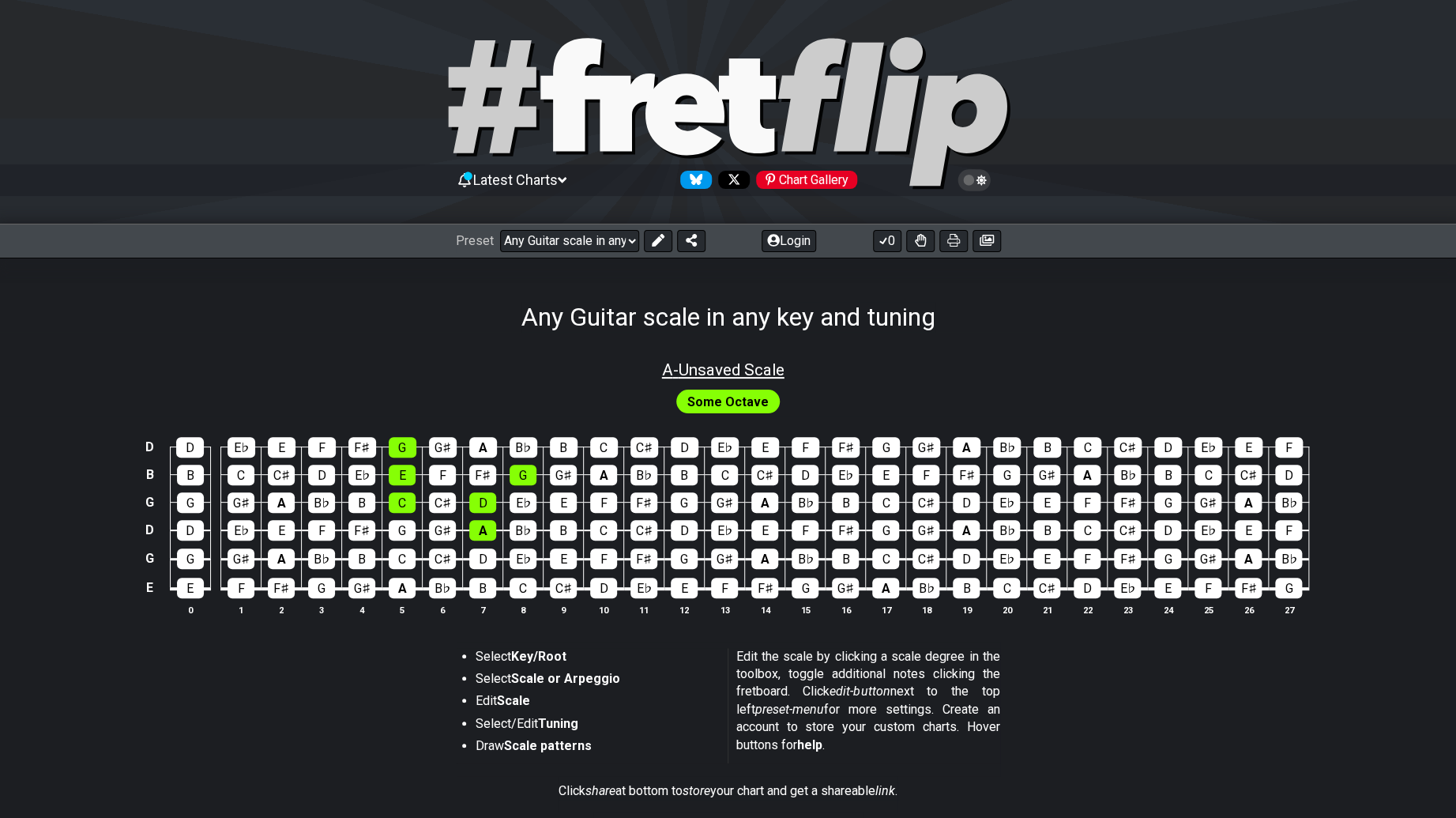
click at [714, 376] on span "A - Unsaved Scale" at bounding box center [723, 369] width 122 height 19
select select "Dominant 7th"
select select "A"
